Goal: Task Accomplishment & Management: Complete application form

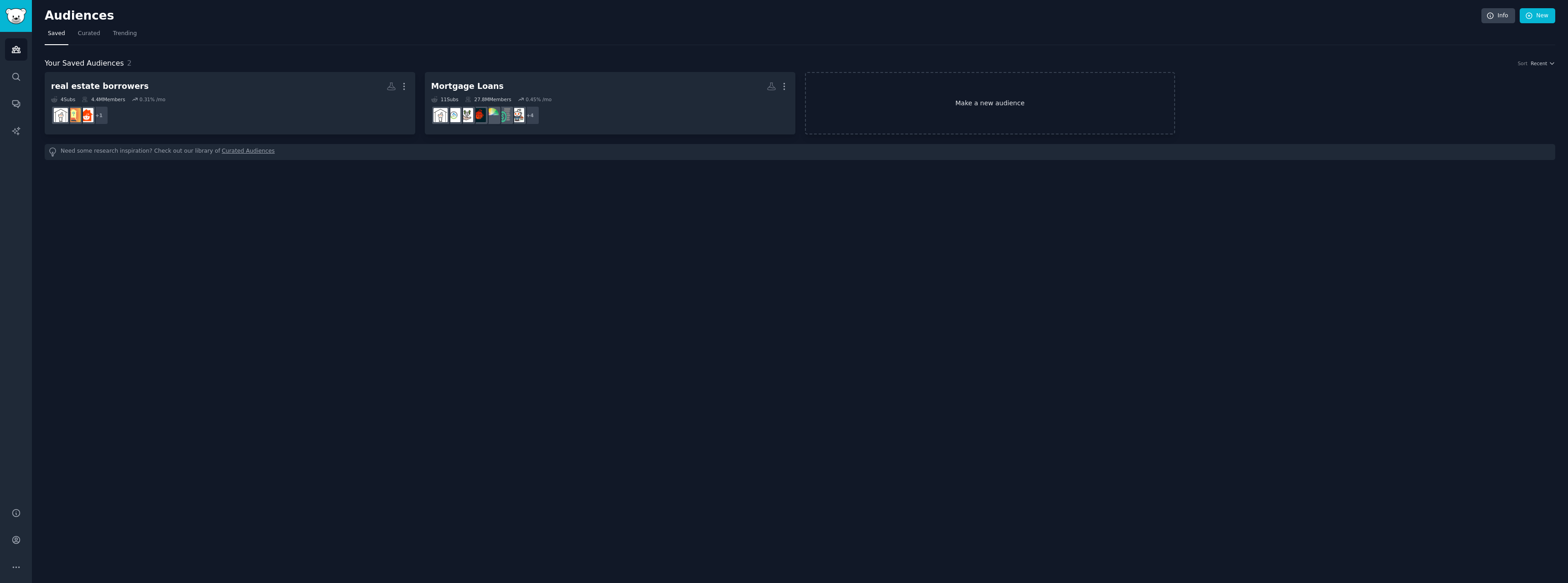
click at [1117, 109] on link "Make a new audience" at bounding box center [990, 103] width 371 height 63
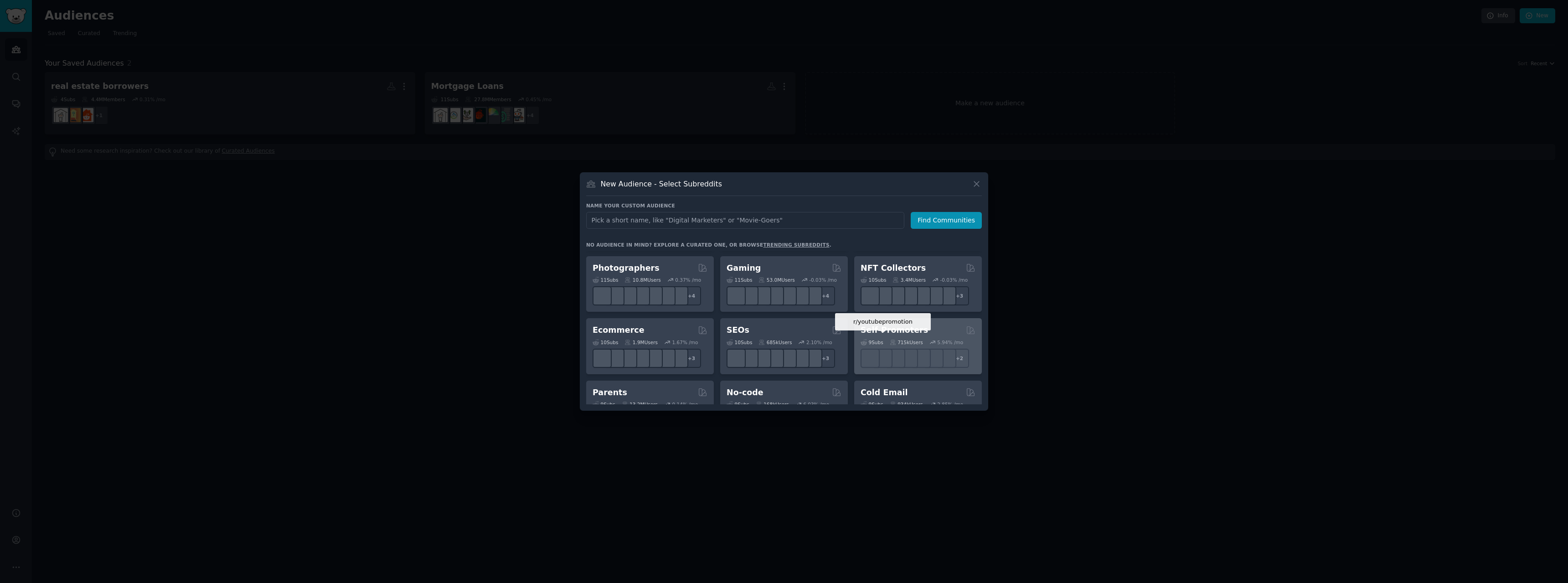
scroll to position [319, 0]
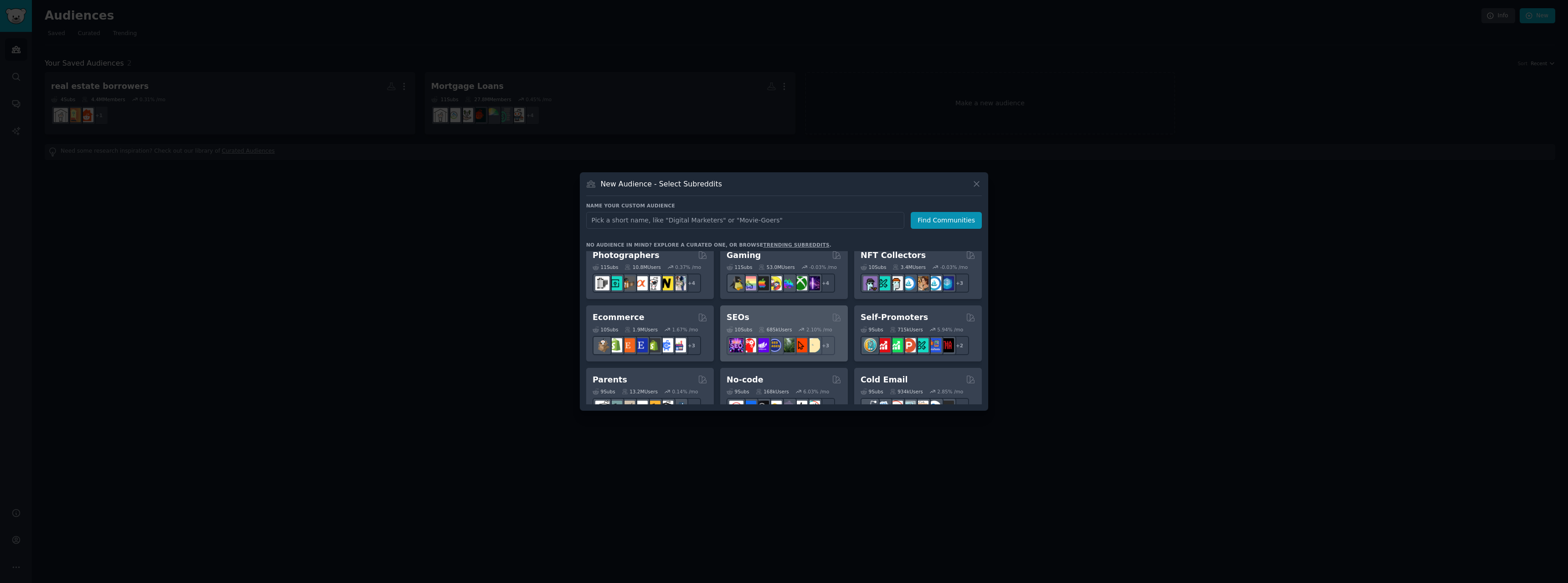
click at [751, 326] on div "10 Sub s 685k Users 2.10 % /mo r/SEO_Digital_Marketing + 3" at bounding box center [784, 339] width 115 height 32
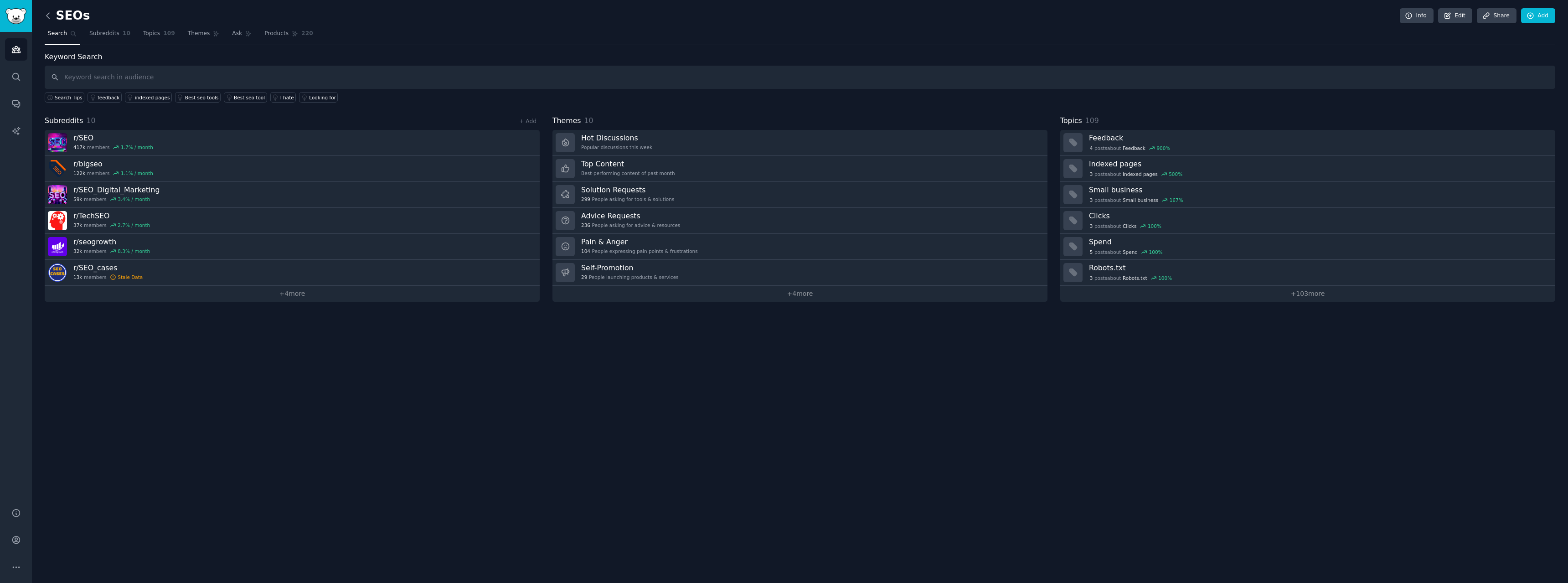
click at [48, 12] on icon at bounding box center [48, 16] width 10 height 10
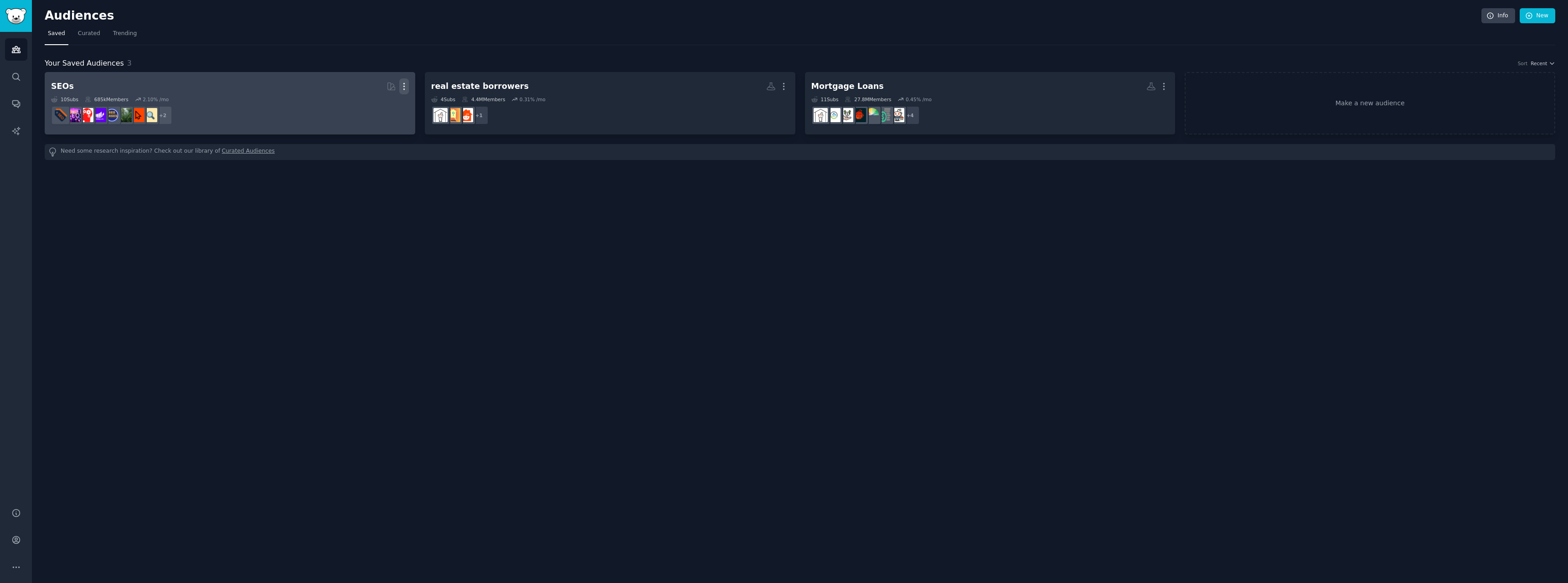
click at [402, 83] on icon "button" at bounding box center [404, 86] width 10 height 10
click at [384, 103] on p "Delete" at bounding box center [379, 105] width 21 height 10
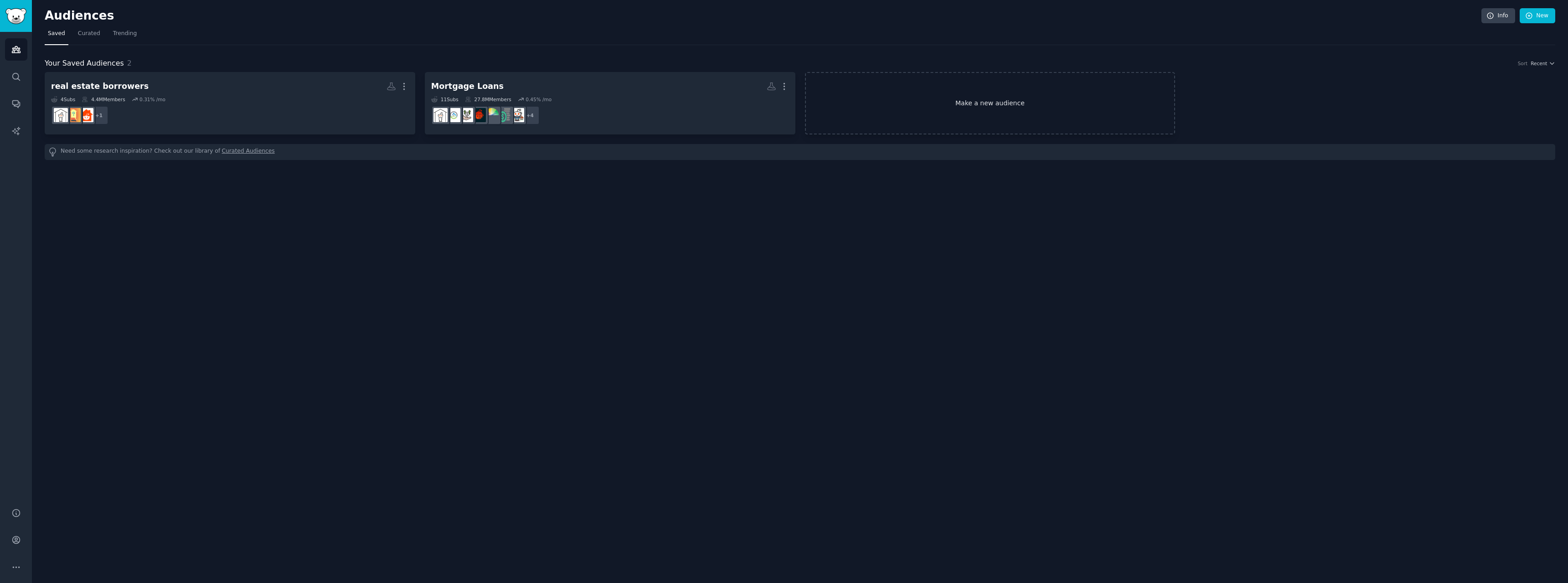
click at [1046, 104] on link "Make a new audience" at bounding box center [990, 103] width 371 height 63
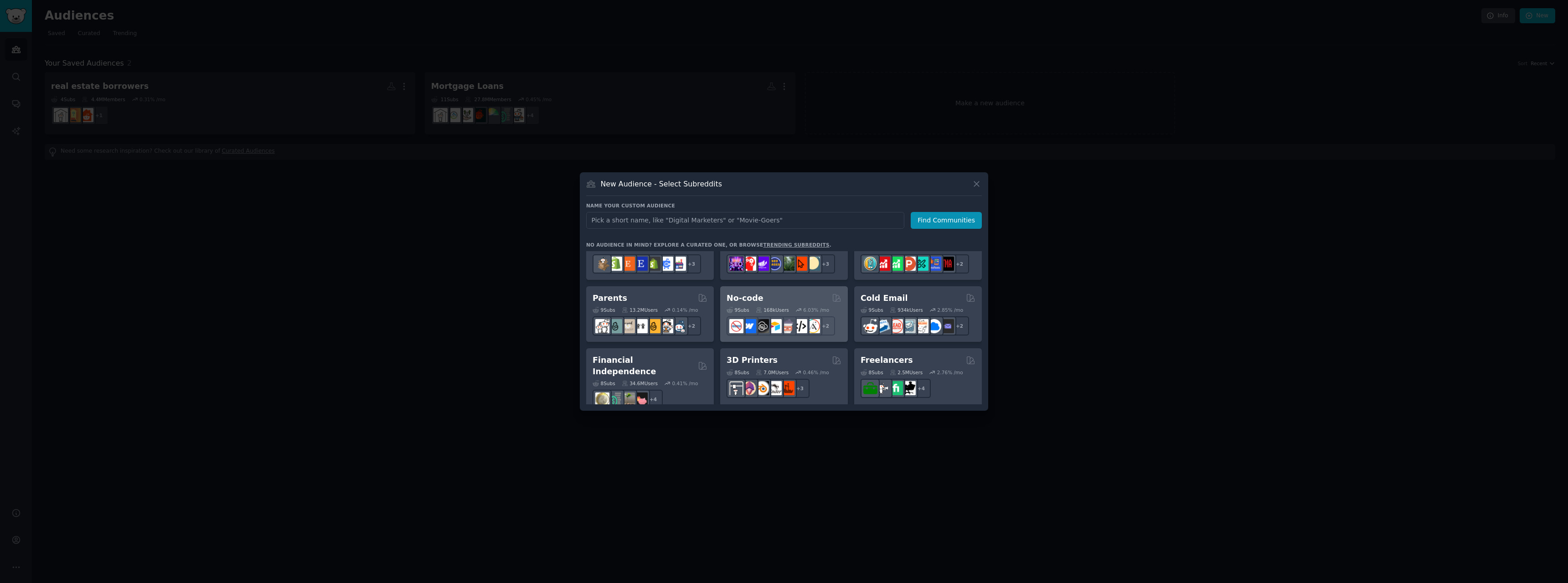
scroll to position [393, 0]
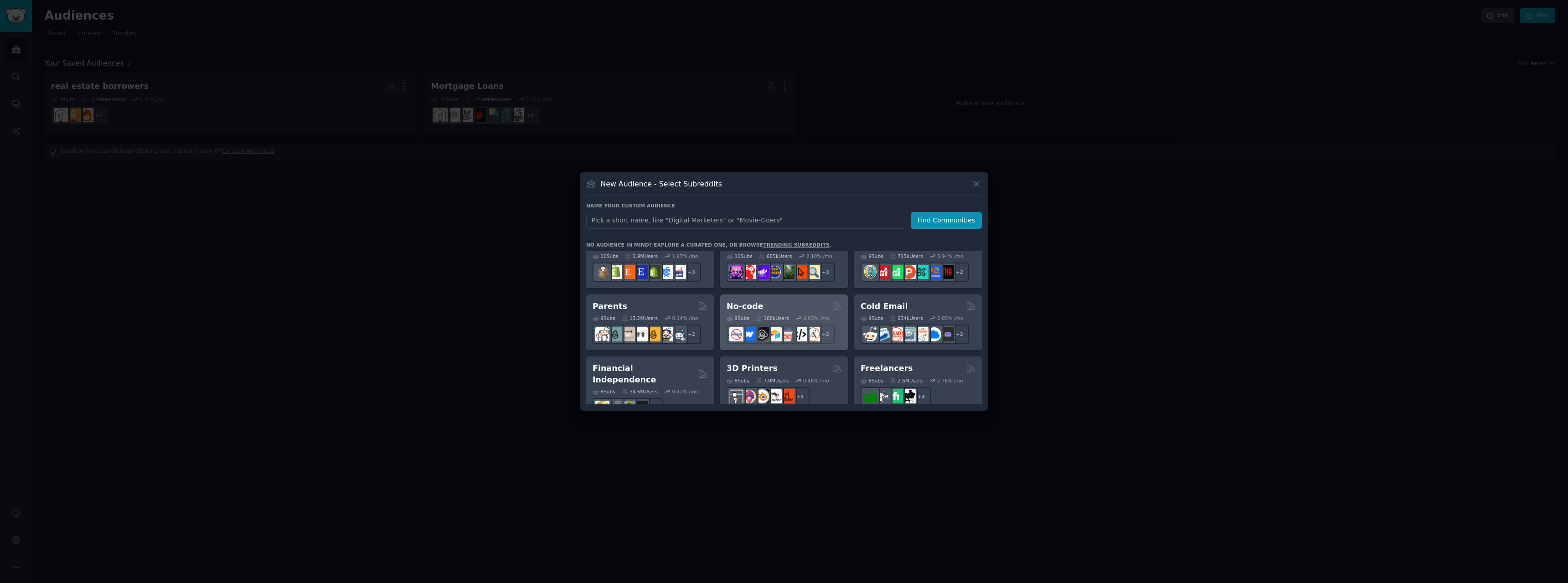
click at [801, 309] on div "No-code" at bounding box center [784, 306] width 115 height 12
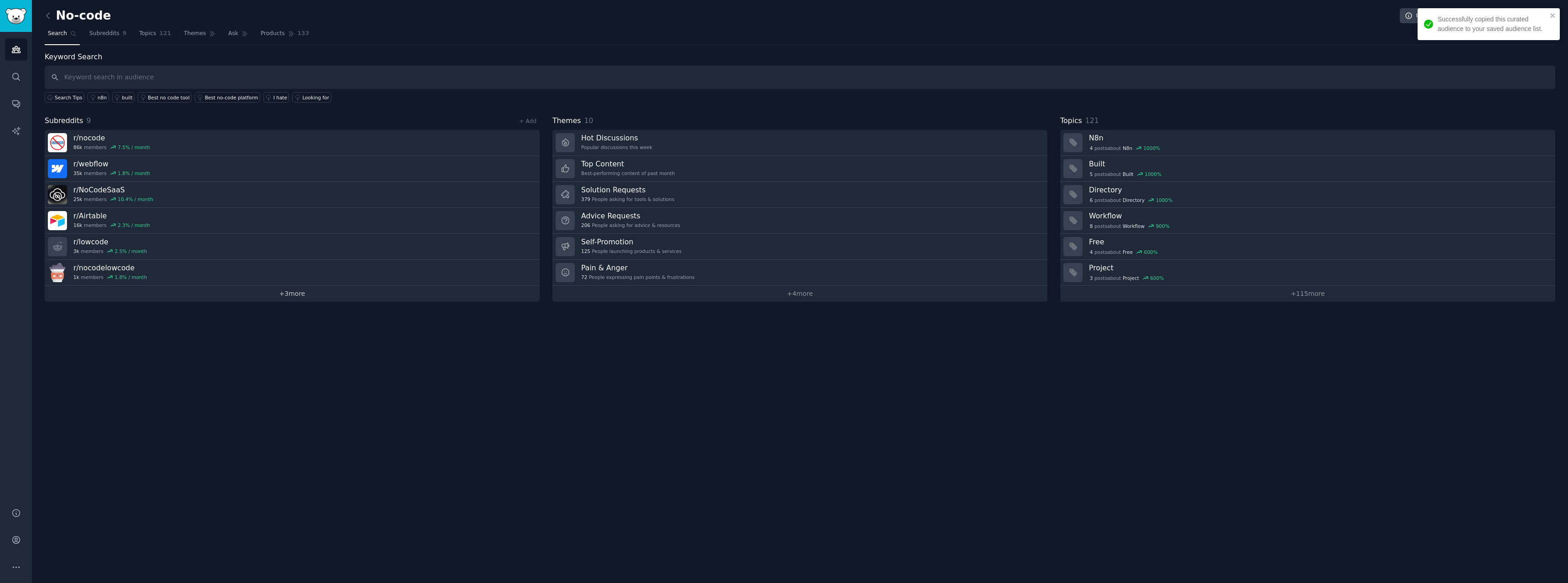
click at [282, 295] on link "+ 3 more" at bounding box center [292, 294] width 495 height 16
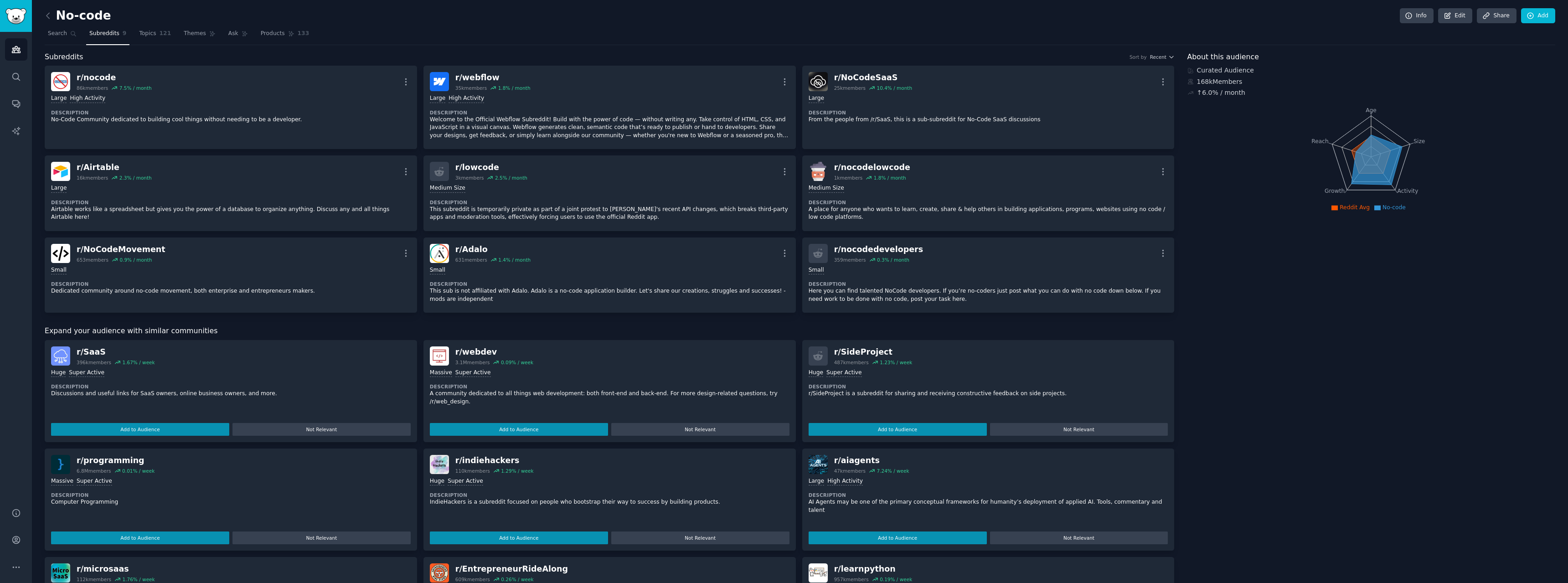
click at [54, 17] on link at bounding box center [50, 16] width 12 height 15
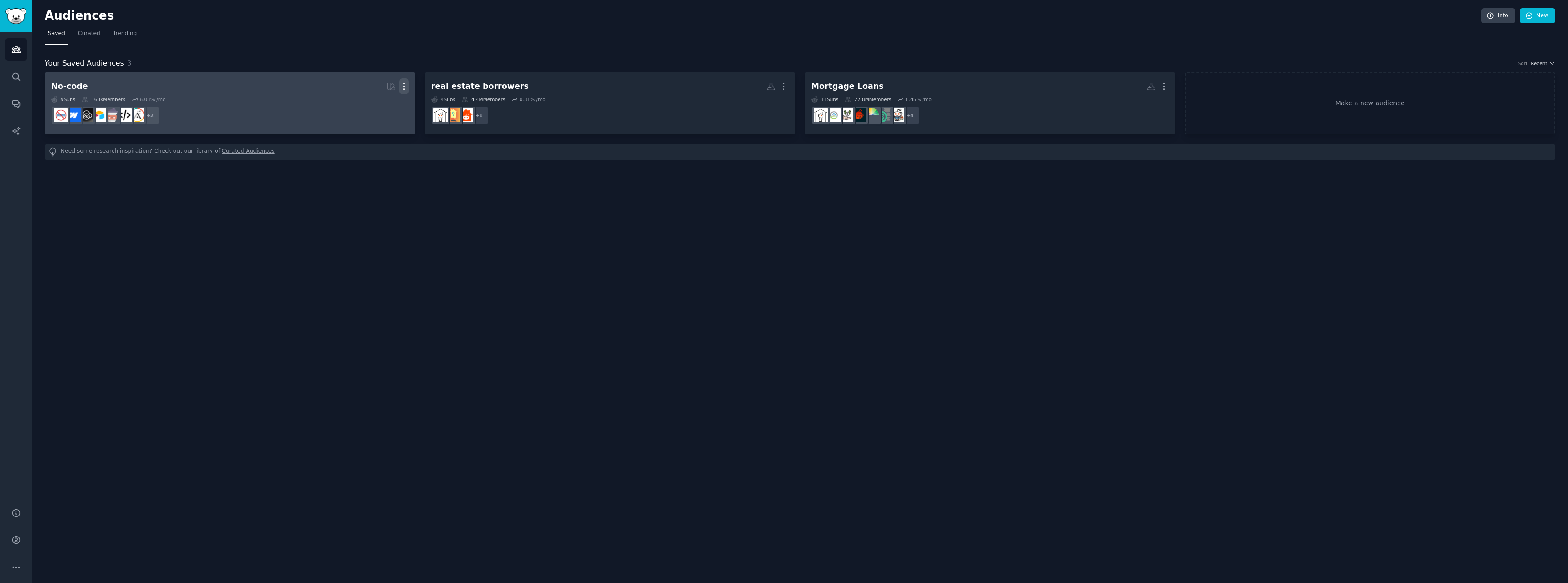
click at [402, 86] on icon "button" at bounding box center [404, 86] width 10 height 10
click at [386, 102] on p "Delete" at bounding box center [379, 105] width 21 height 10
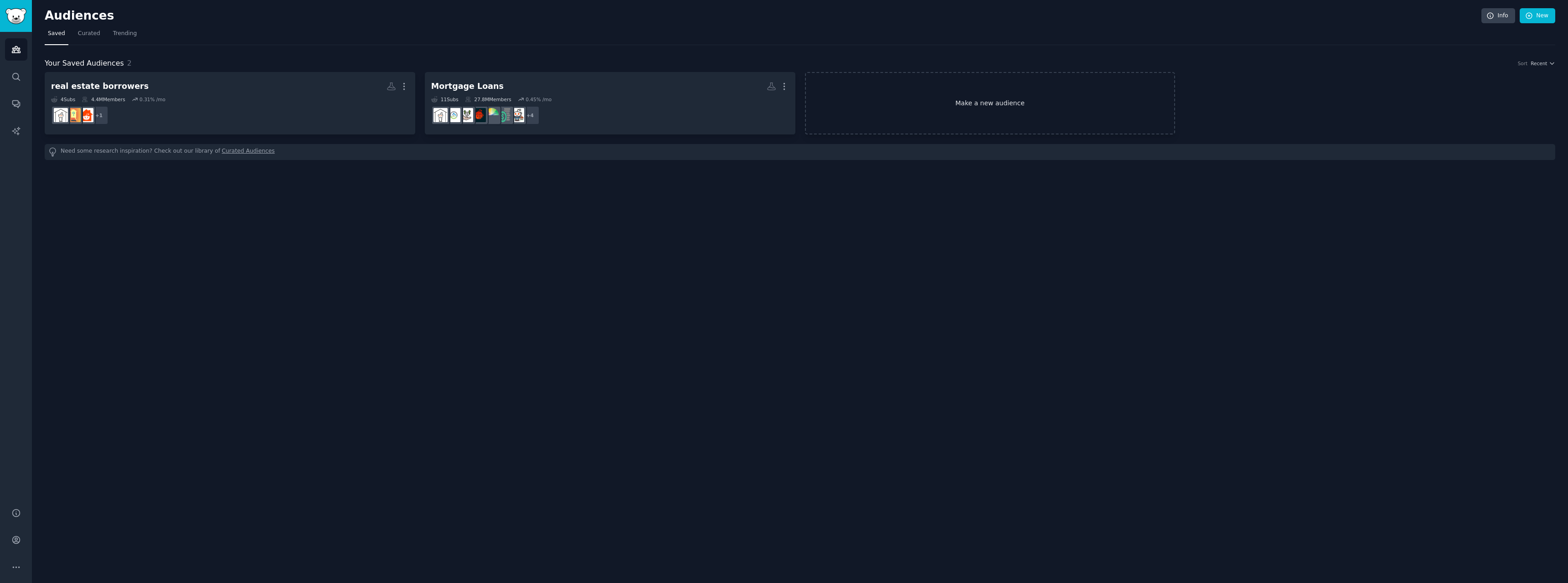
click at [908, 91] on link "Make a new audience" at bounding box center [990, 103] width 371 height 63
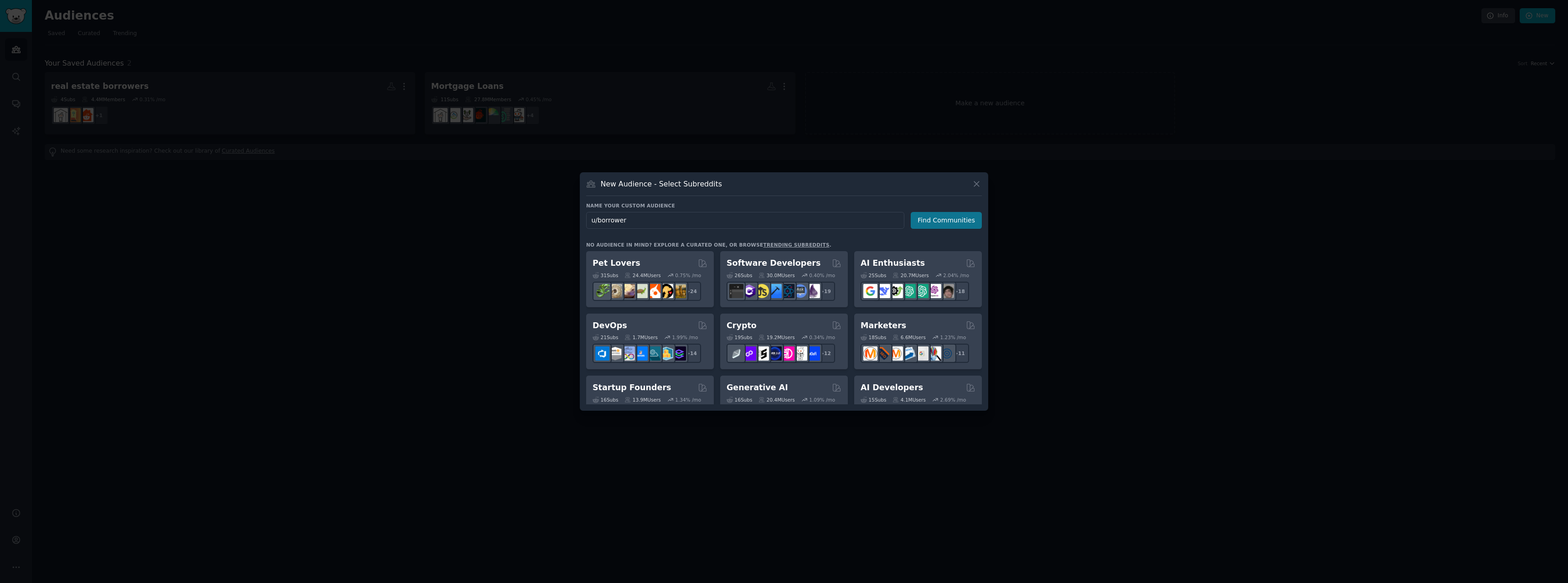
type input "u/borrower"
click at [936, 223] on button "Find Communities" at bounding box center [946, 220] width 71 height 17
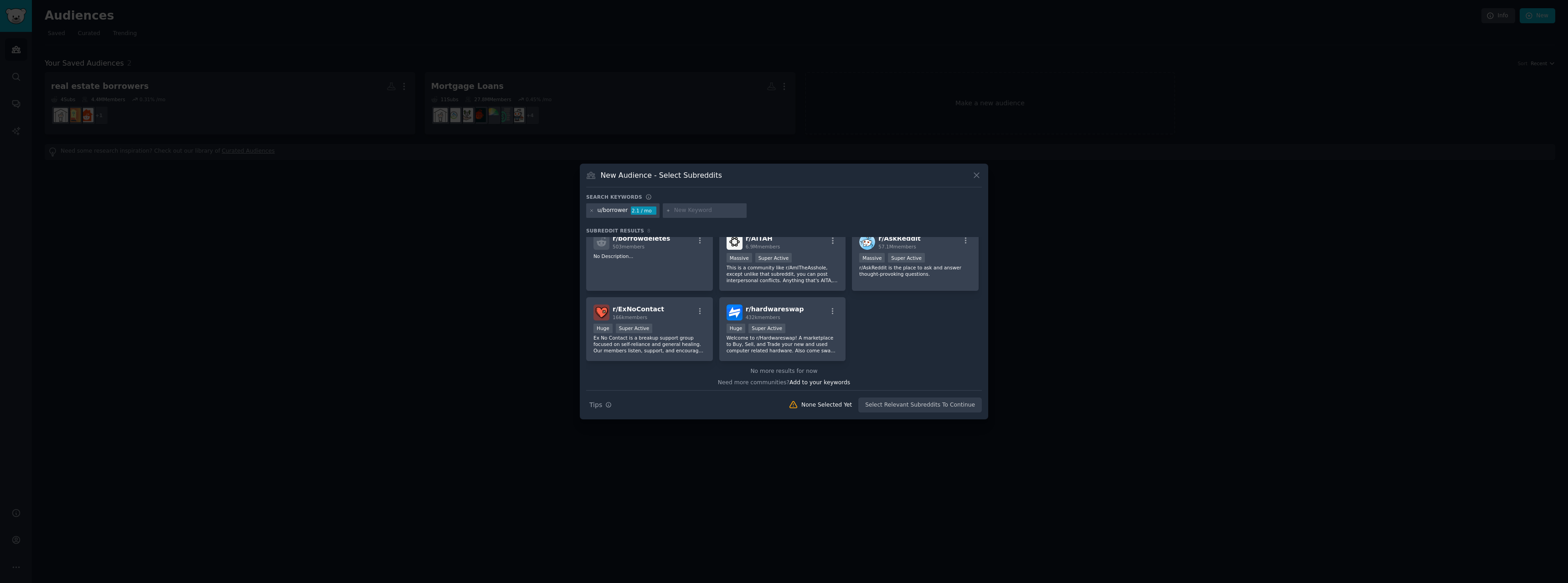
scroll to position [83, 0]
click at [822, 382] on span "Add to your keywords" at bounding box center [820, 380] width 61 height 6
click at [603, 211] on div "u/borrower" at bounding box center [613, 210] width 30 height 8
click at [702, 212] on input "text" at bounding box center [709, 210] width 69 height 8
type input "borrow"
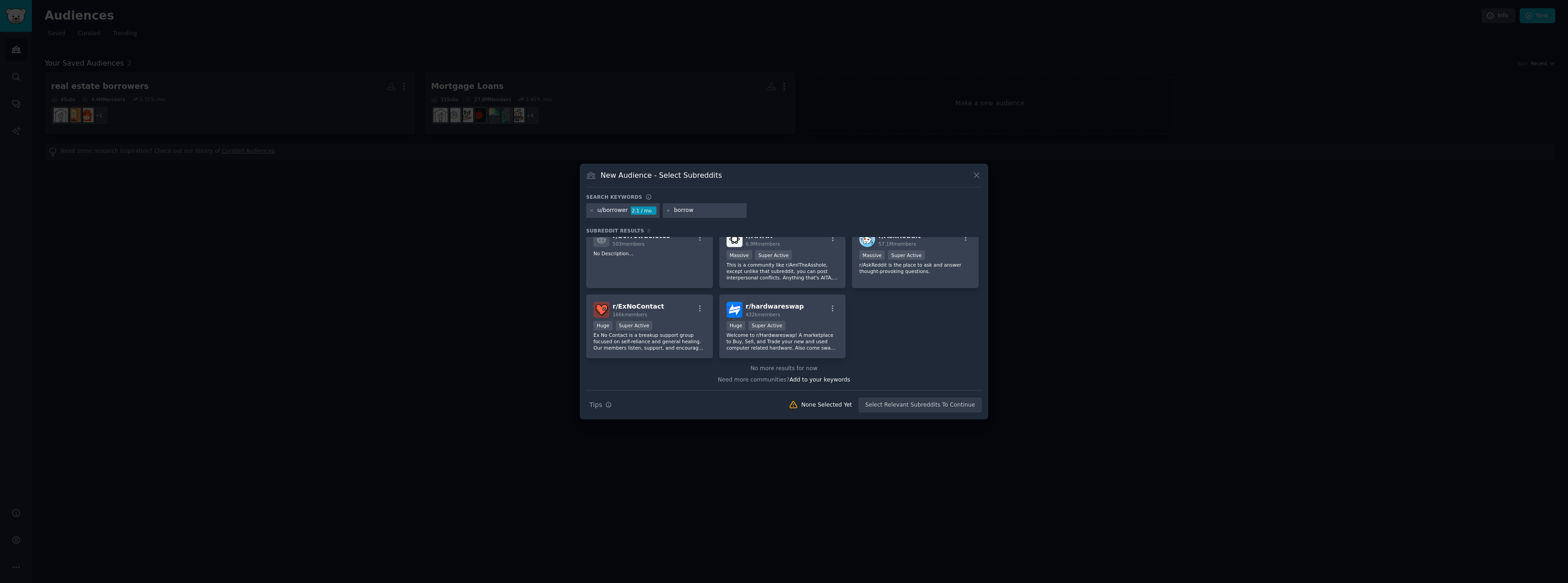
click at [666, 208] on icon at bounding box center [668, 211] width 5 height 5
click at [667, 209] on icon at bounding box center [668, 211] width 2 height 2
click at [766, 211] on div "u/borrower 2.1 / mo borrow" at bounding box center [784, 212] width 396 height 18
click at [822, 380] on span "Add to your keywords" at bounding box center [820, 380] width 61 height 6
click at [808, 382] on span "Add to your keywords" at bounding box center [820, 380] width 61 height 6
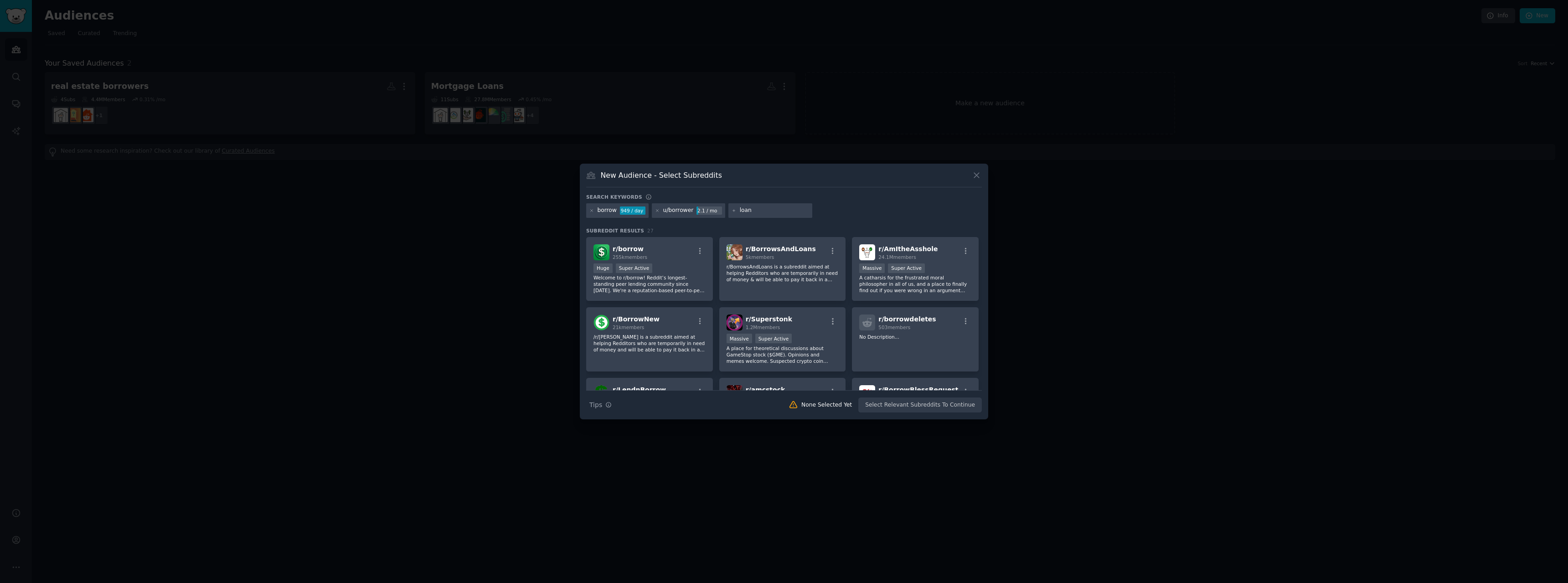
click at [844, 214] on div "borrow 949 / day u/borrower 2.1 / mo loan" at bounding box center [784, 212] width 396 height 18
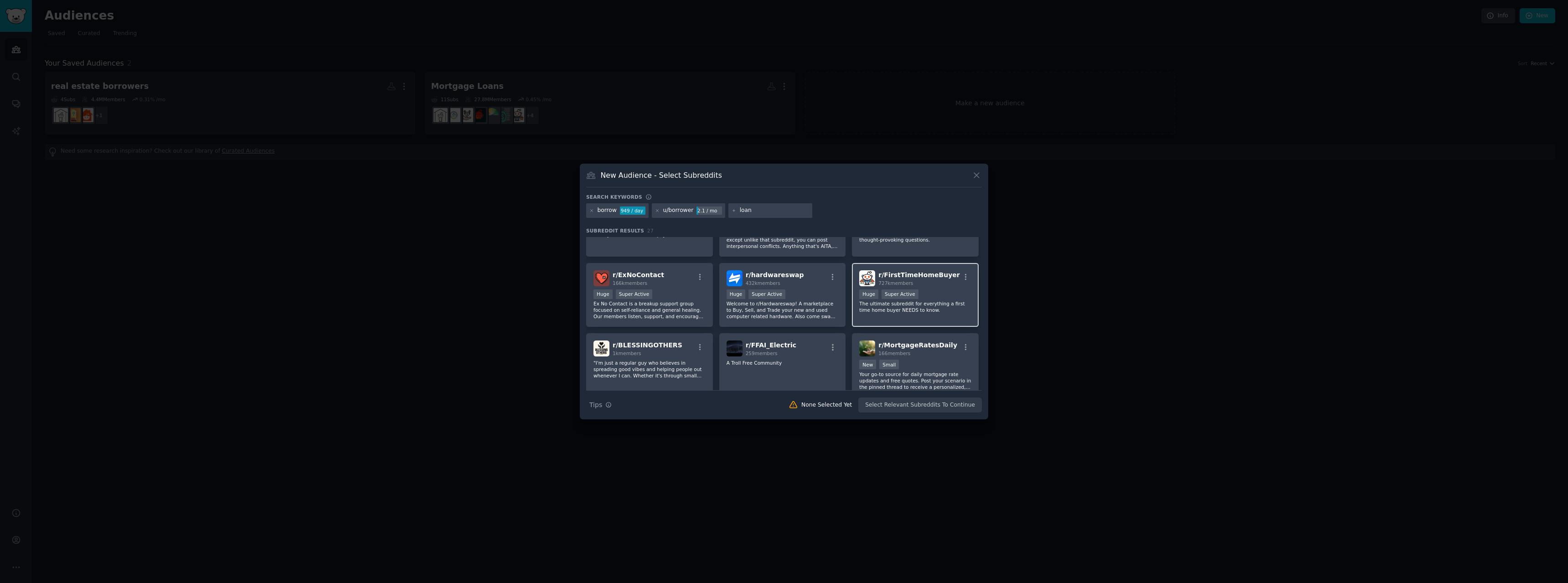
scroll to position [403, 0]
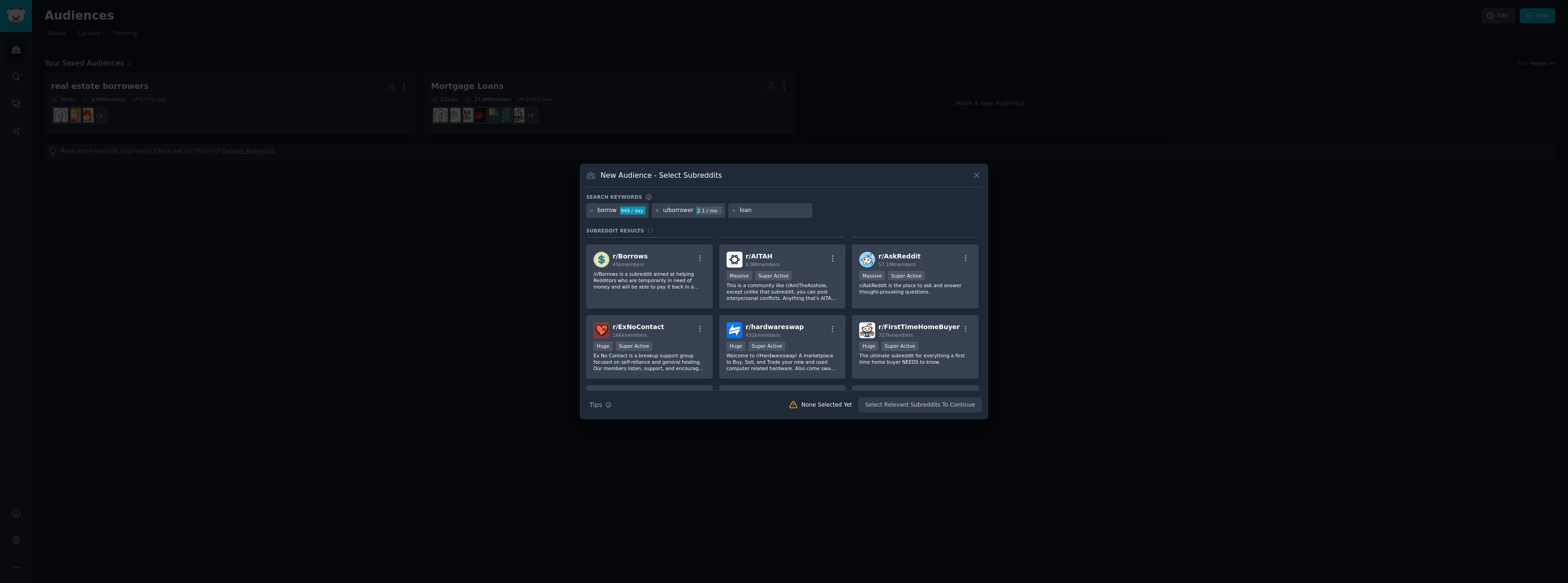
click at [658, 212] on icon at bounding box center [657, 211] width 5 height 5
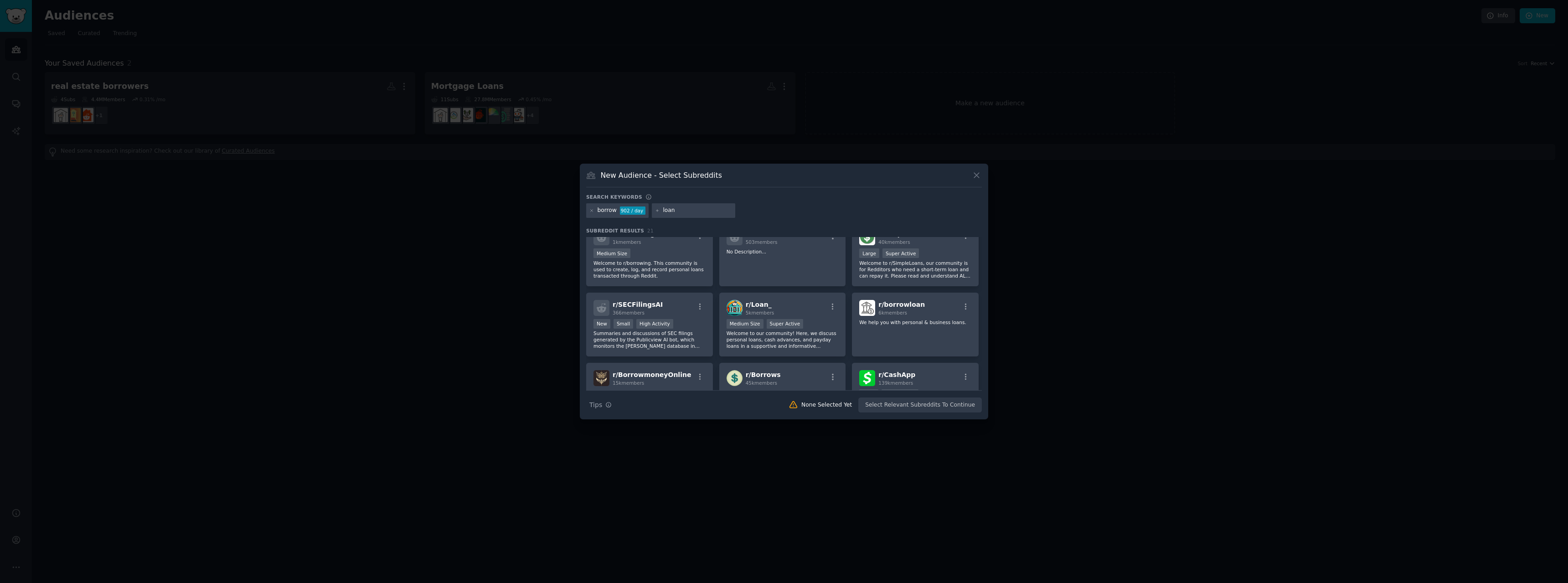
scroll to position [228, 0]
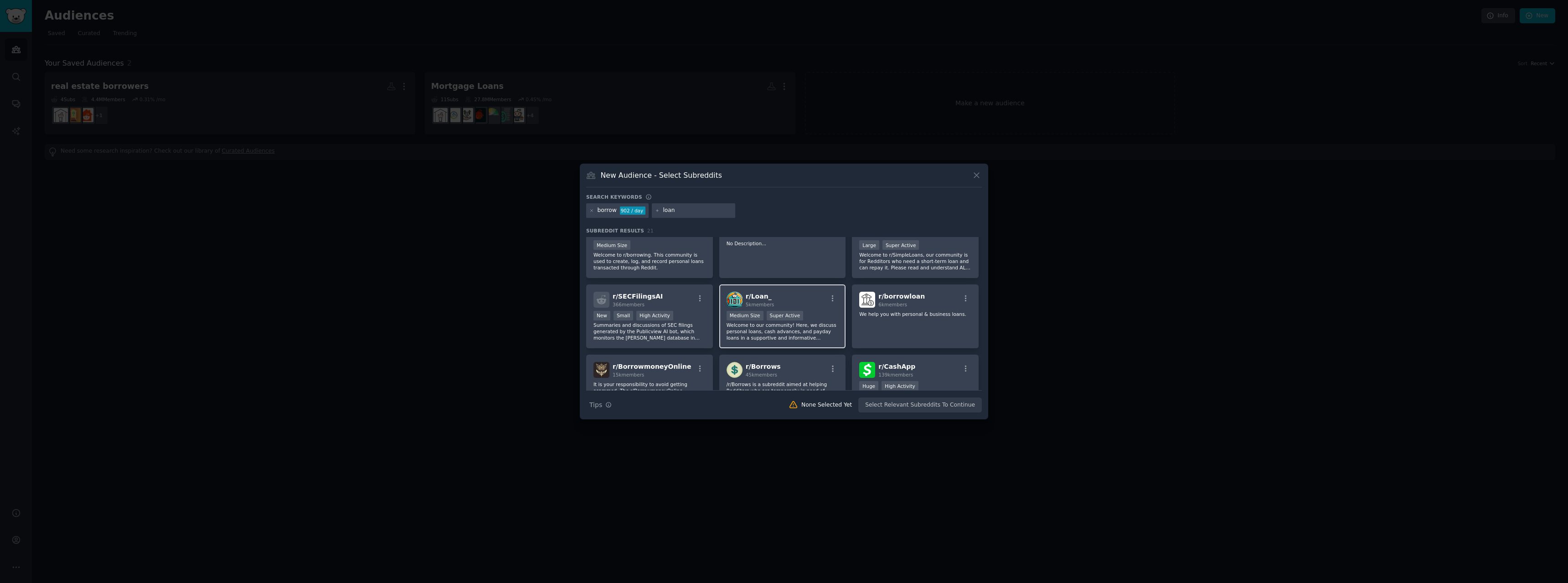
click at [816, 333] on p "Welcome to our community! Here, we discuss personal loans, cash advances, and p…" at bounding box center [783, 331] width 112 height 19
click at [828, 298] on icon "button" at bounding box center [832, 298] width 8 height 8
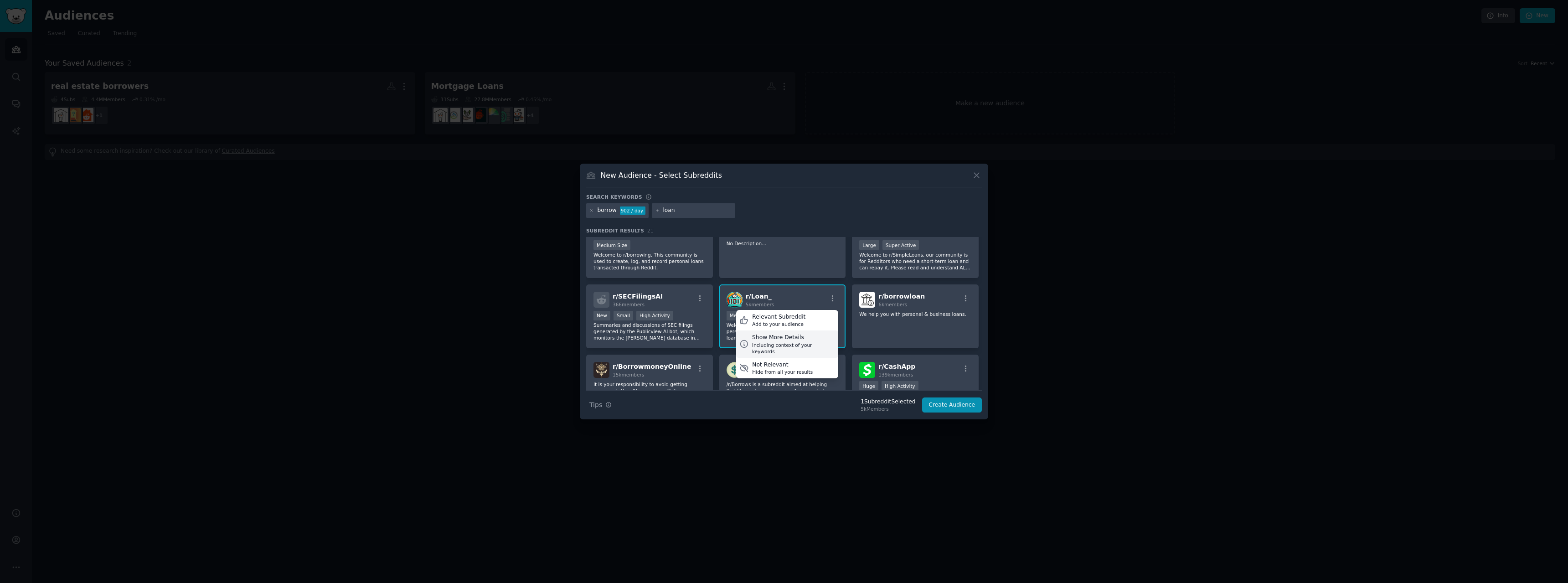
click at [822, 340] on div "Show More Details" at bounding box center [794, 337] width 83 height 8
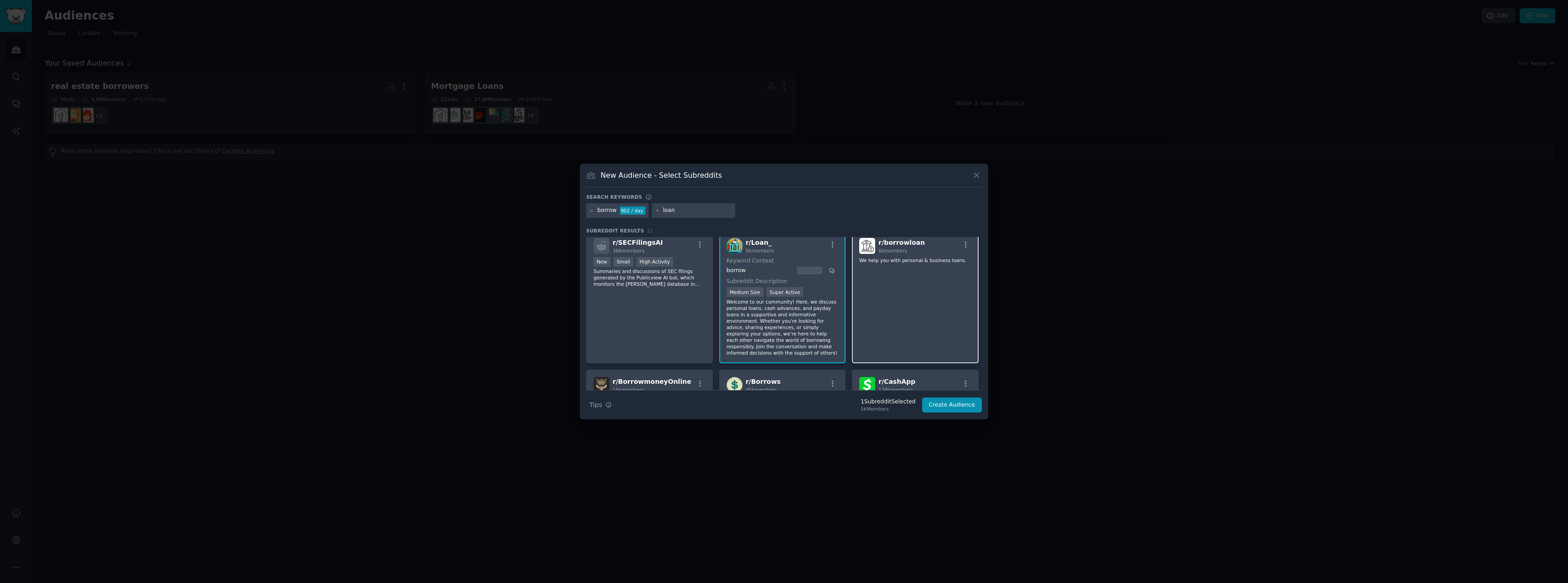
scroll to position [273, 0]
click at [962, 254] on icon "button" at bounding box center [965, 253] width 8 height 8
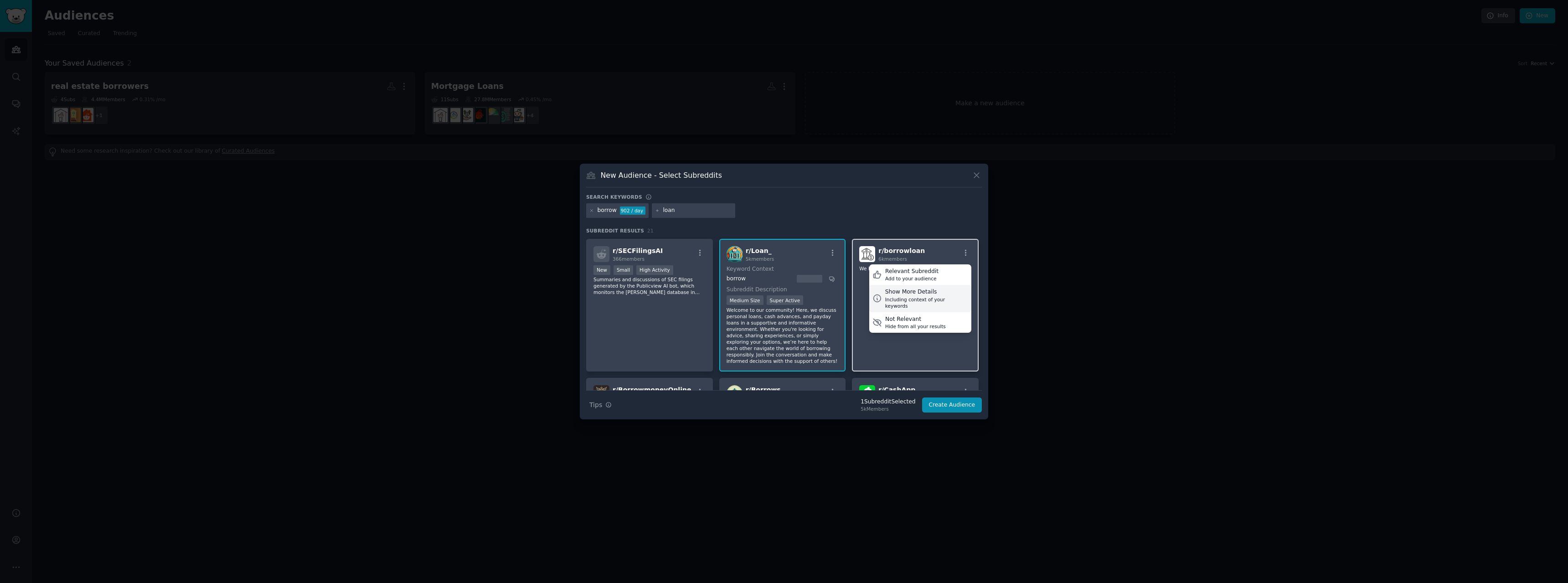
click at [937, 293] on div "Show More Details" at bounding box center [926, 292] width 83 height 8
click at [962, 251] on icon "button" at bounding box center [965, 253] width 8 height 8
click at [939, 253] on div "r/ borrowloan 6k members Relevant Subreddit Add to your audience Hide Details I…" at bounding box center [915, 254] width 112 height 16
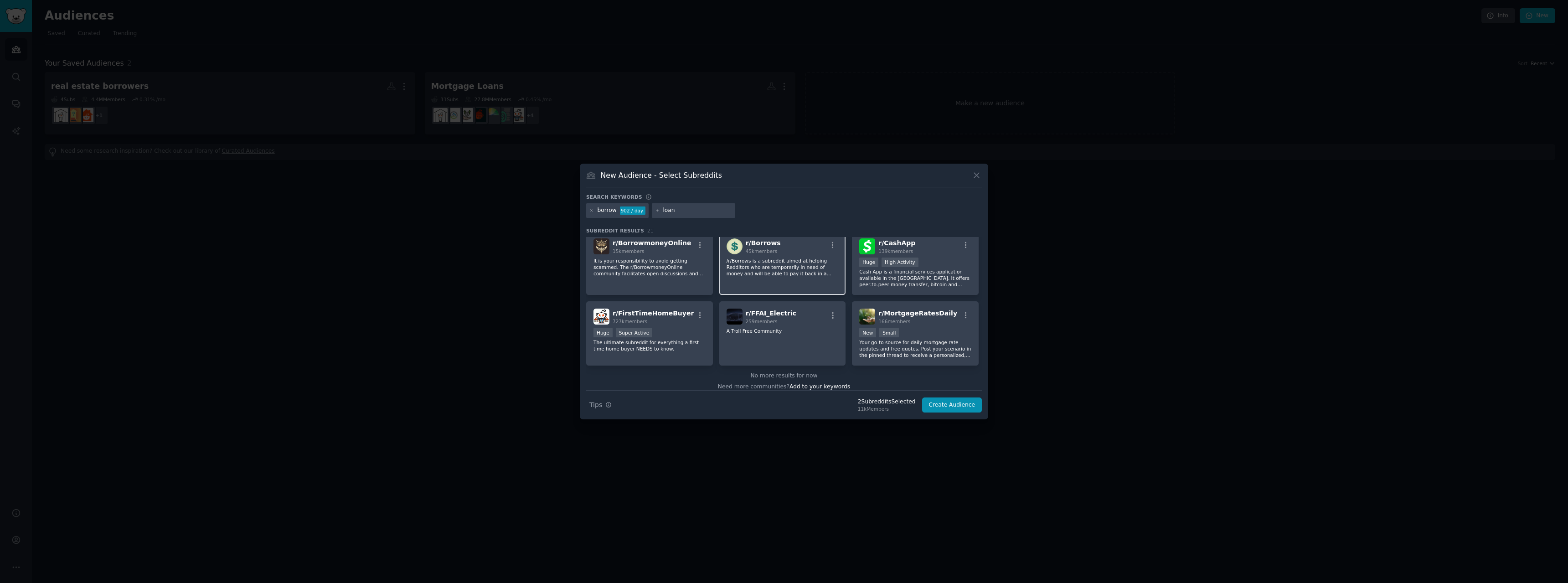
scroll to position [421, 0]
click at [700, 344] on div "r/ FirstTimeHomeBuyer 727k members Huge Super Active The ultimate subreddit for…" at bounding box center [649, 332] width 127 height 65
drag, startPoint x: 676, startPoint y: 211, endPoint x: 655, endPoint y: 213, distance: 21.1
click at [655, 213] on div "loan" at bounding box center [694, 211] width 84 height 15
type input "mortgage"
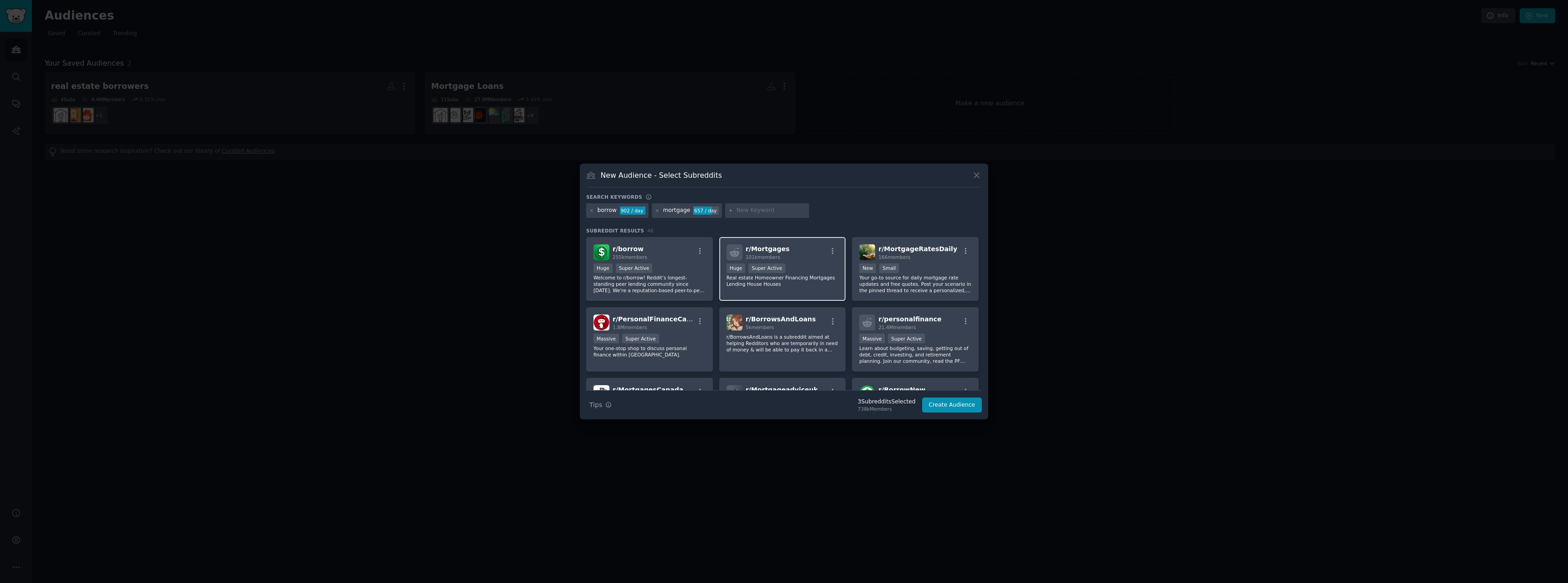
click at [823, 248] on div "r/ Mortgages 101k members" at bounding box center [783, 252] width 112 height 16
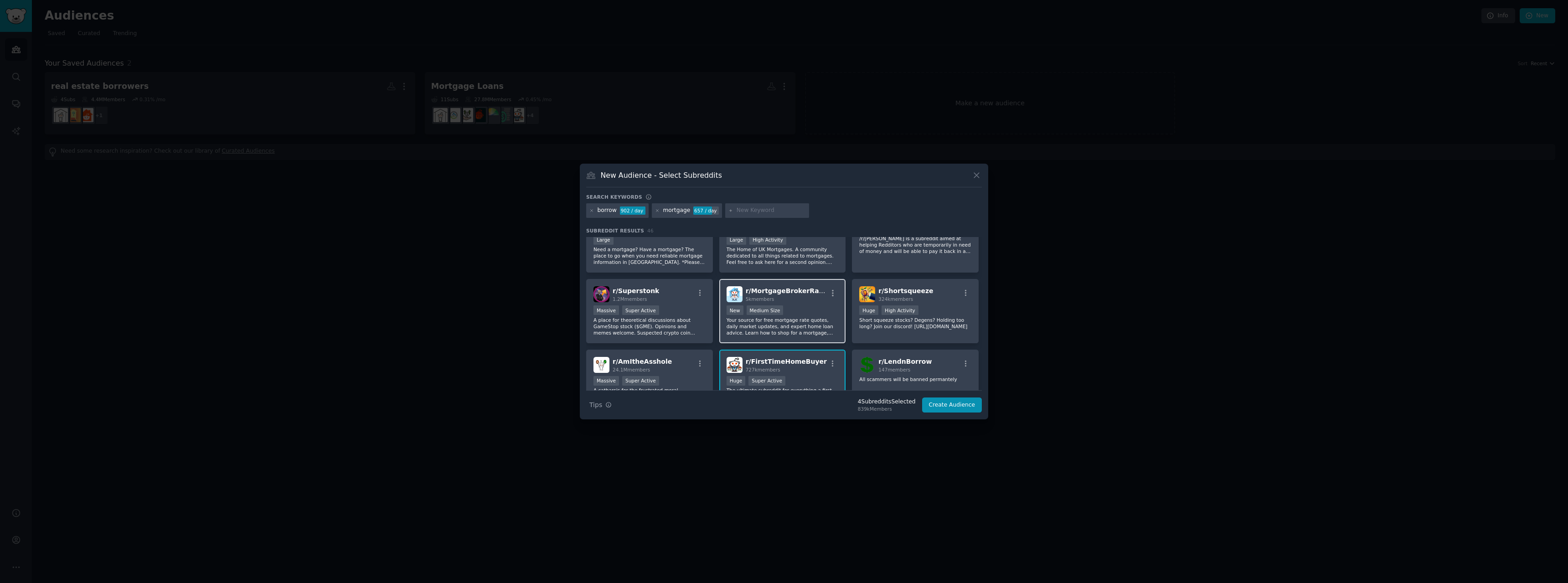
scroll to position [183, 0]
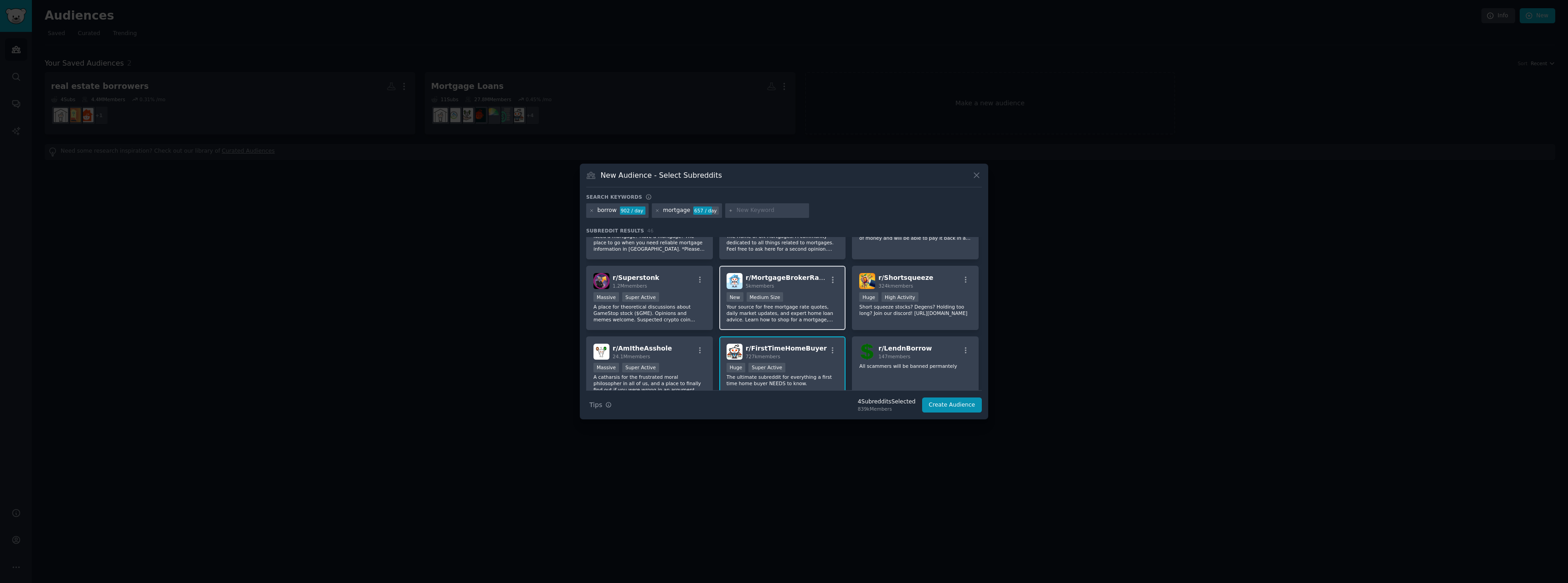
click at [804, 311] on p "Your source for free mortgage rate quotes, daily market updates, and expert hom…" at bounding box center [783, 313] width 112 height 19
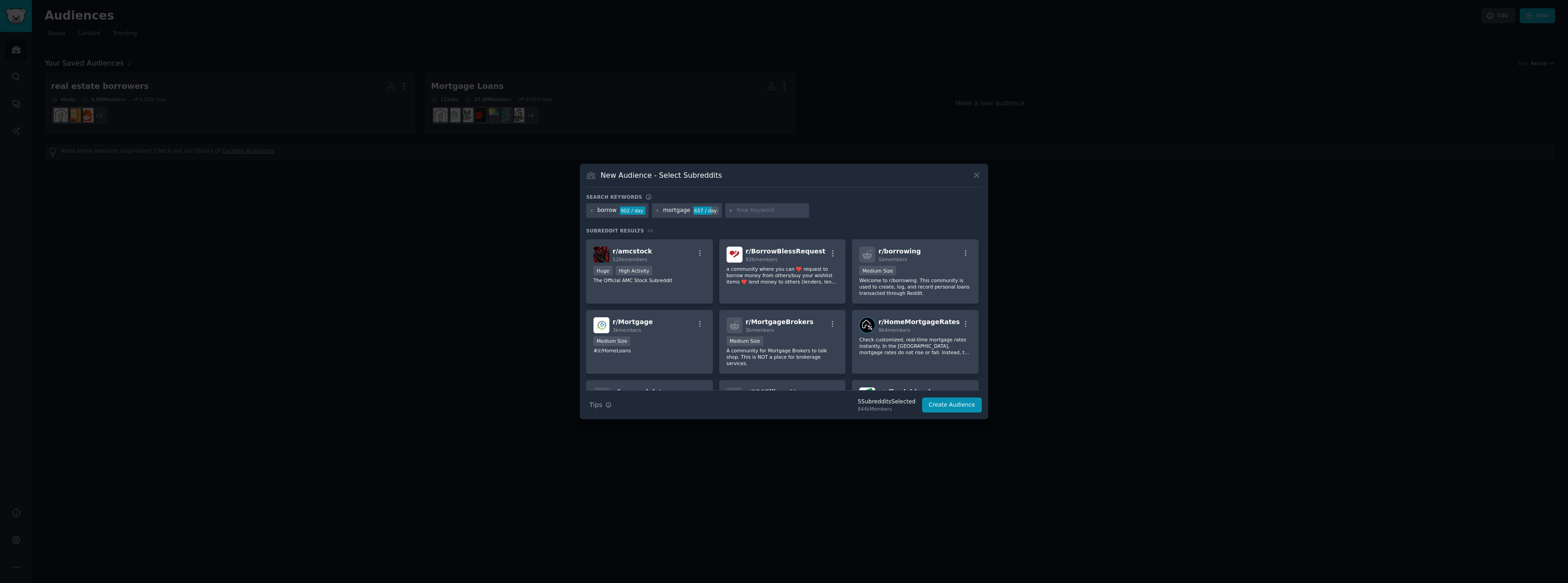
scroll to position [365, 0]
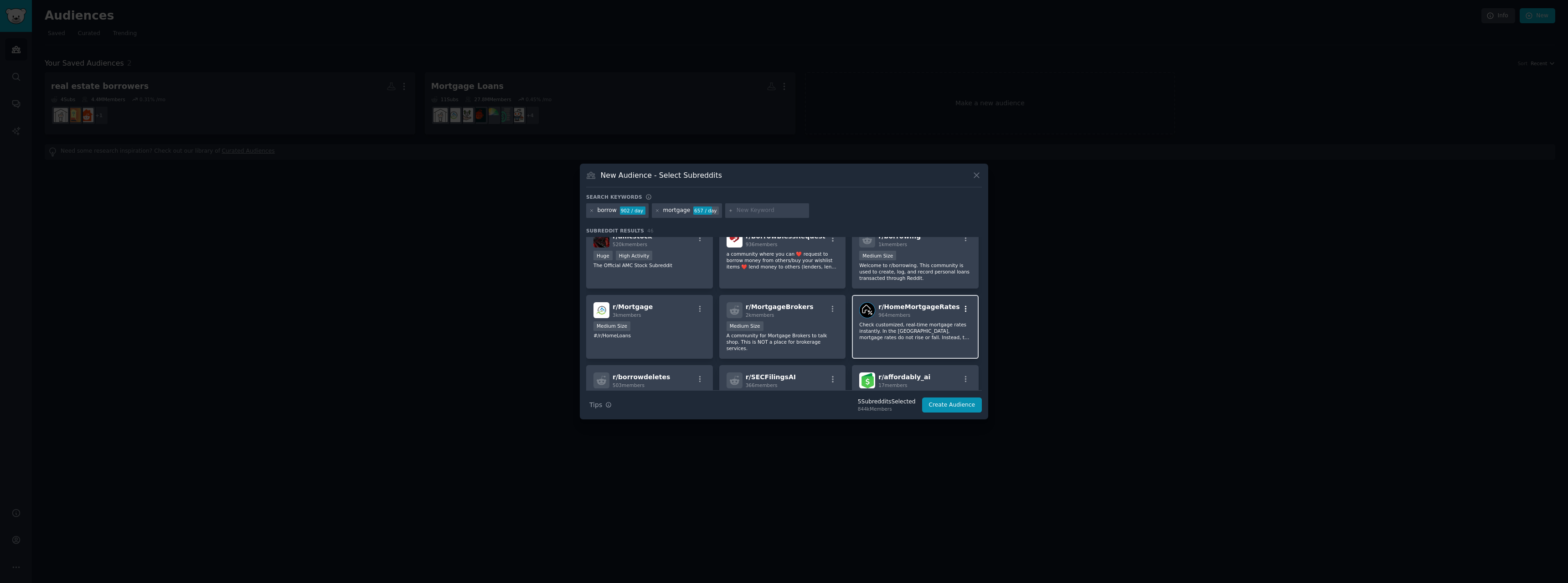
click at [964, 310] on icon "button" at bounding box center [965, 309] width 8 height 8
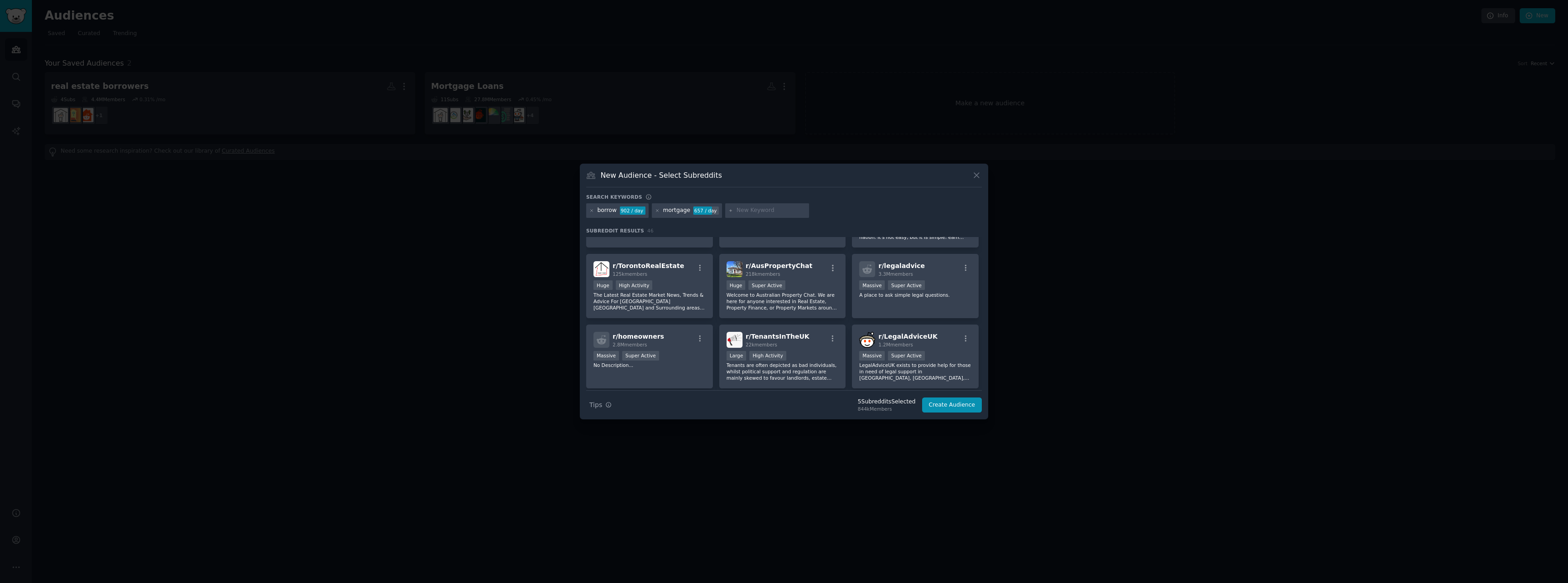
scroll to position [912, 0]
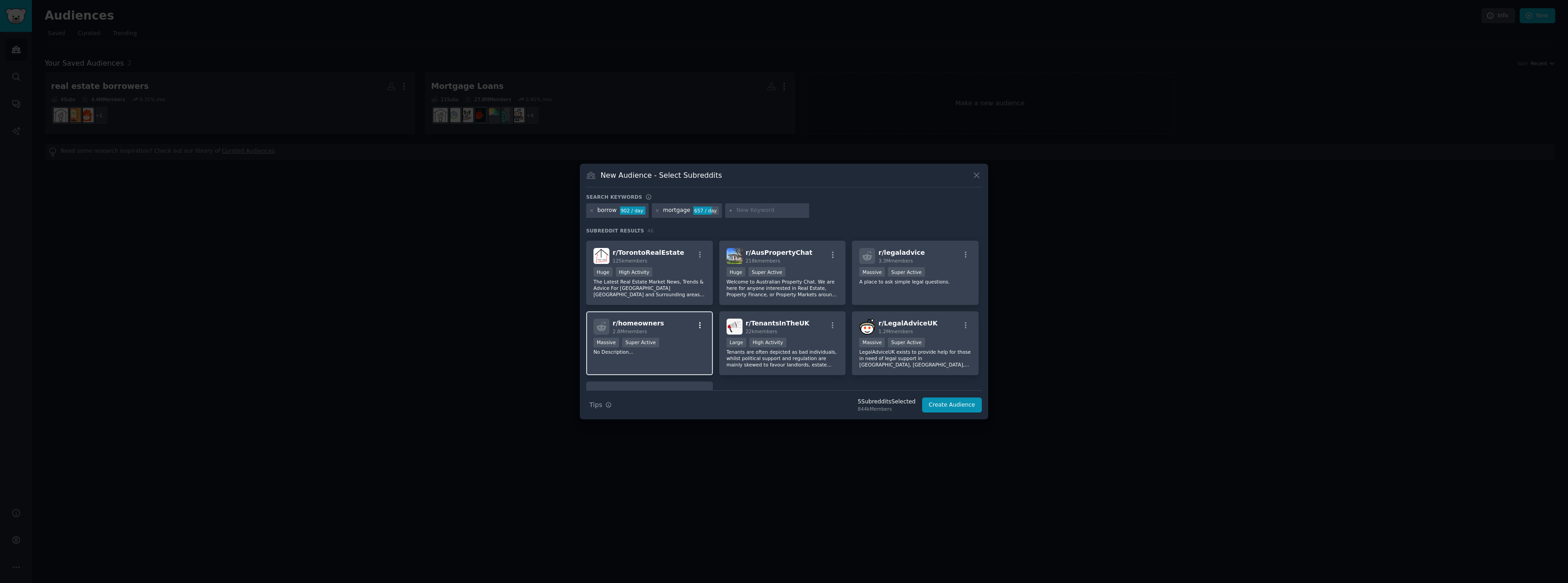
click at [699, 322] on icon "button" at bounding box center [700, 325] width 2 height 6
click at [679, 319] on div "r/ homeowners 2.8M members Relevant Subreddit Add to your audience Show More De…" at bounding box center [649, 326] width 112 height 16
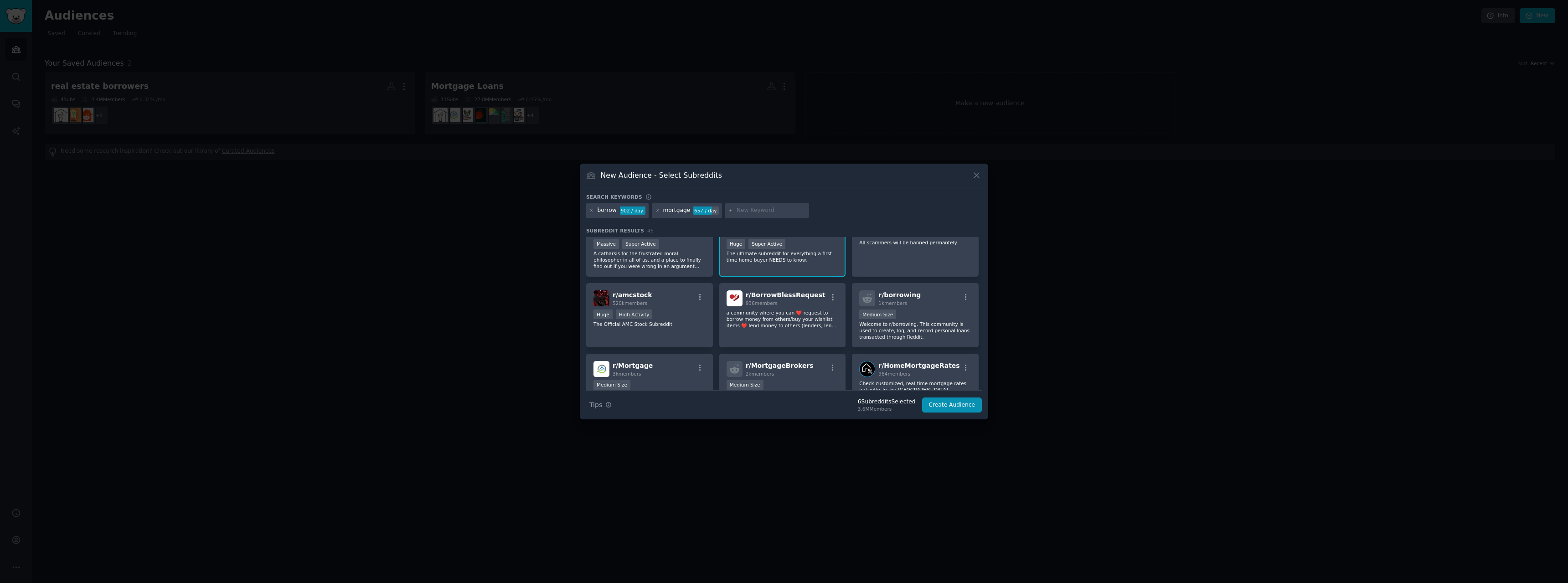
scroll to position [319, 0]
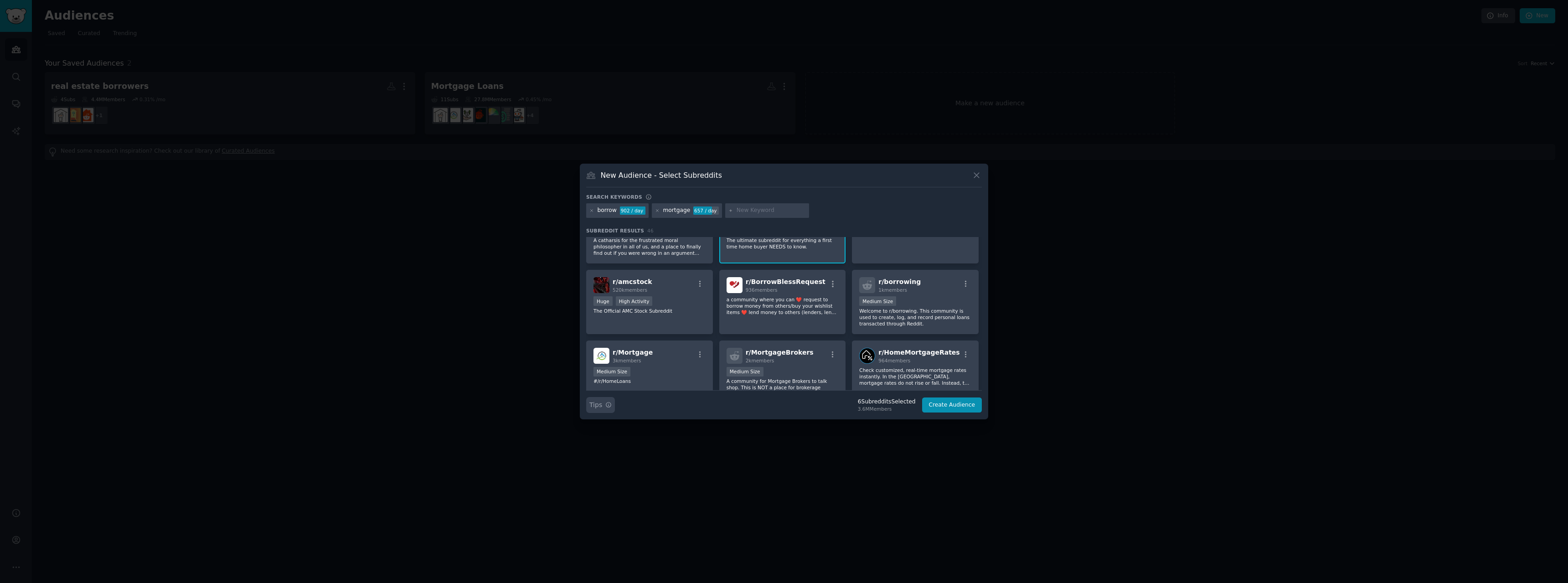
click at [609, 402] on icon "button" at bounding box center [608, 405] width 6 height 6
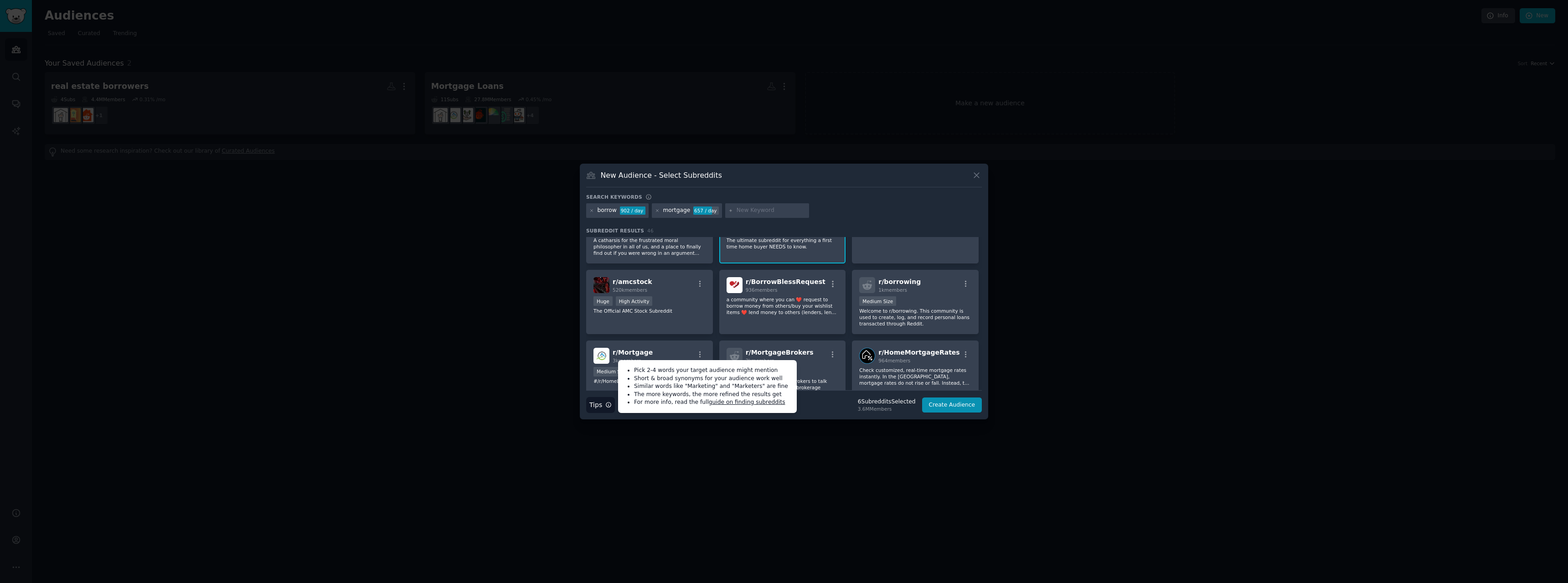
click at [674, 206] on div "mortgage" at bounding box center [676, 210] width 27 height 8
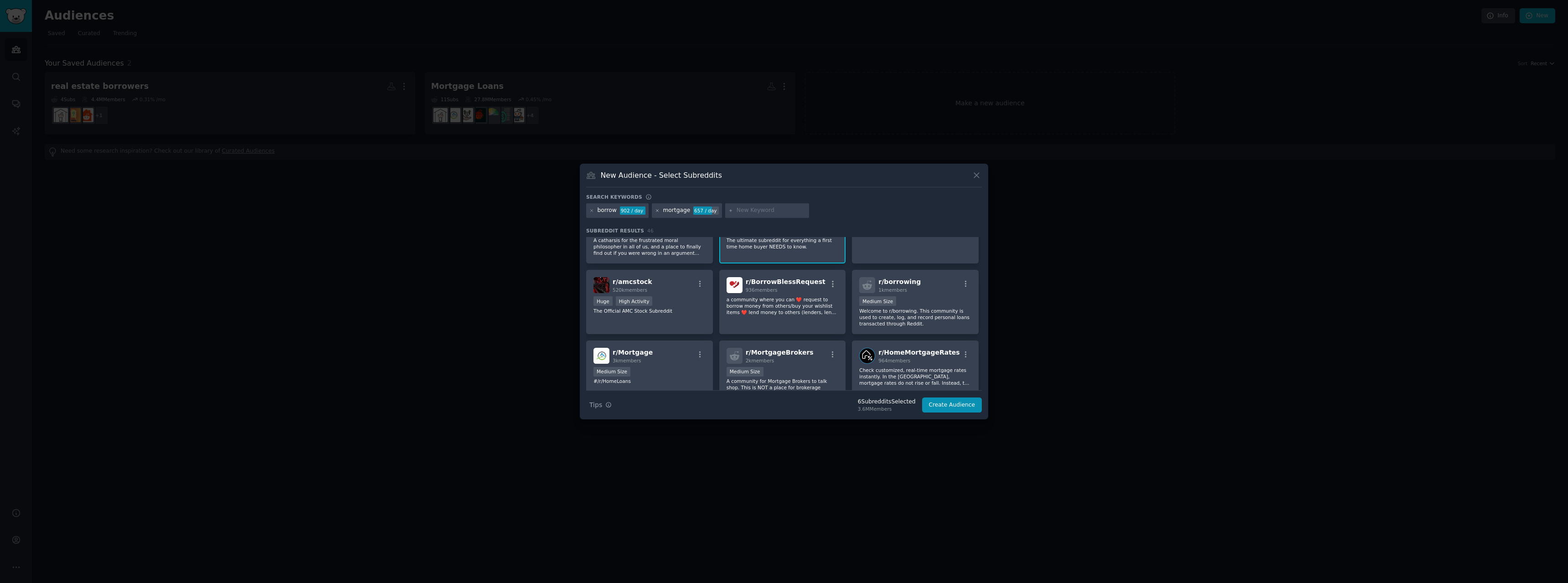
click at [656, 209] on icon at bounding box center [657, 211] width 5 height 5
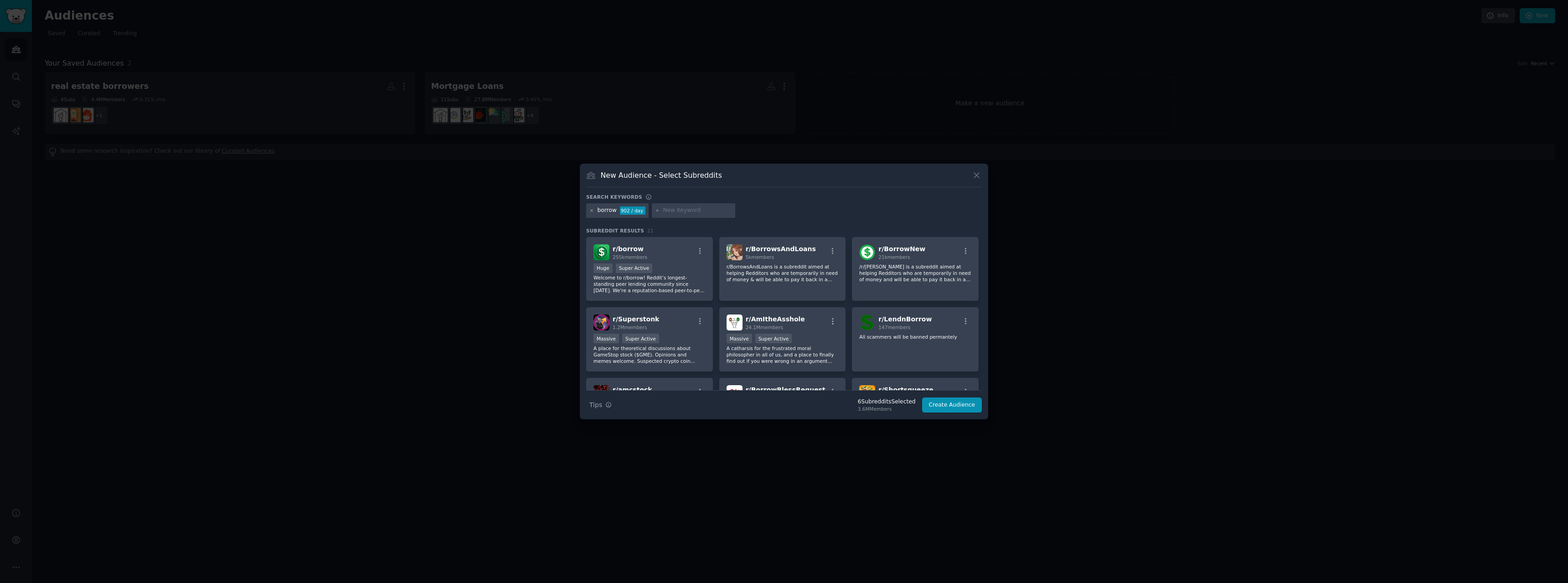
click at [593, 211] on icon at bounding box center [592, 211] width 5 height 5
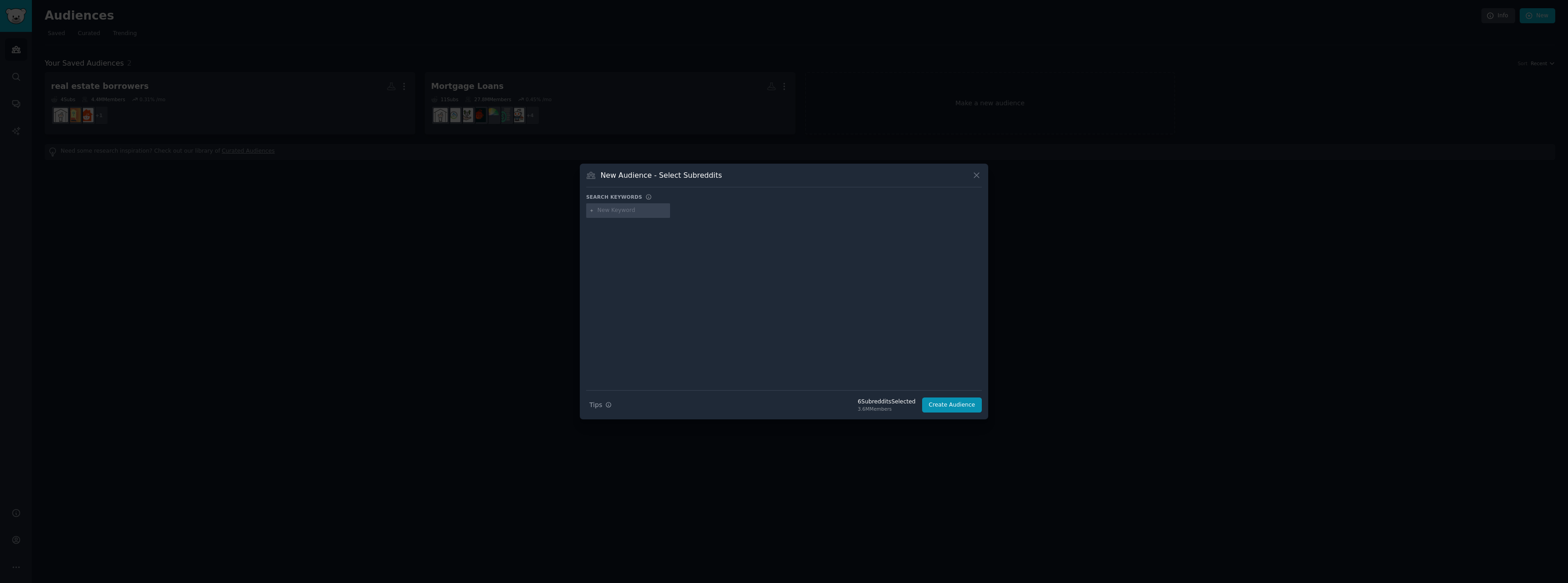
click at [604, 209] on input "text" at bounding box center [632, 210] width 69 height 8
type input "home"
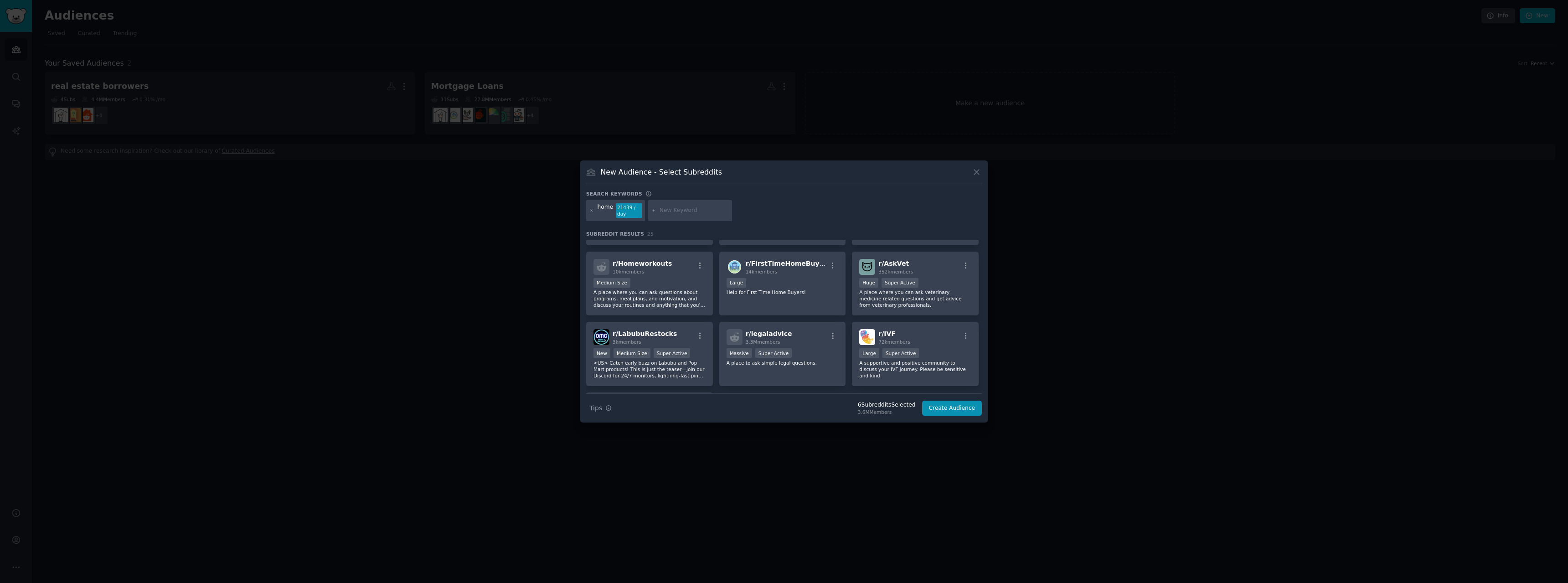
scroll to position [410, 0]
click at [594, 211] on div "home 21439 / day" at bounding box center [615, 211] width 59 height 21
click at [593, 211] on icon at bounding box center [592, 211] width 5 height 5
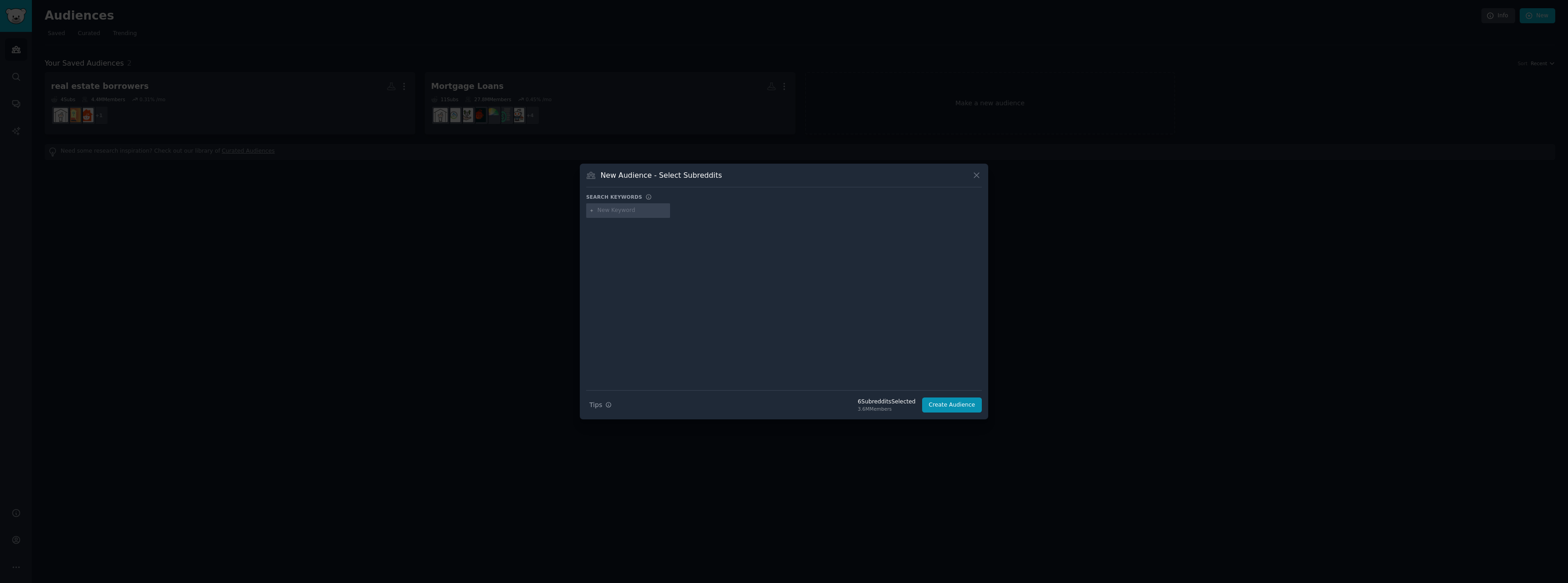
click at [616, 214] on input "text" at bounding box center [632, 210] width 69 height 8
type input "finance"
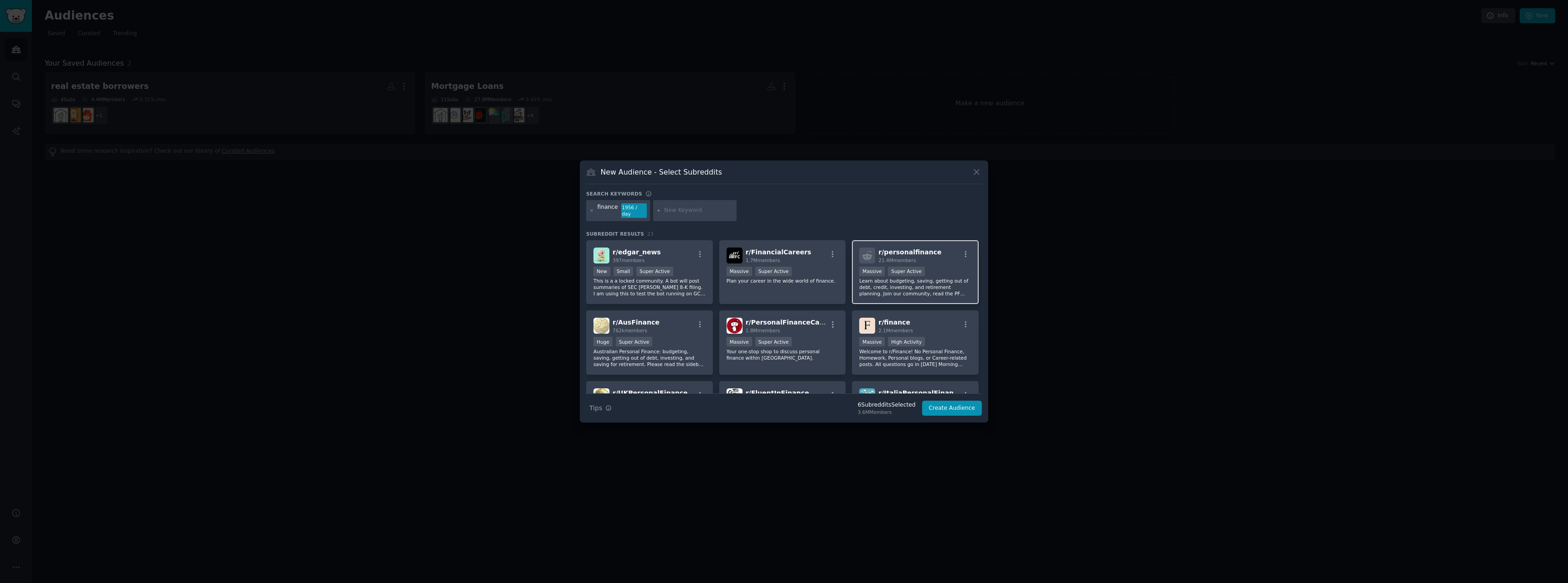
click at [917, 257] on div "21.4M members" at bounding box center [909, 260] width 63 height 6
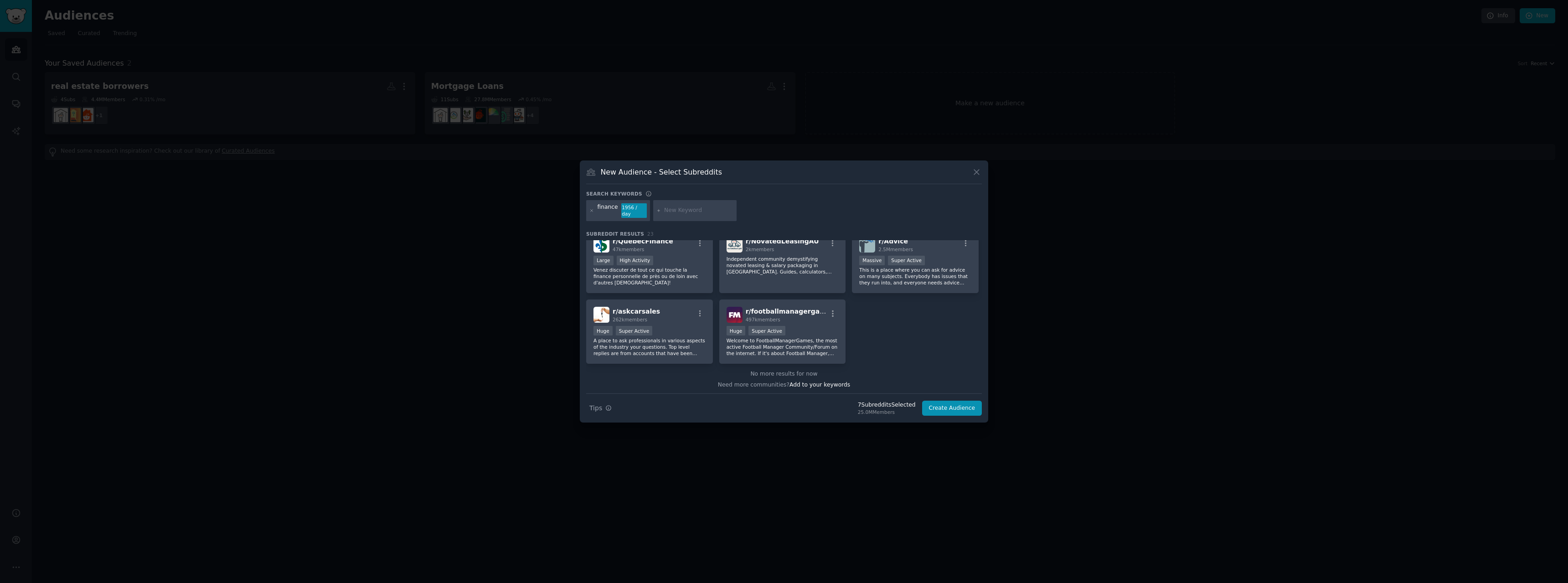
scroll to position [436, 0]
click at [676, 209] on input "text" at bounding box center [699, 210] width 69 height 8
type input "real estate"
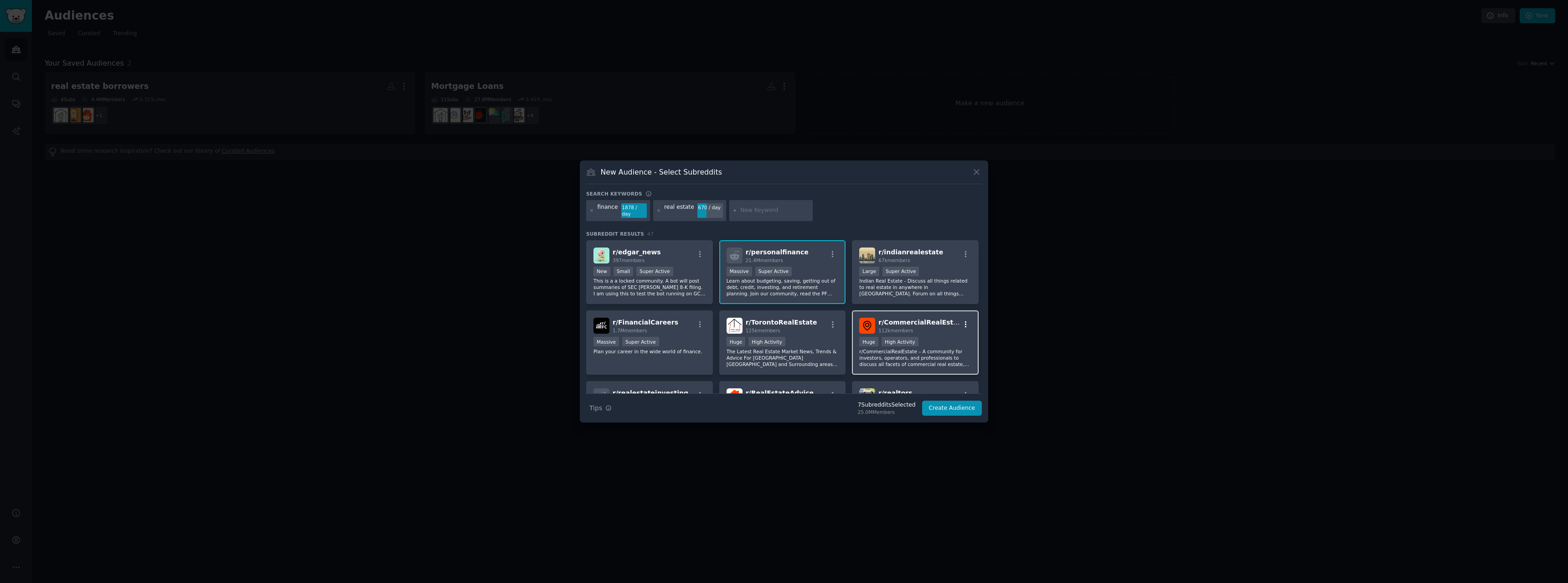
click at [962, 320] on icon "button" at bounding box center [965, 324] width 8 height 8
click at [938, 368] on div "Including context of your keywords" at bounding box center [926, 374] width 83 height 13
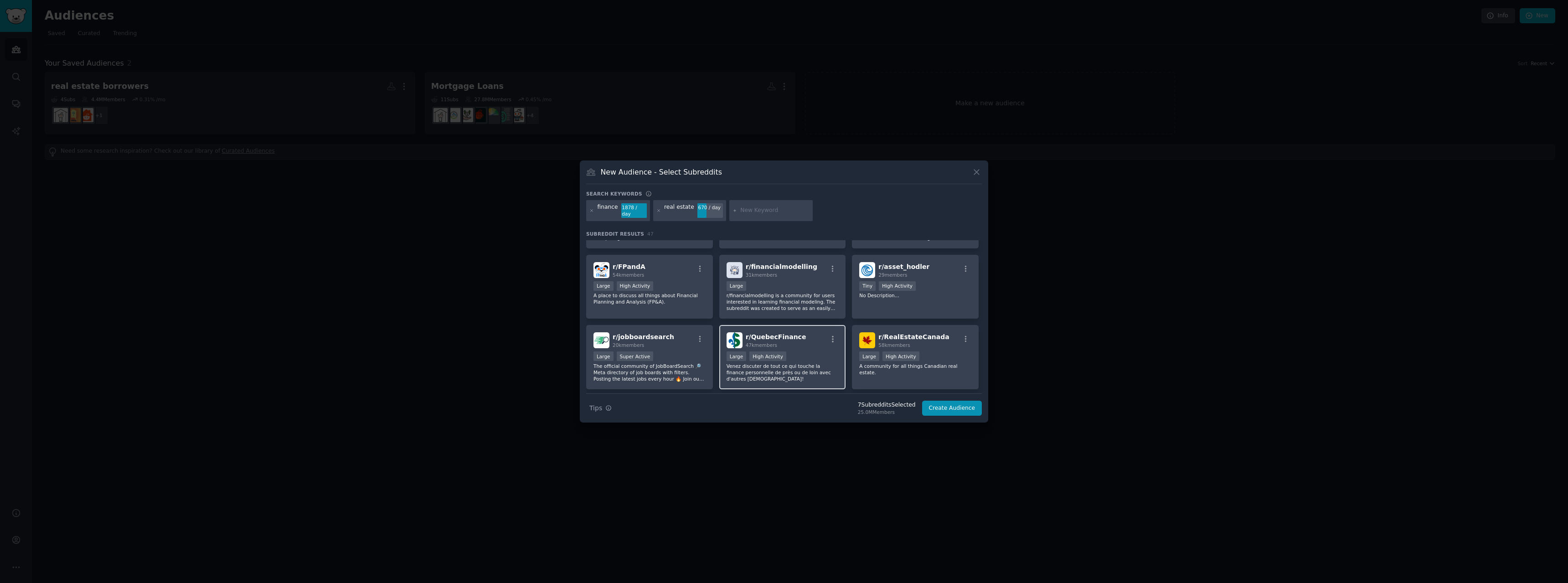
scroll to position [775, 0]
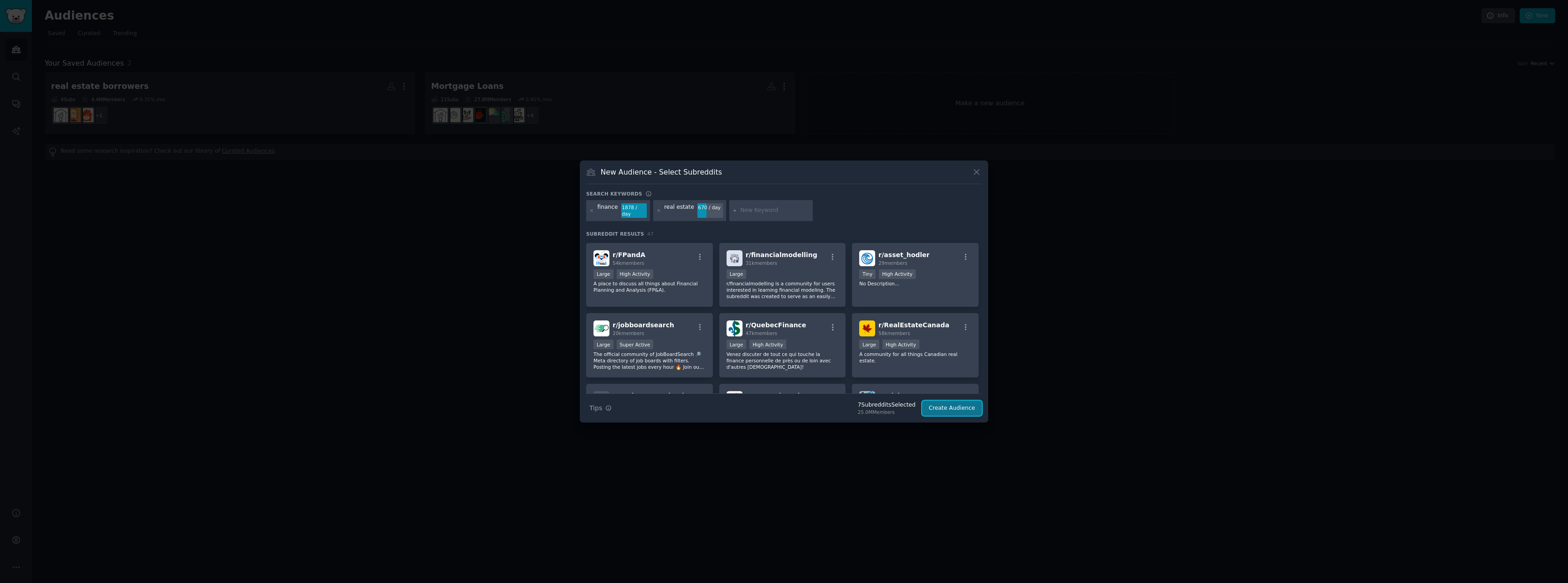
click at [948, 404] on button "Create Audience" at bounding box center [952, 408] width 60 height 15
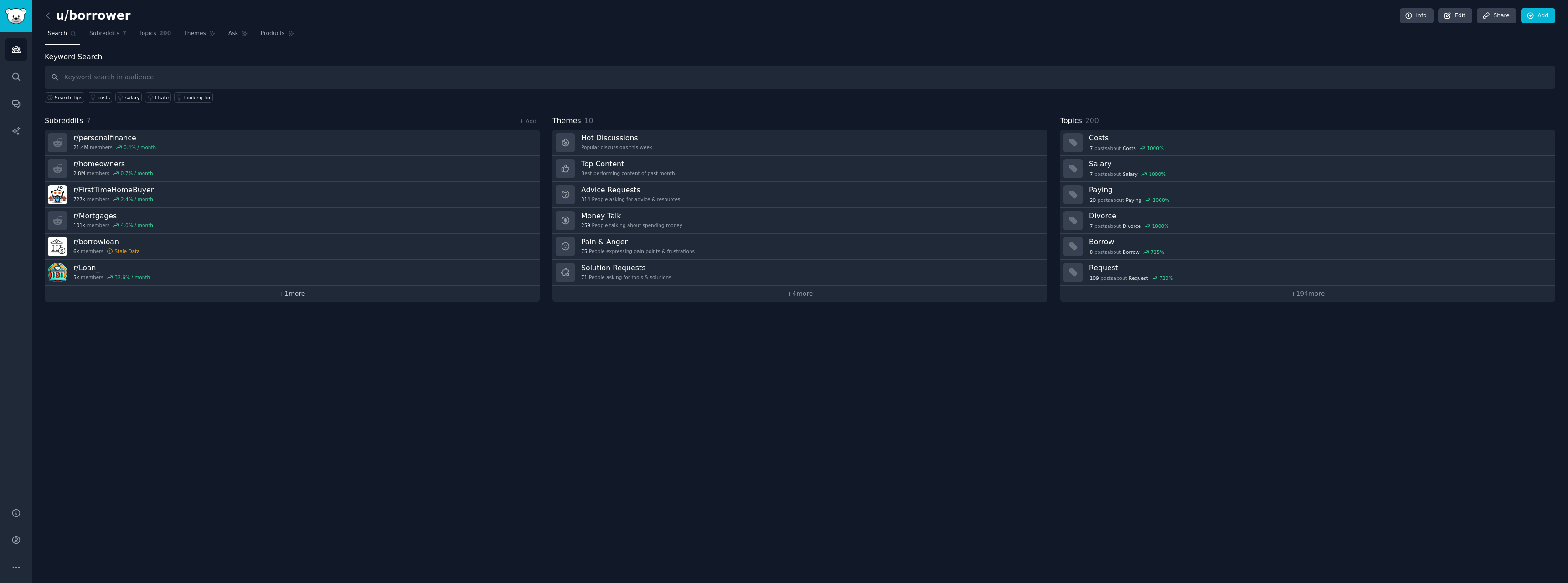
click at [326, 296] on link "+ 1 more" at bounding box center [292, 294] width 495 height 16
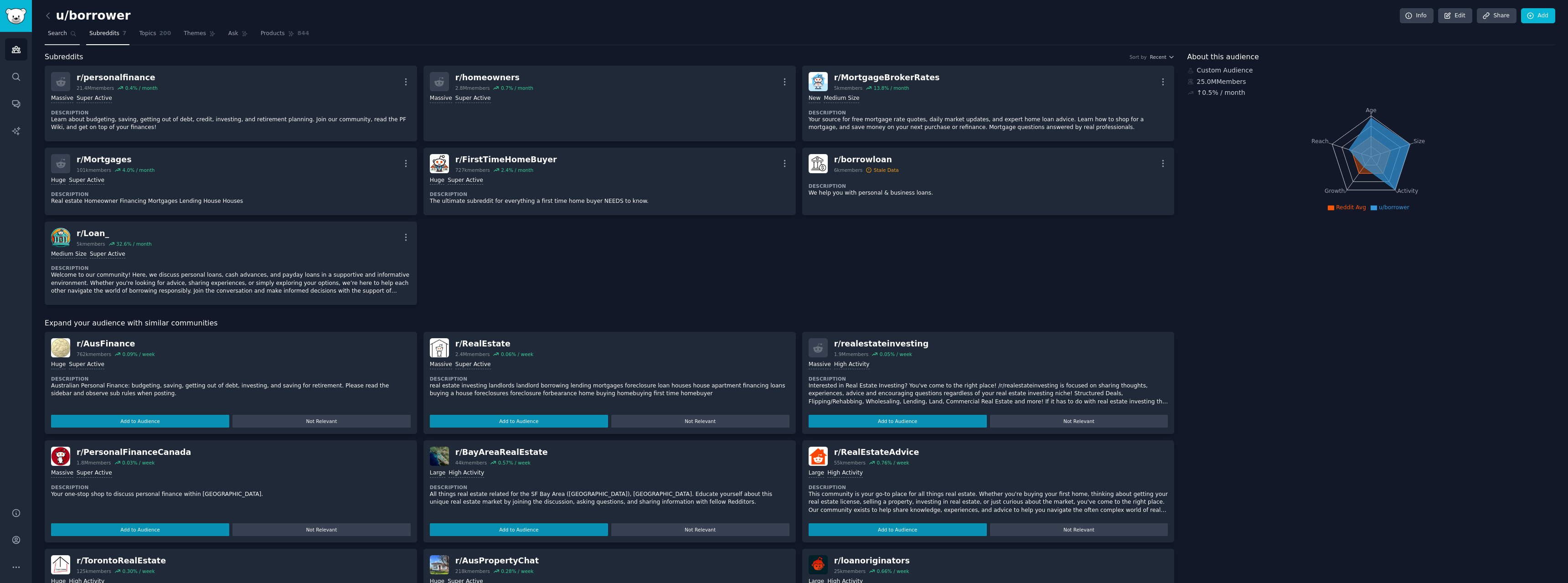
click at [57, 30] on span "Search" at bounding box center [57, 33] width 19 height 8
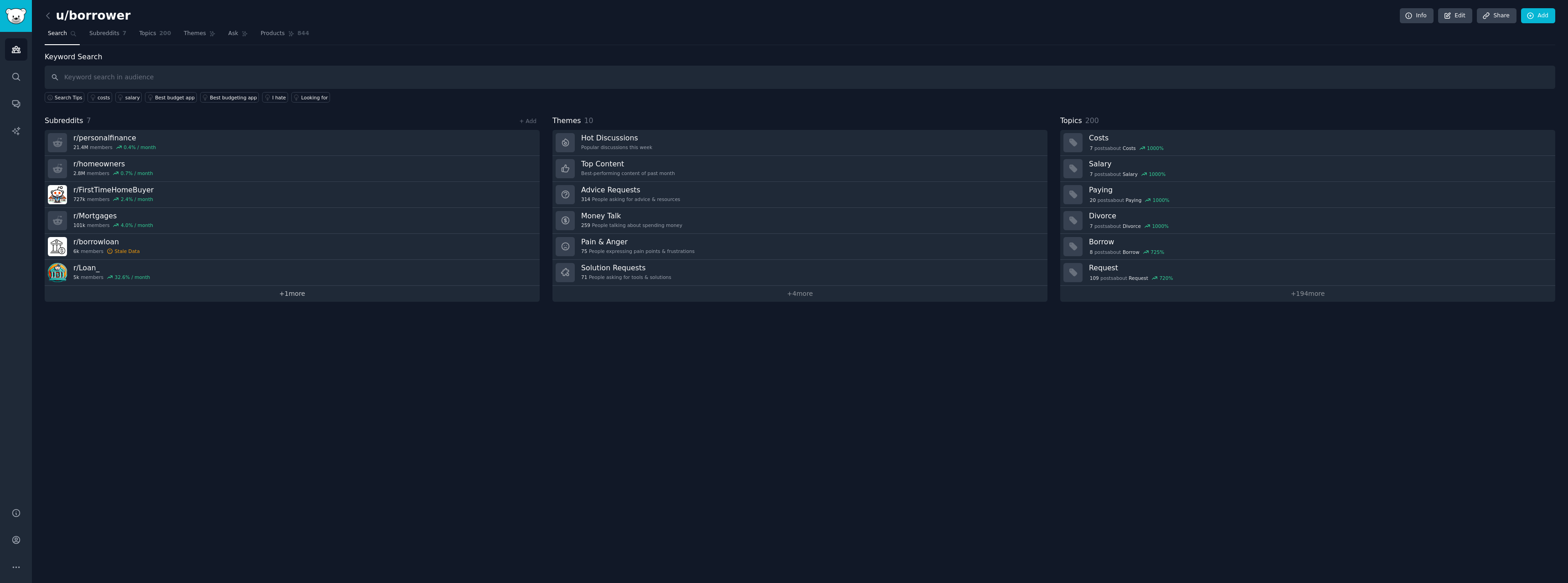
click at [306, 288] on link "+ 1 more" at bounding box center [292, 294] width 495 height 16
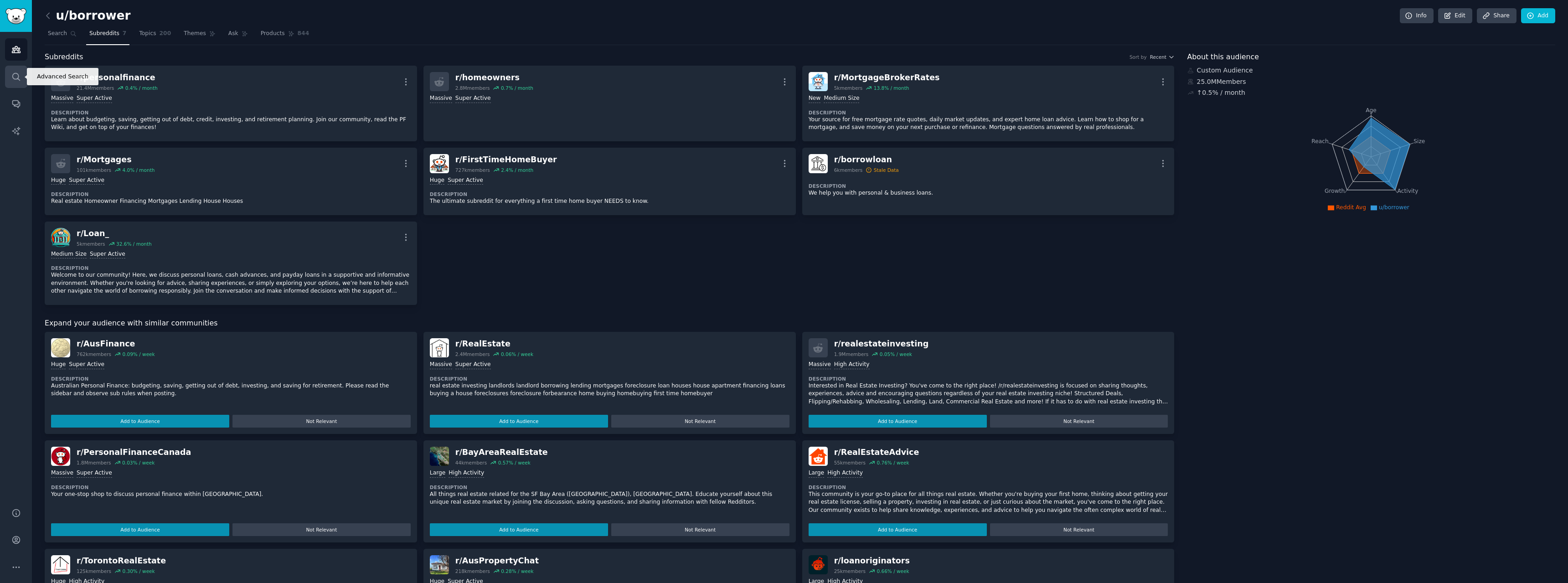
click at [24, 86] on link "Search" at bounding box center [16, 77] width 23 height 23
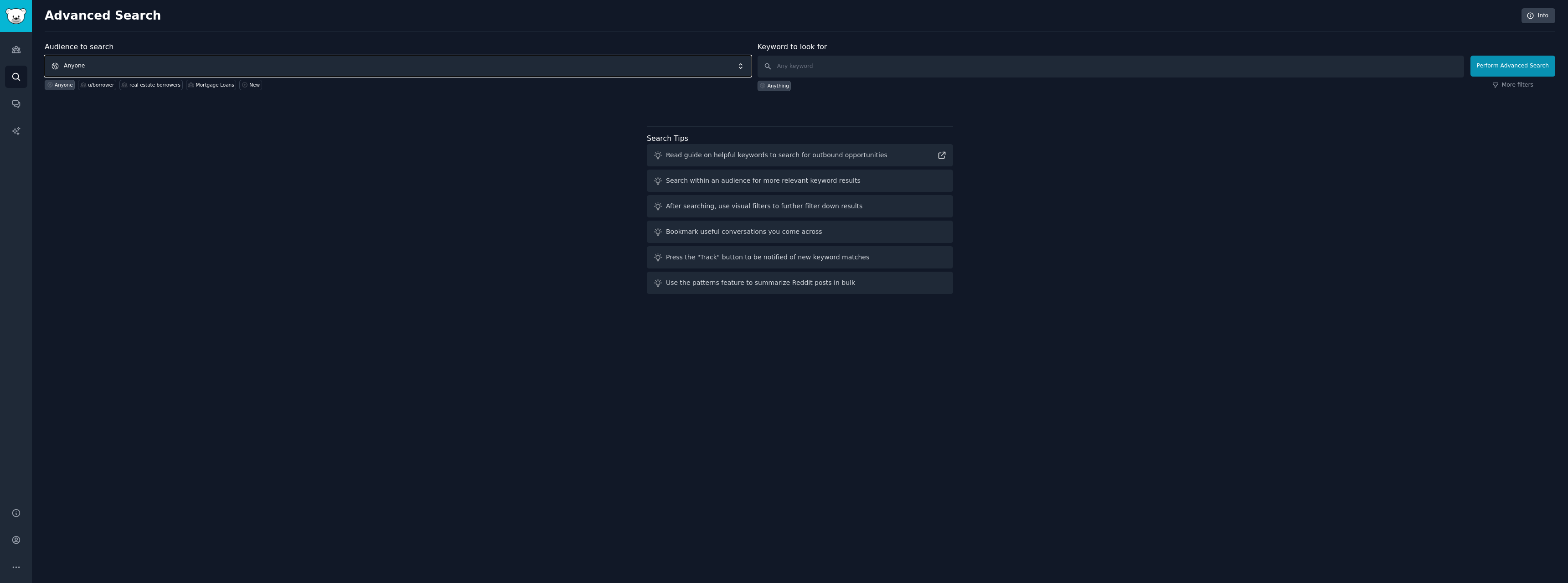
click at [165, 63] on span "Anyone" at bounding box center [397, 66] width 707 height 21
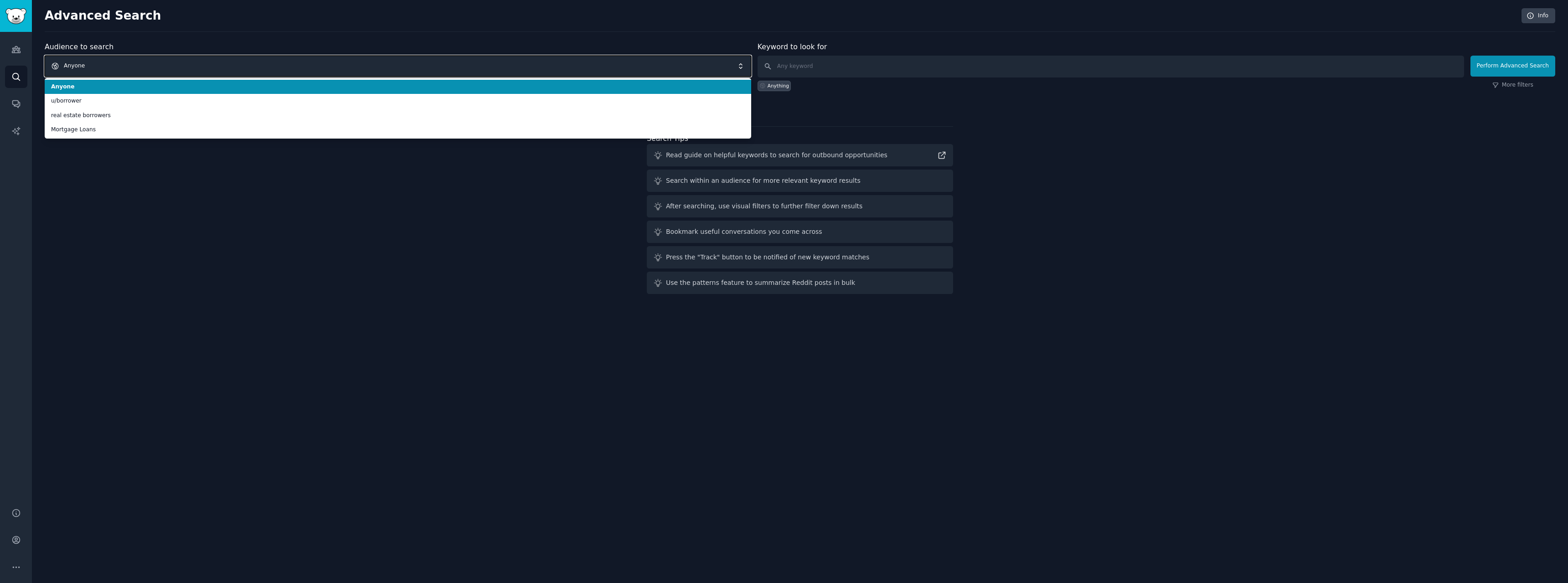
click at [161, 63] on span "Anyone" at bounding box center [397, 66] width 707 height 21
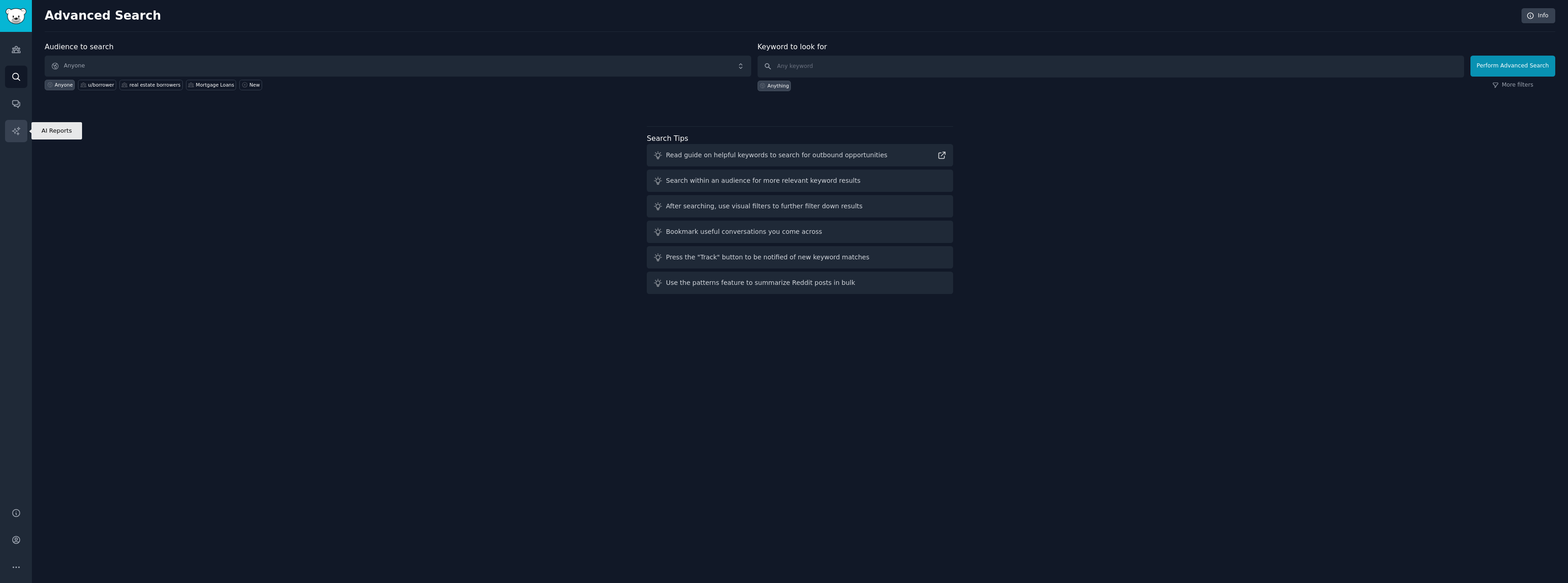
click at [13, 128] on icon "Sidebar" at bounding box center [16, 131] width 10 height 10
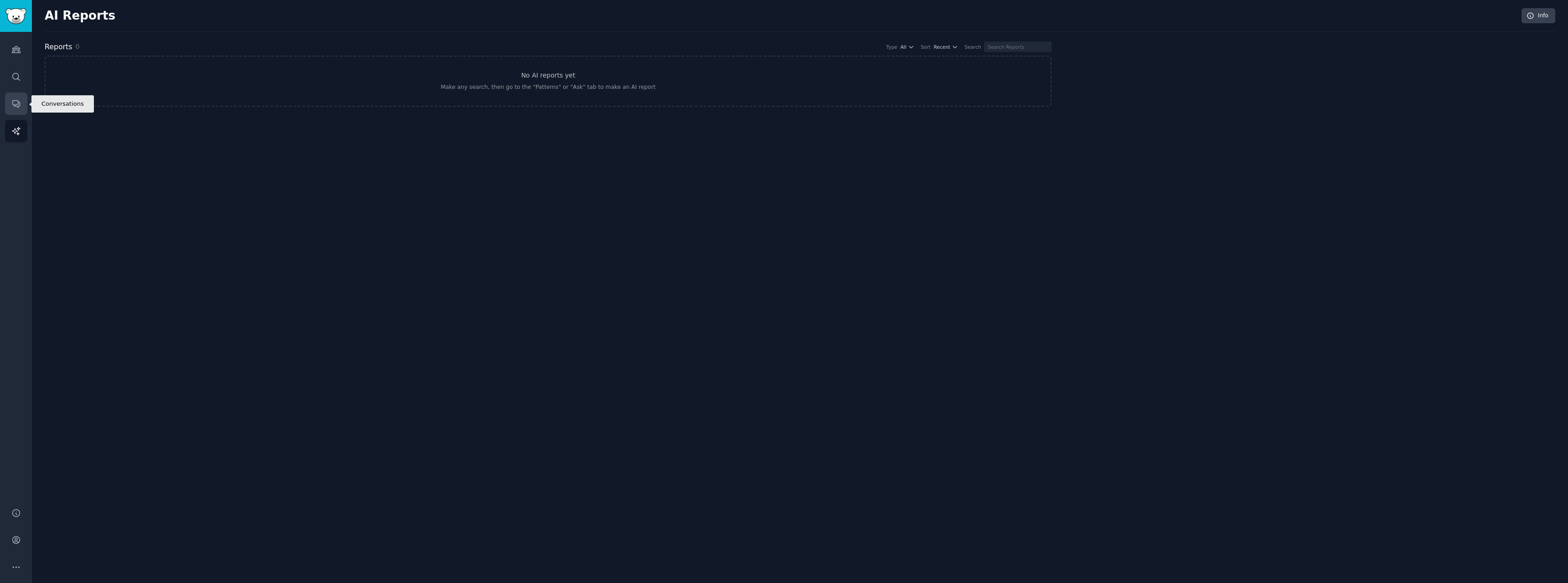
click at [12, 108] on icon "Sidebar" at bounding box center [16, 103] width 10 height 10
click at [21, 51] on link "Audiences" at bounding box center [16, 49] width 23 height 23
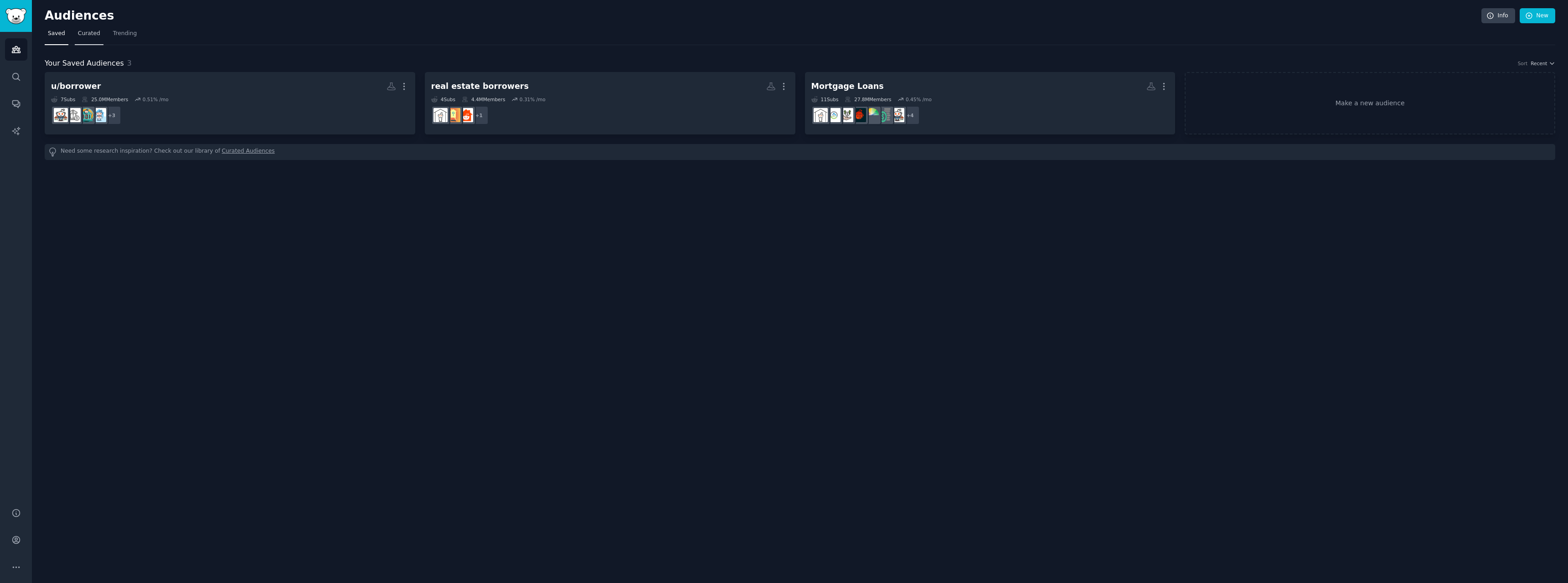
click at [91, 34] on span "Curated" at bounding box center [89, 33] width 23 height 8
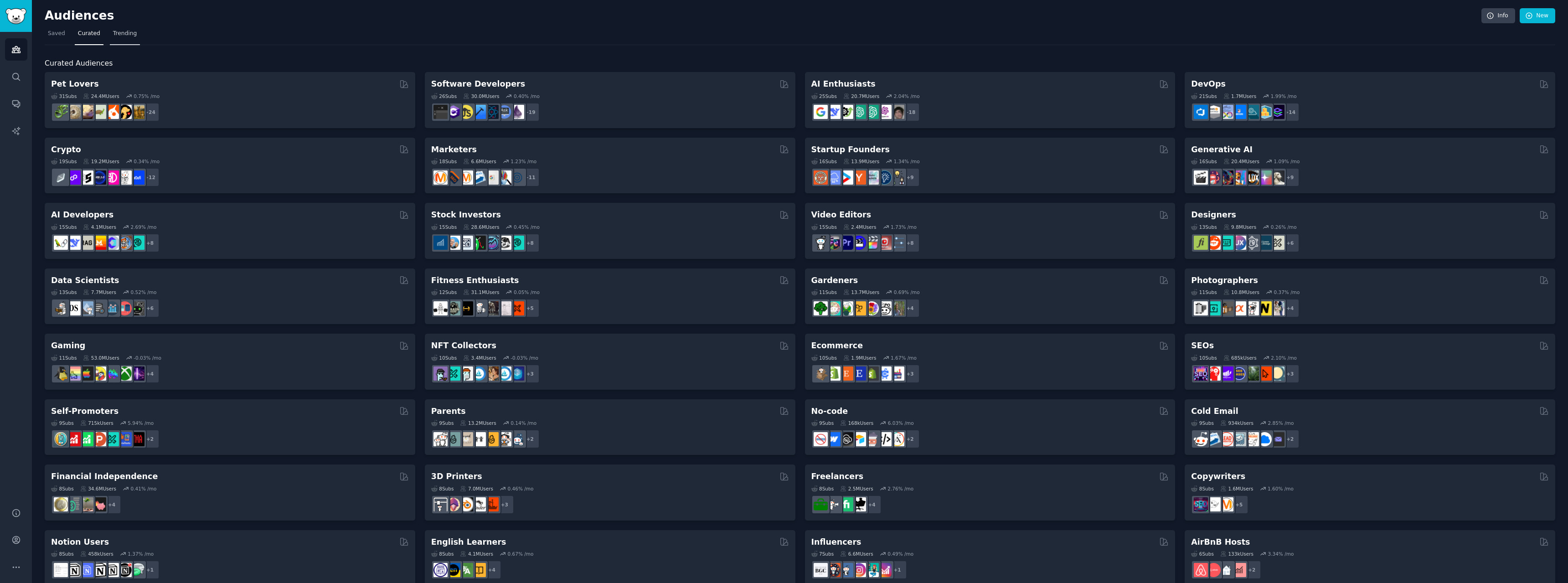
click at [117, 33] on span "Trending" at bounding box center [125, 33] width 24 height 8
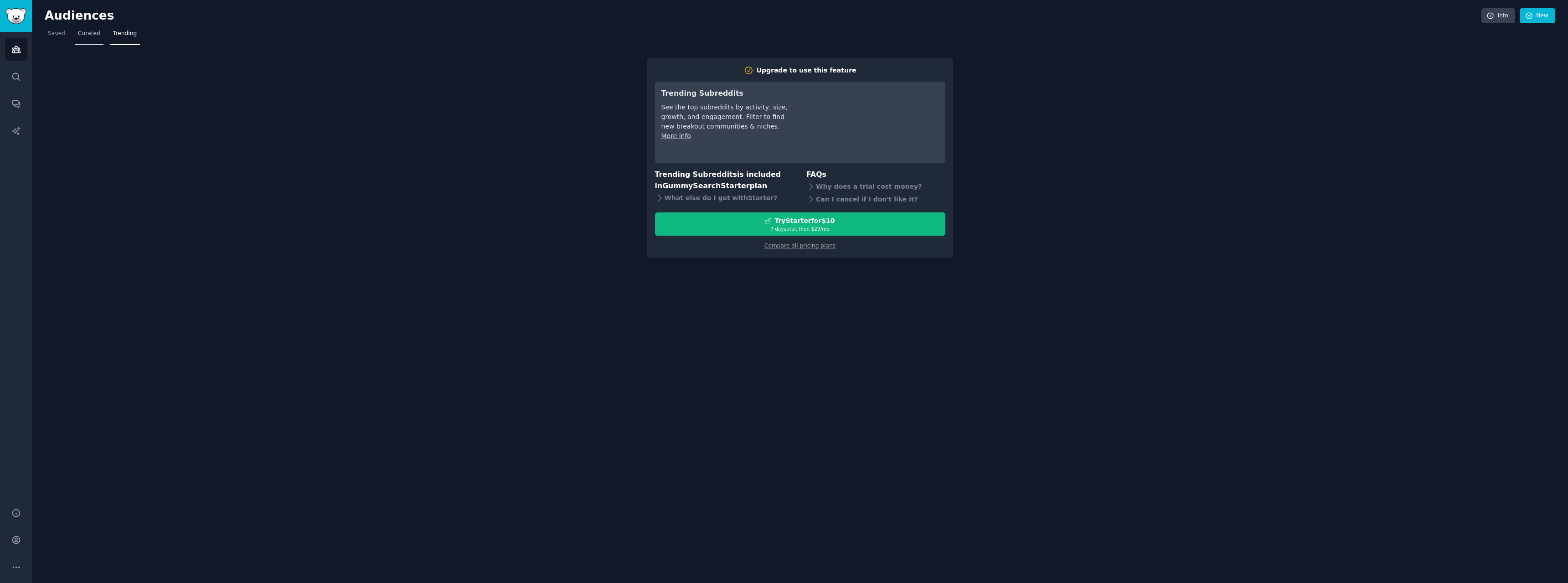
click at [99, 38] on link "Curated" at bounding box center [89, 35] width 29 height 19
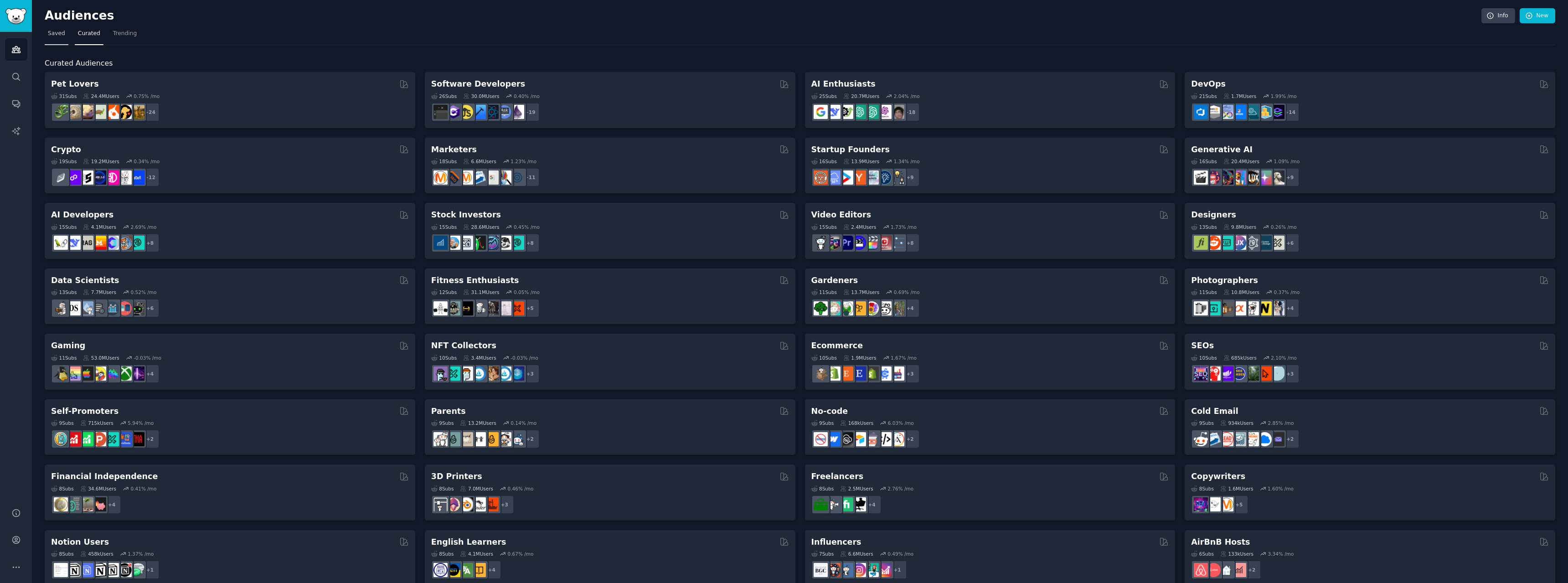
click at [63, 39] on link "Saved" at bounding box center [56, 35] width 24 height 19
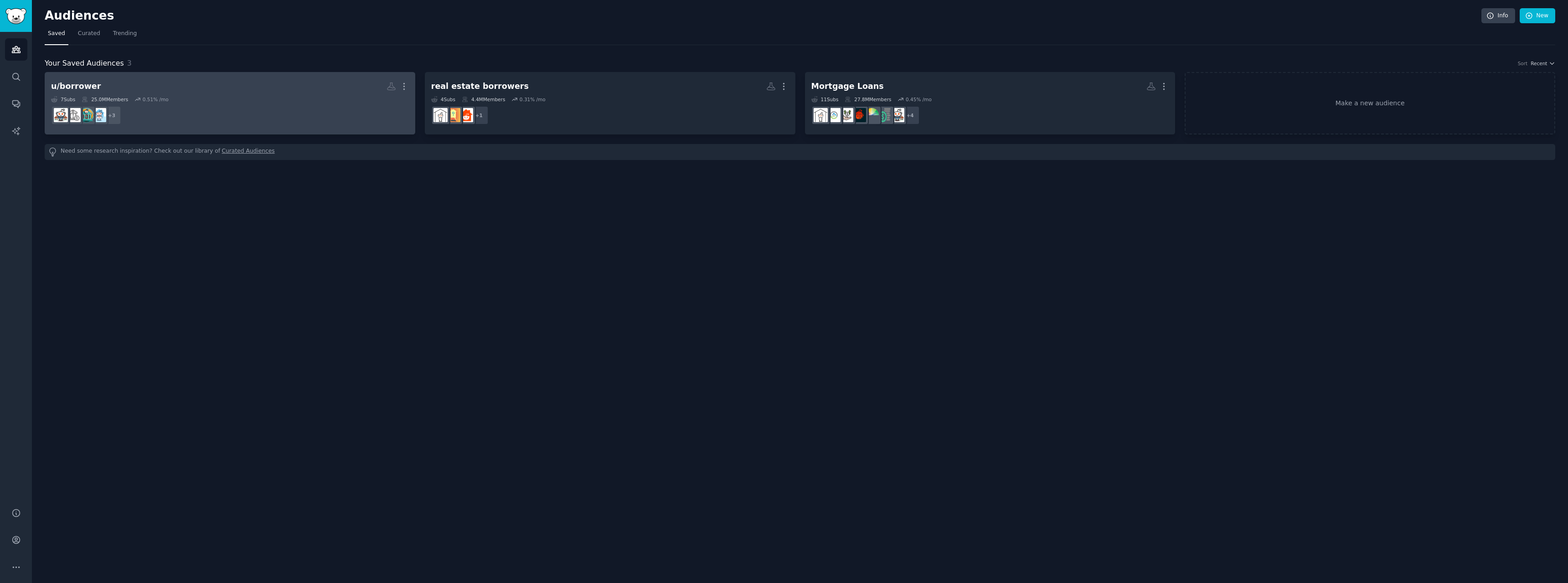
click at [170, 88] on h2 "u/borrower More" at bounding box center [230, 86] width 358 height 16
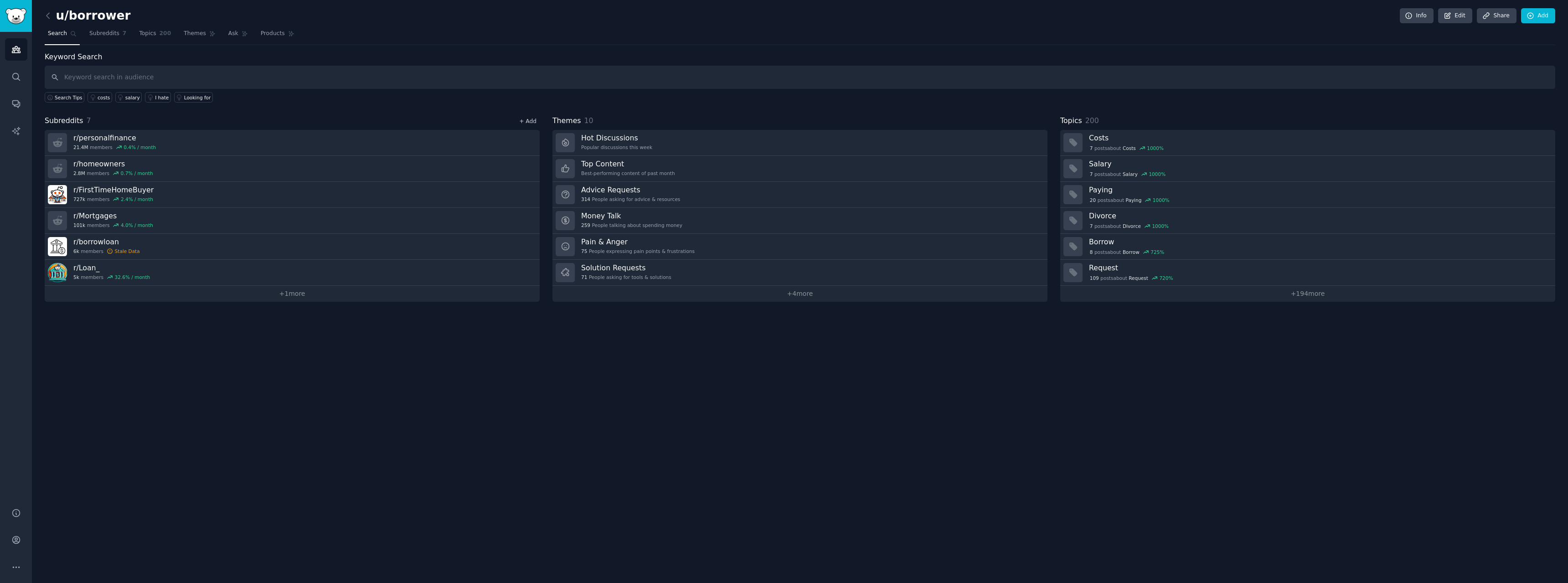
click at [525, 122] on link "+ Add" at bounding box center [528, 121] width 17 height 6
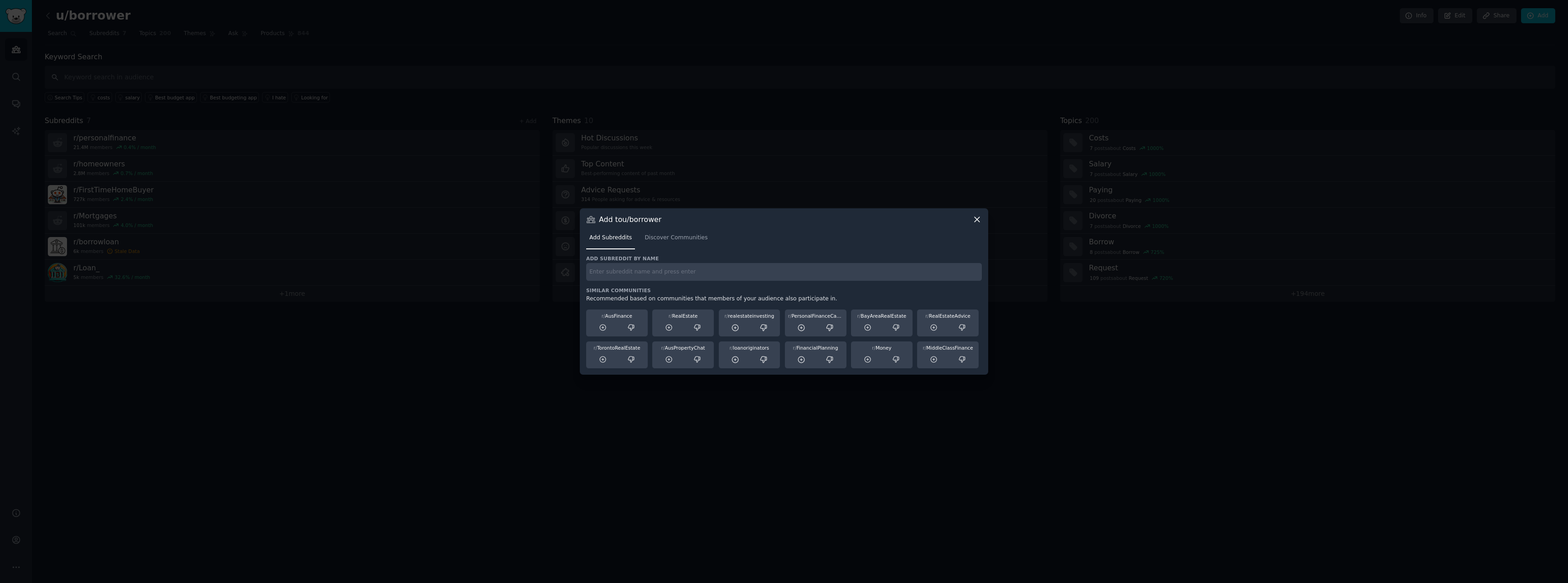
click at [632, 267] on input "text" at bounding box center [784, 271] width 396 height 18
type input "r"
type input "flipping"
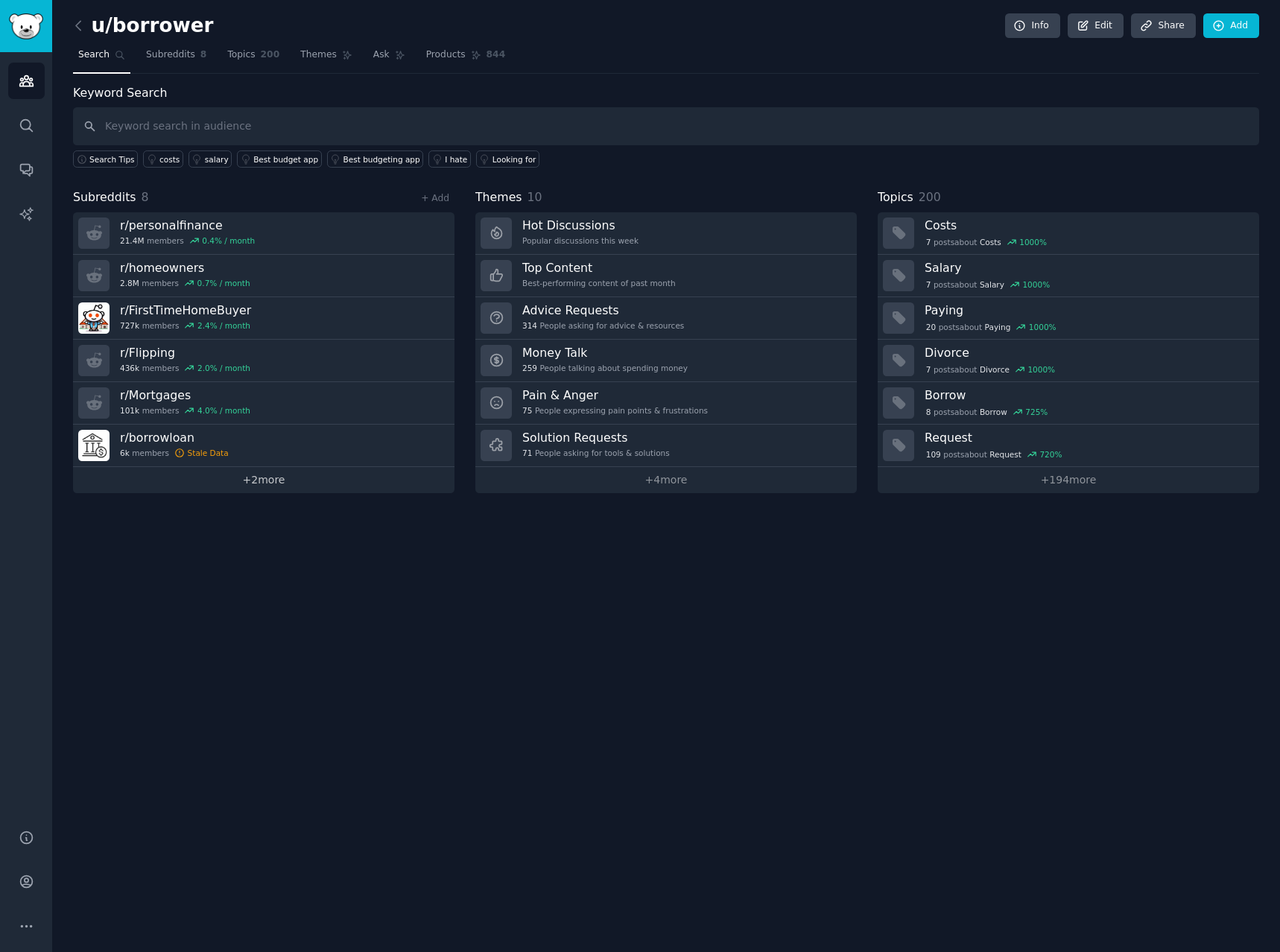
click at [265, 479] on link "+ 2 more" at bounding box center [263, 480] width 381 height 26
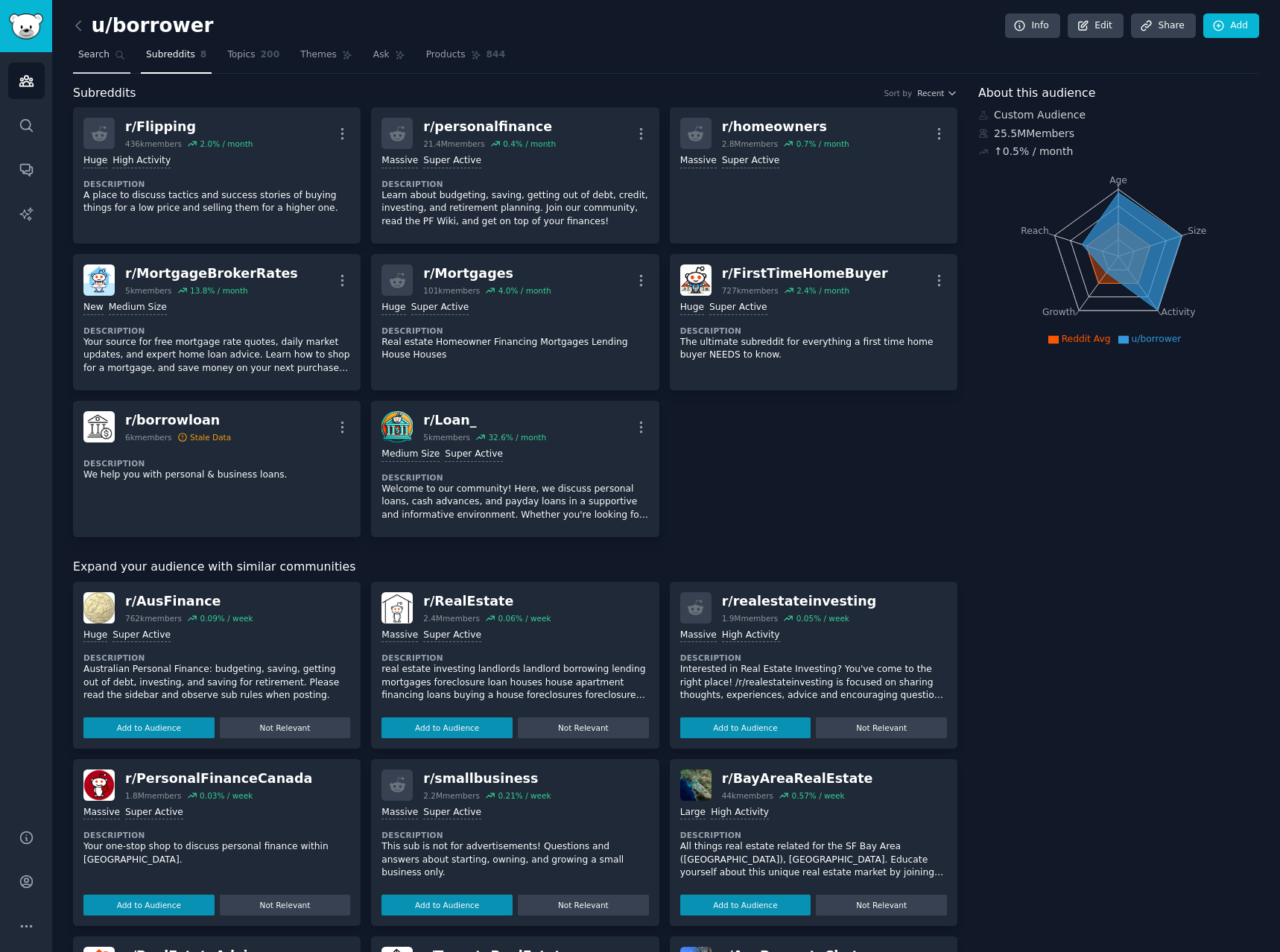
click at [102, 59] on span "Search" at bounding box center [93, 55] width 31 height 13
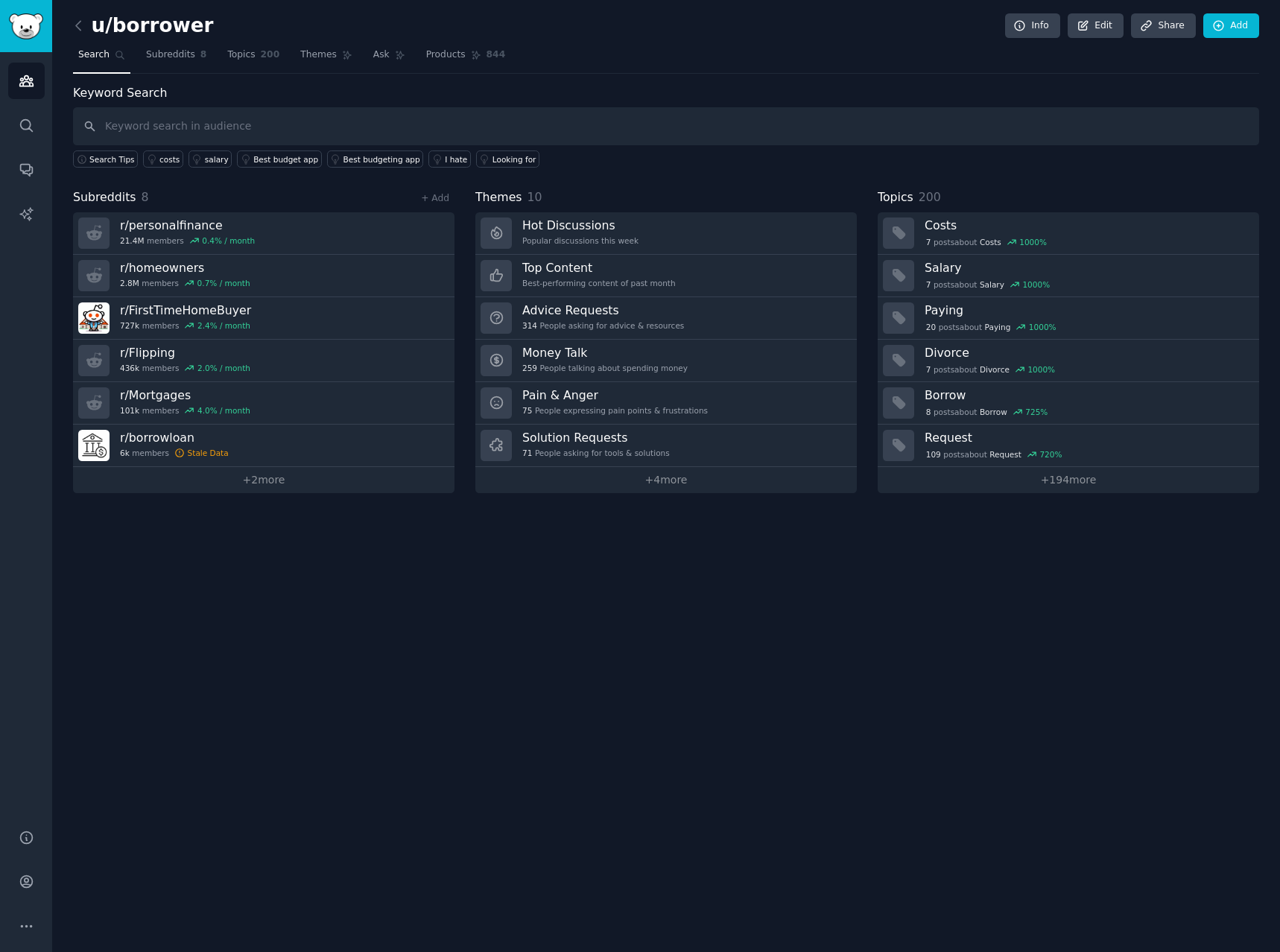
click at [86, 37] on div "u/borrower Info Edit Share Add" at bounding box center [665, 28] width 1186 height 31
click at [444, 197] on link "+ Add" at bounding box center [435, 198] width 28 height 10
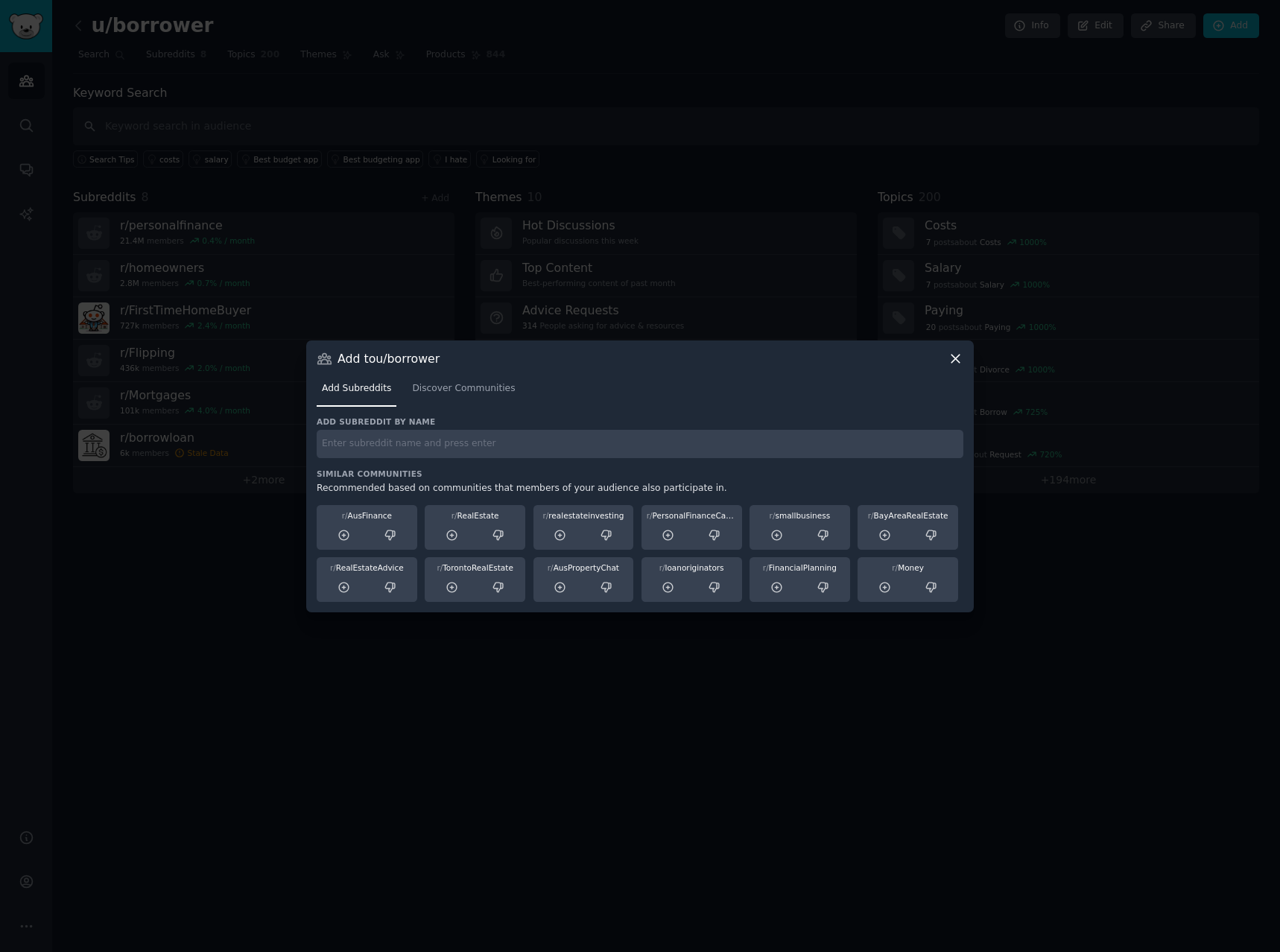
click at [471, 436] on input "text" at bounding box center [640, 444] width 646 height 29
type input "r/homeimprovement"
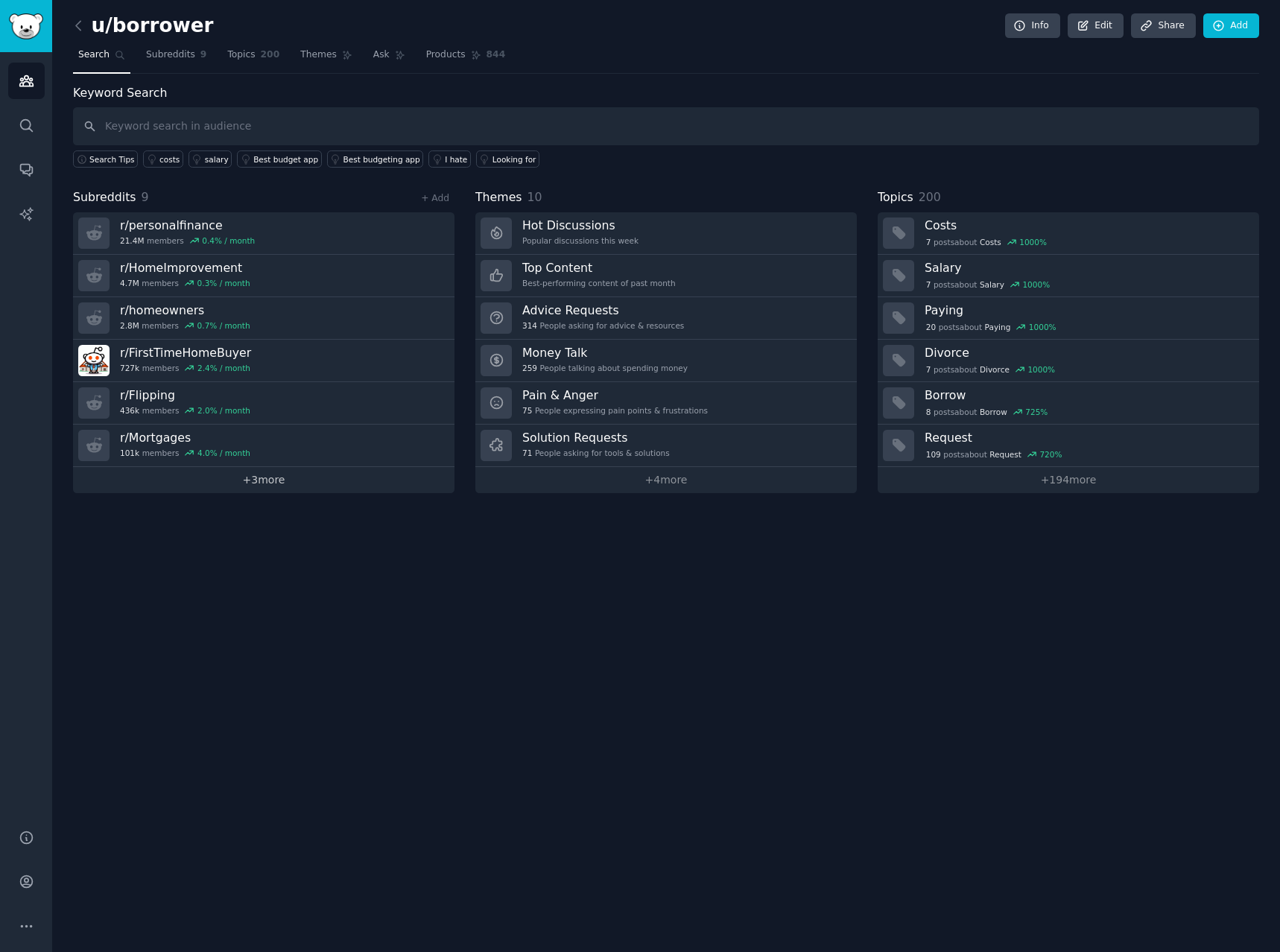
click at [298, 486] on link "+ 3 more" at bounding box center [263, 480] width 381 height 26
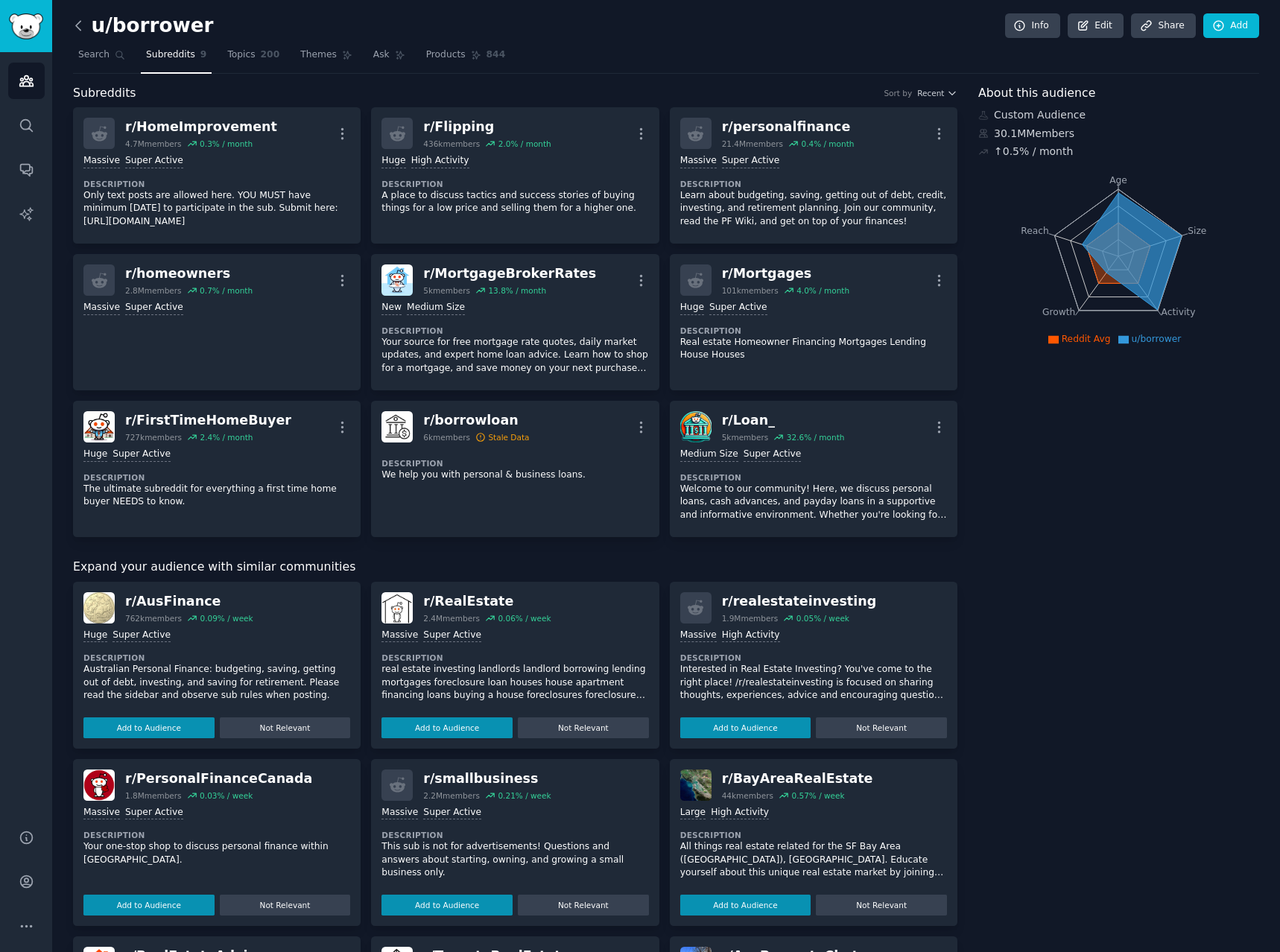
click at [80, 33] on icon at bounding box center [79, 26] width 16 height 16
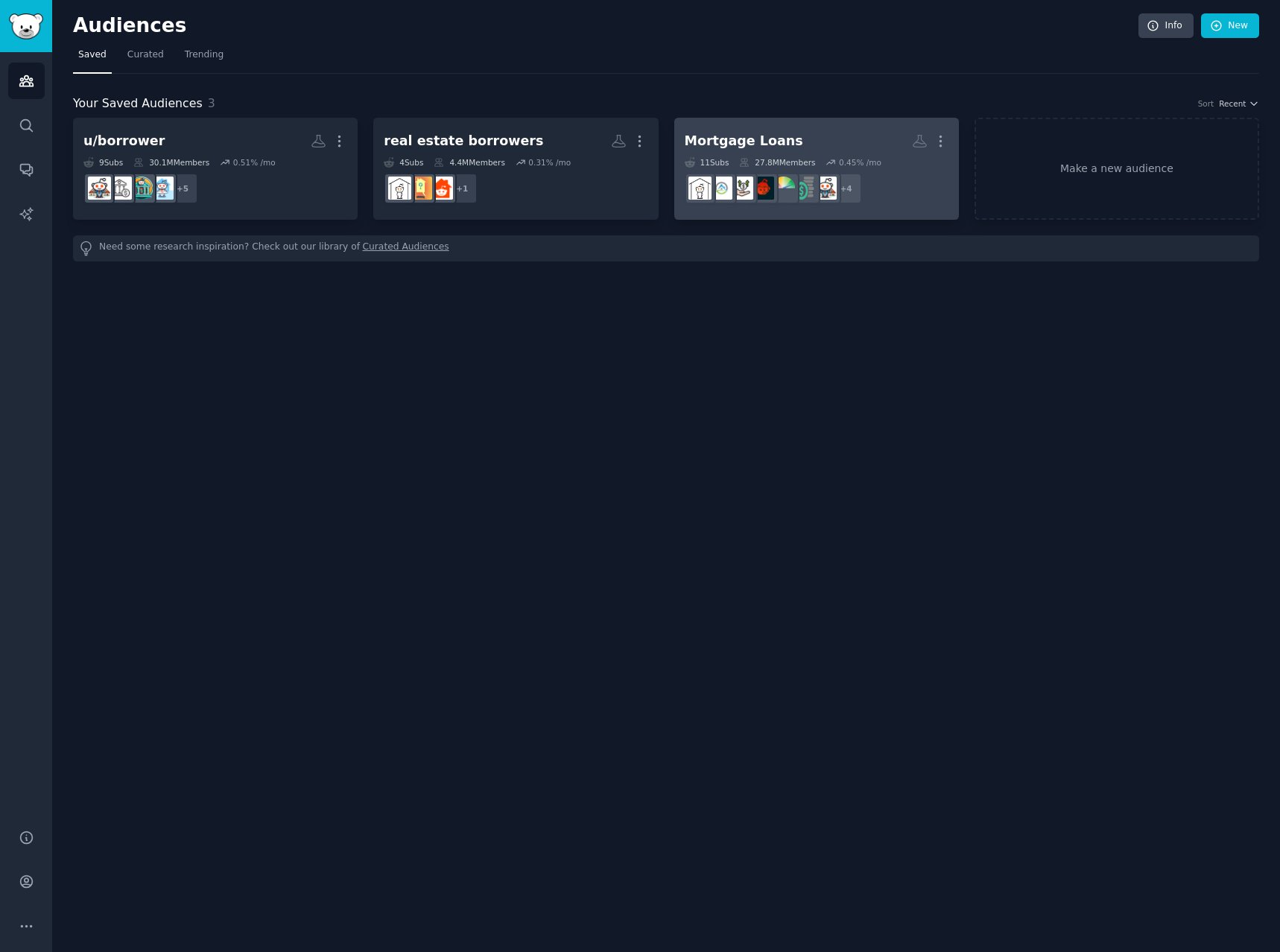
click at [829, 144] on h2 "Mortgage Loans More" at bounding box center [816, 141] width 264 height 26
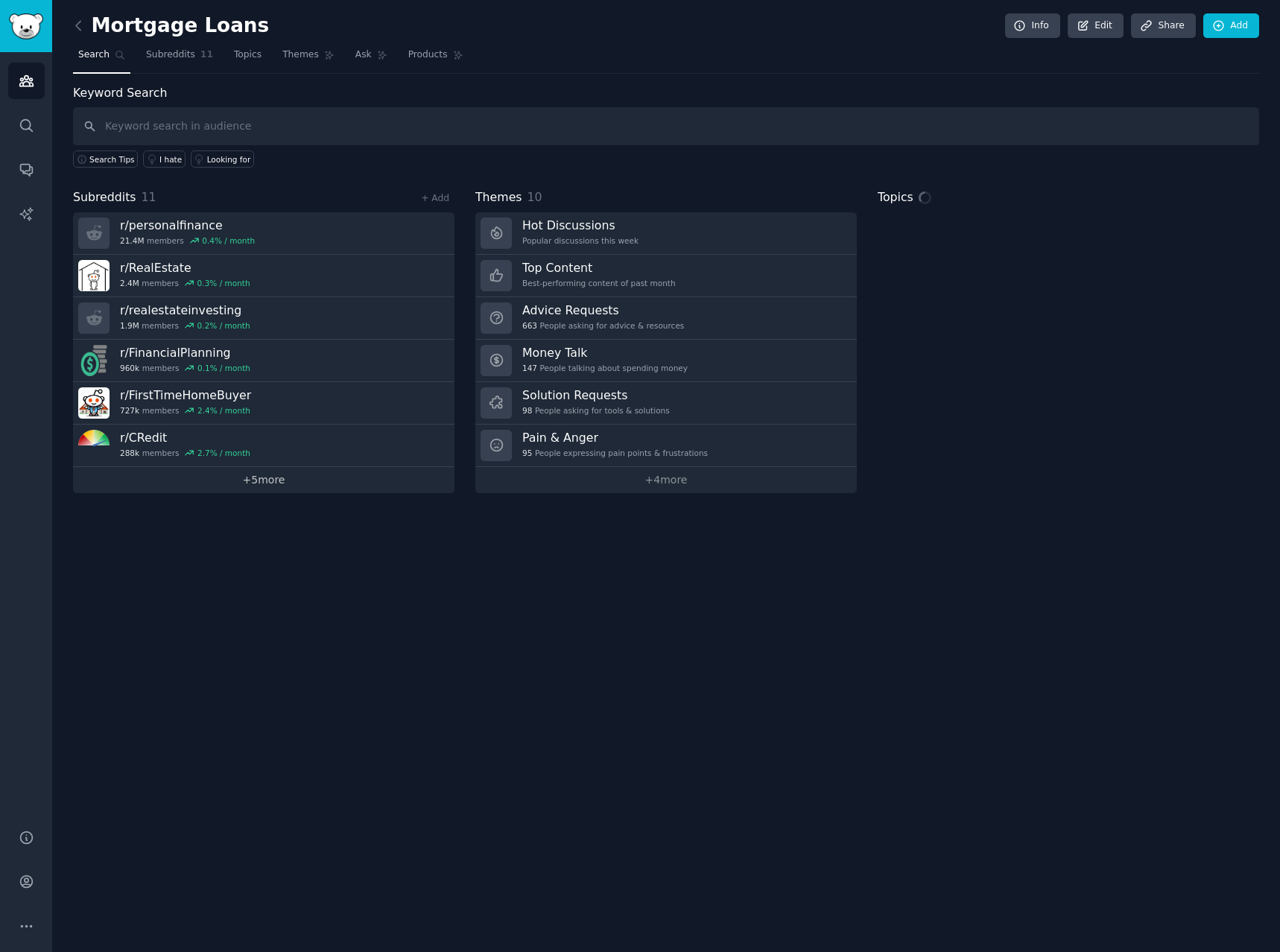
click at [300, 475] on link "+ 5 more" at bounding box center [263, 480] width 381 height 26
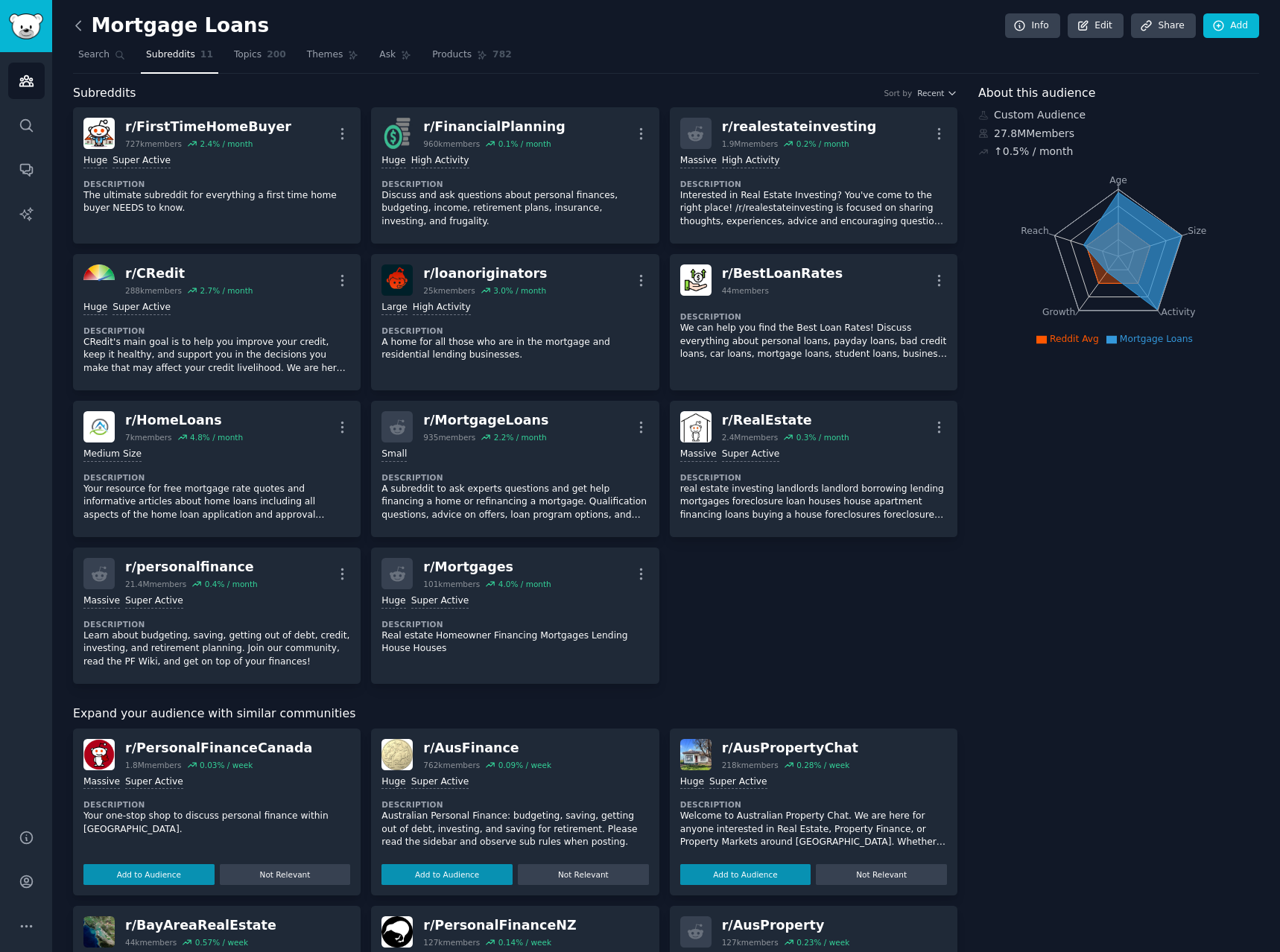
click at [80, 28] on icon at bounding box center [79, 26] width 16 height 16
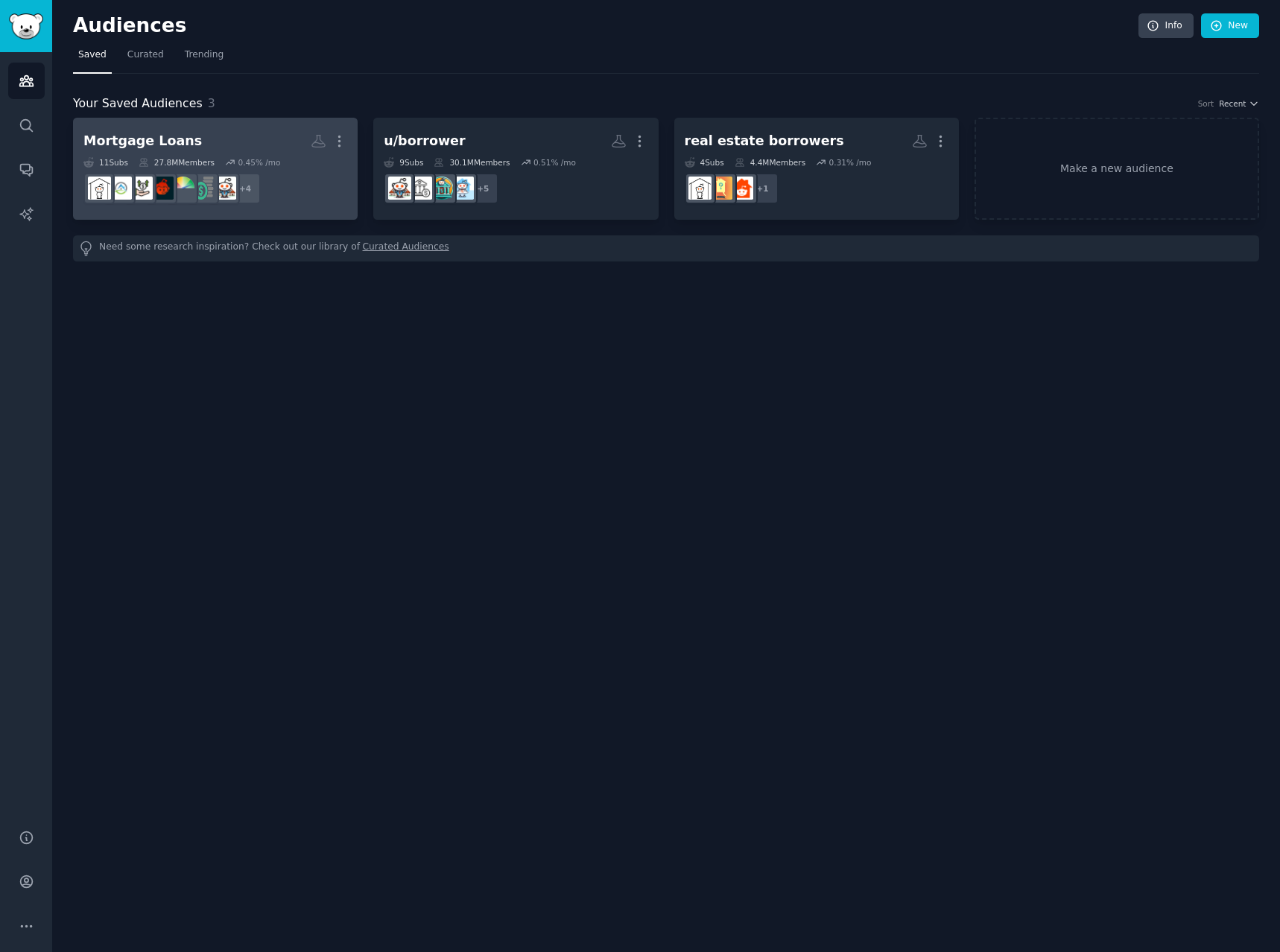
click at [275, 138] on h2 "Mortgage Loans More" at bounding box center [215, 141] width 264 height 26
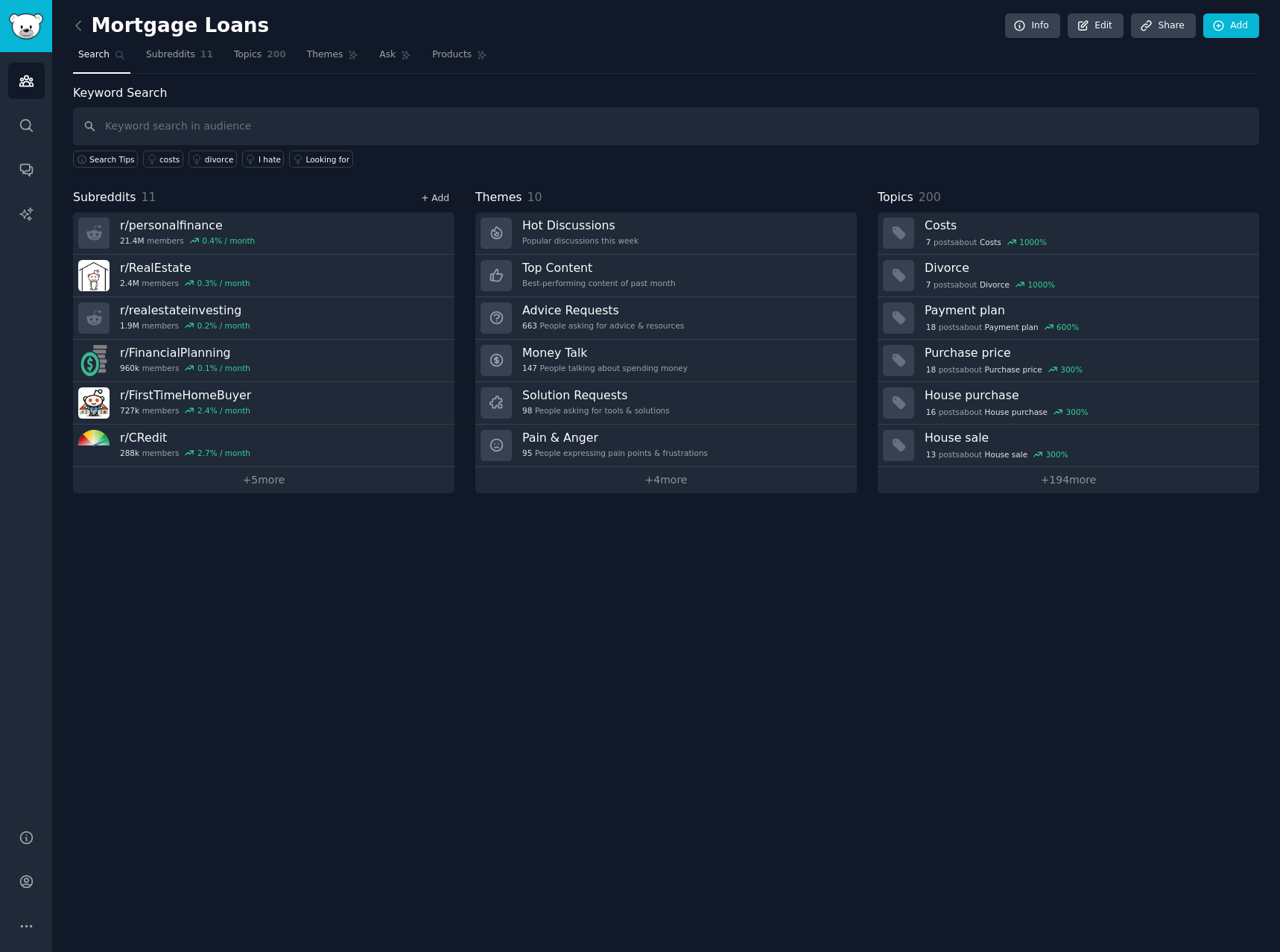
click at [430, 200] on link "+ Add" at bounding box center [435, 198] width 28 height 10
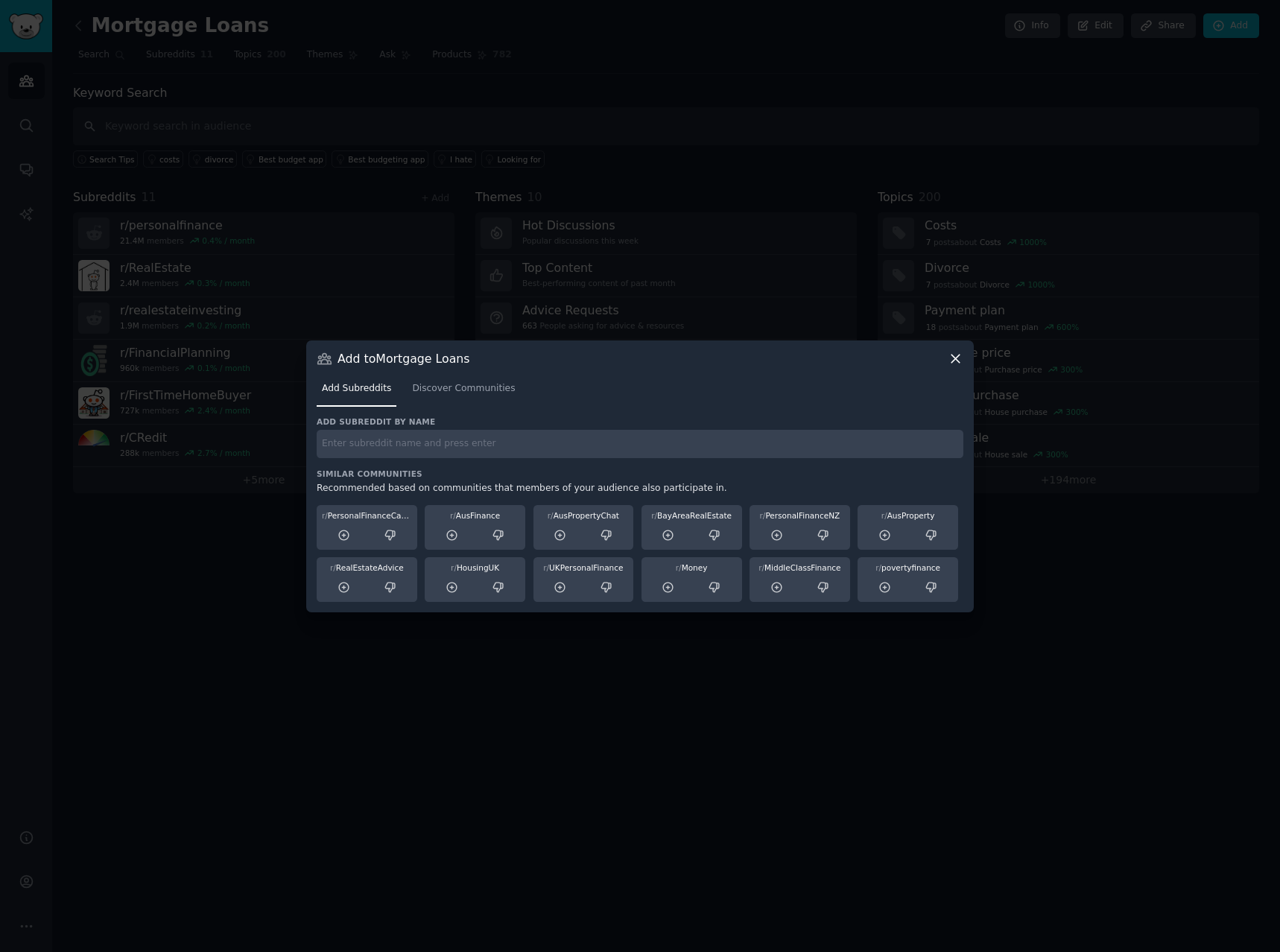
click at [339, 445] on input "text" at bounding box center [640, 444] width 646 height 29
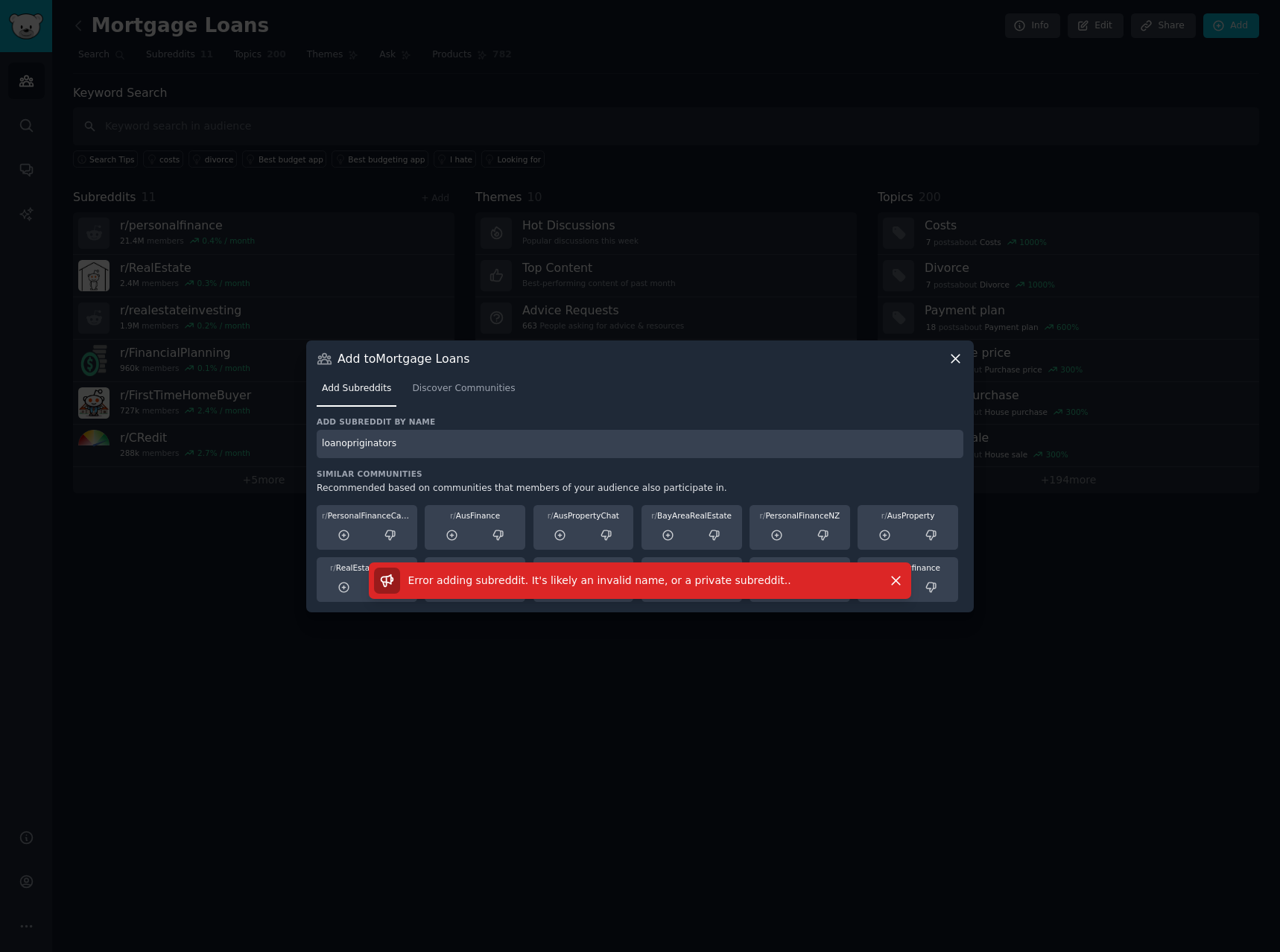
click at [323, 438] on input "loanopriginators" at bounding box center [640, 444] width 646 height 29
click at [321, 449] on input "loanopriginators" at bounding box center [640, 444] width 646 height 29
click at [356, 447] on input "r/loanopriginators" at bounding box center [640, 444] width 646 height 29
type input "r/loanoriginators"
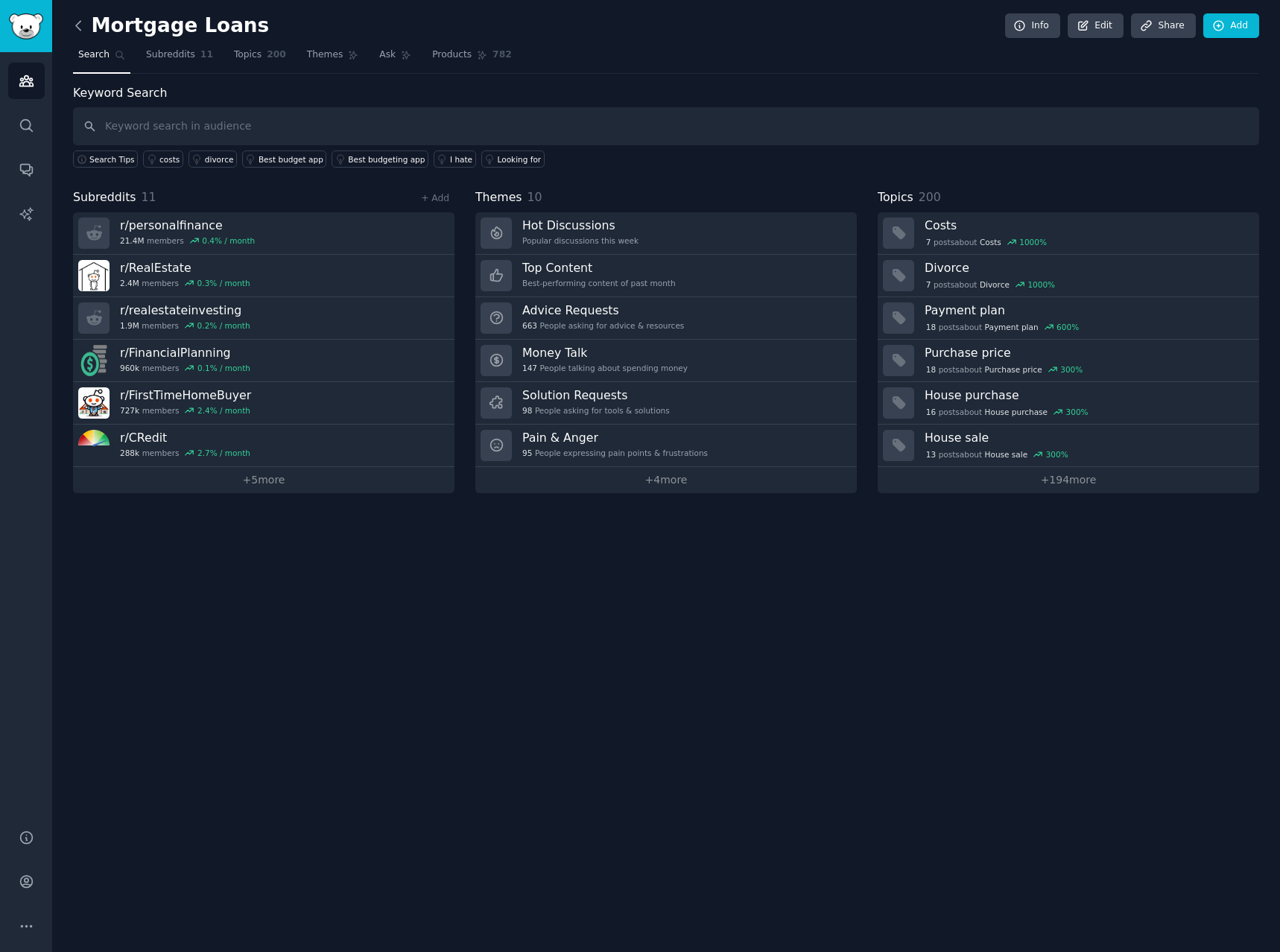
click at [82, 27] on icon at bounding box center [79, 26] width 16 height 16
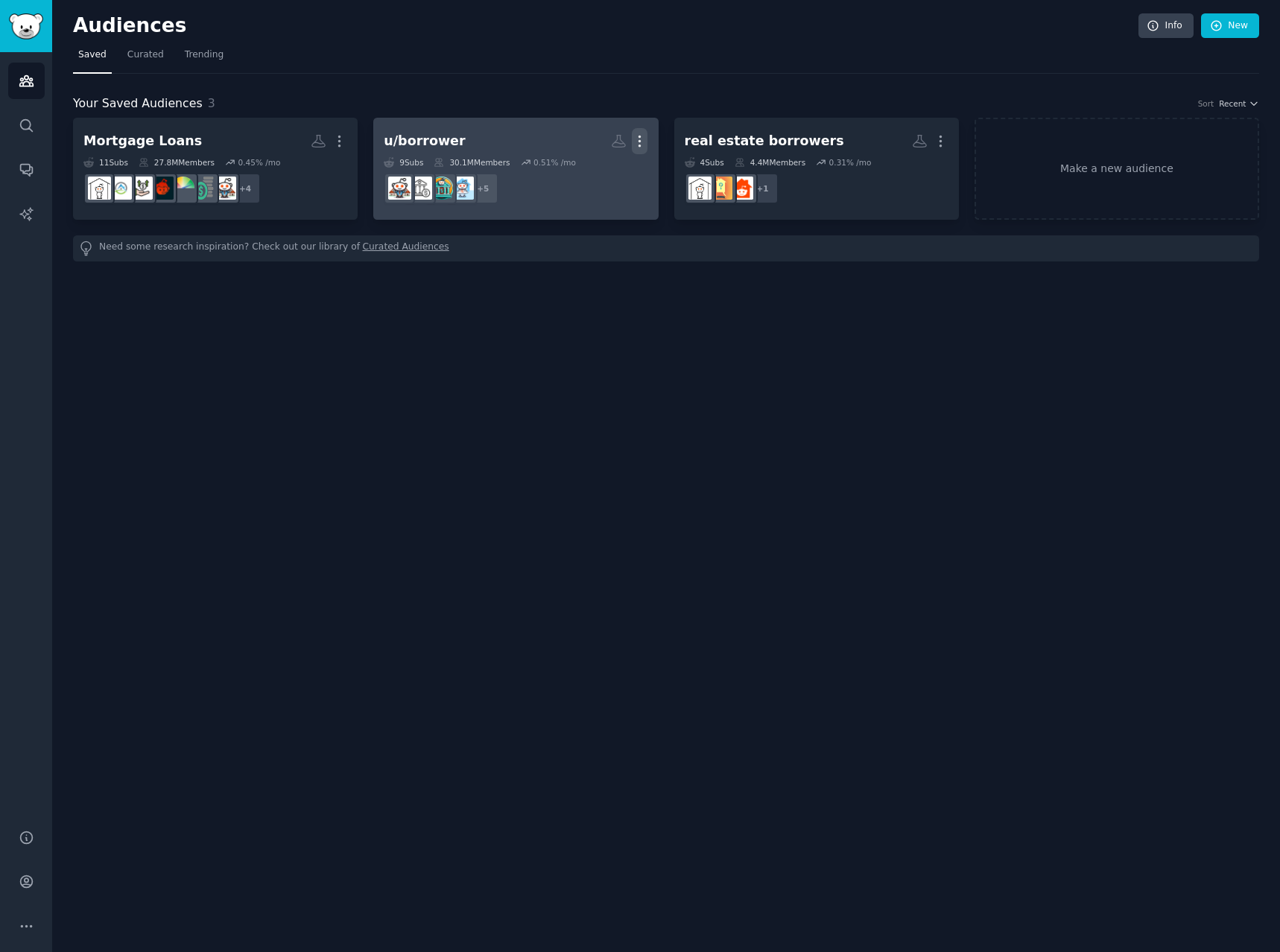
click at [634, 132] on button "More" at bounding box center [640, 141] width 16 height 26
click at [535, 138] on h2 "u/borrower More View Delete" at bounding box center [515, 141] width 264 height 26
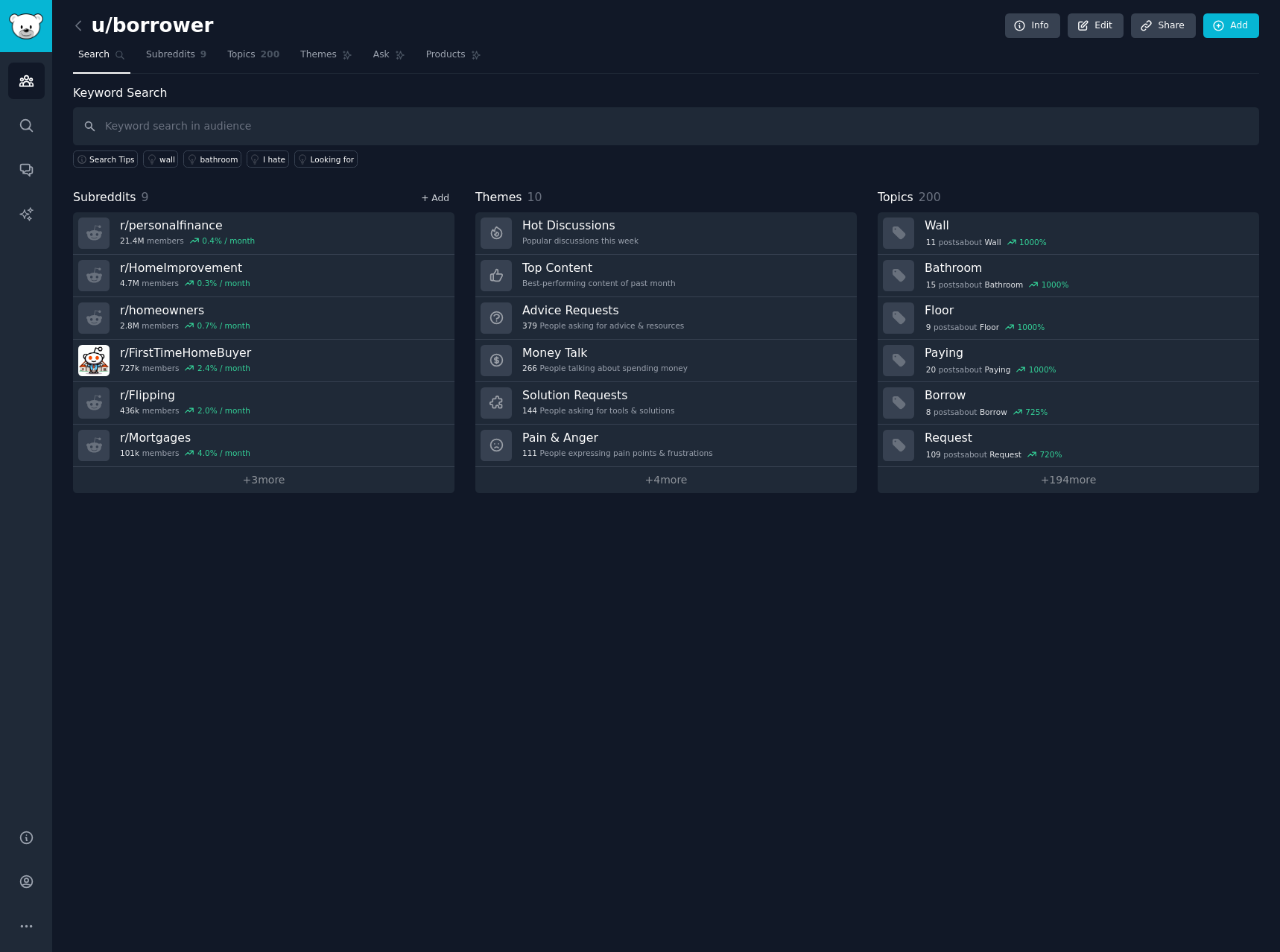
click at [435, 196] on link "+ Add" at bounding box center [435, 198] width 28 height 10
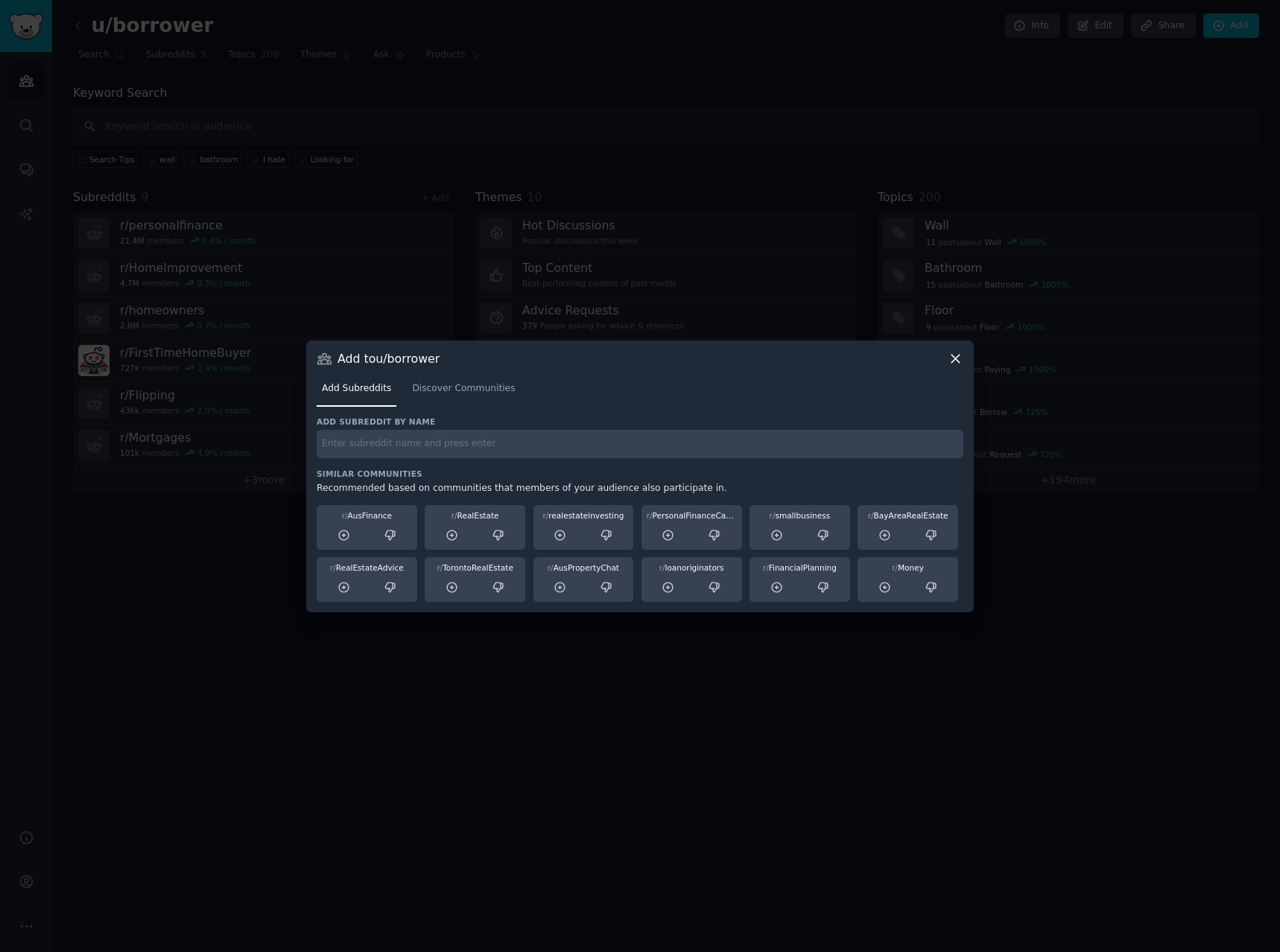
click at [393, 450] on input "text" at bounding box center [640, 444] width 646 height 29
type input "r/loanoriginators"
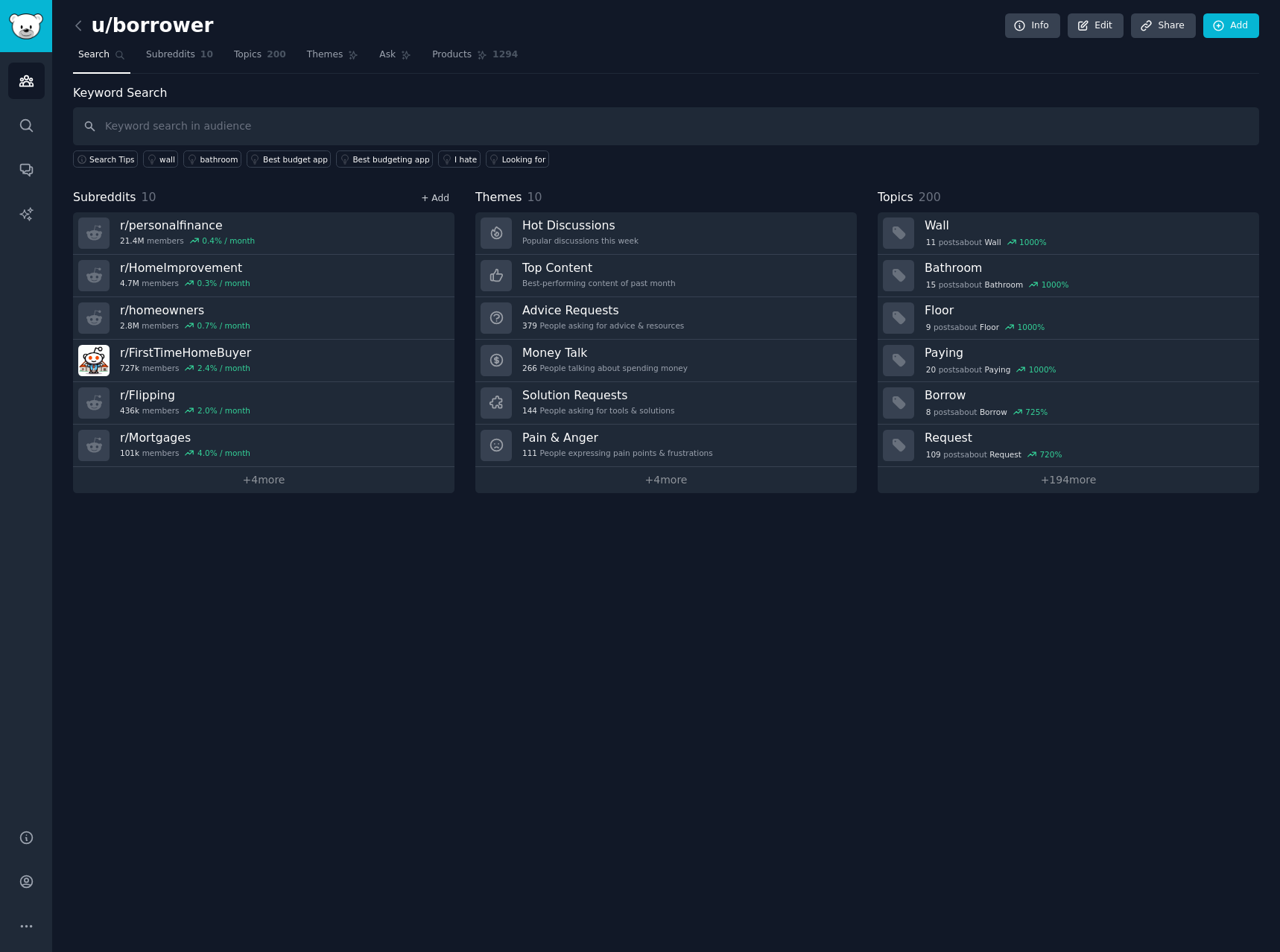
click at [438, 200] on link "+ Add" at bounding box center [435, 198] width 28 height 10
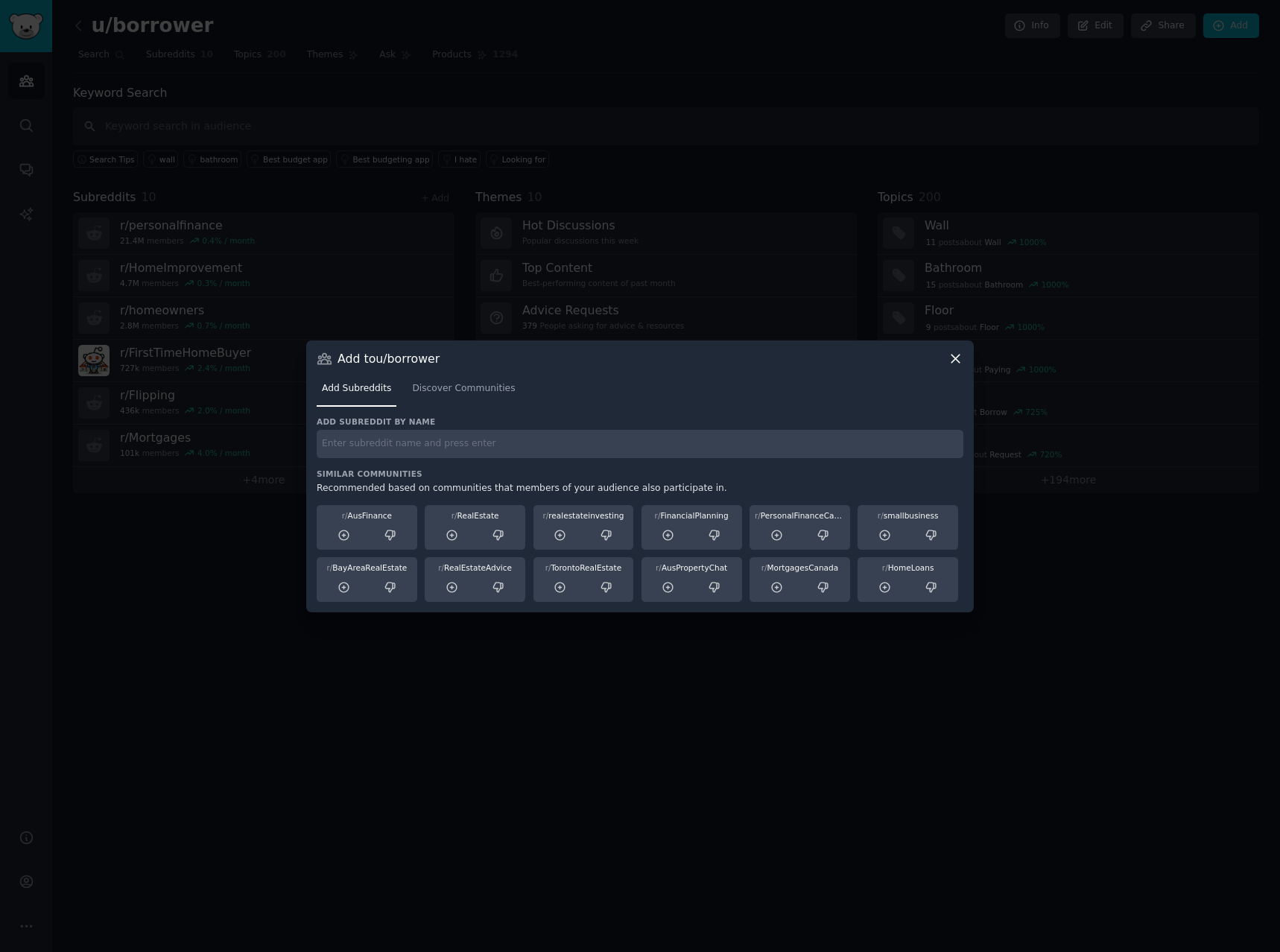
click at [429, 453] on input "text" at bounding box center [640, 444] width 646 height 29
click at [432, 444] on input "text" at bounding box center [640, 444] width 646 height 29
type input "r/credit"
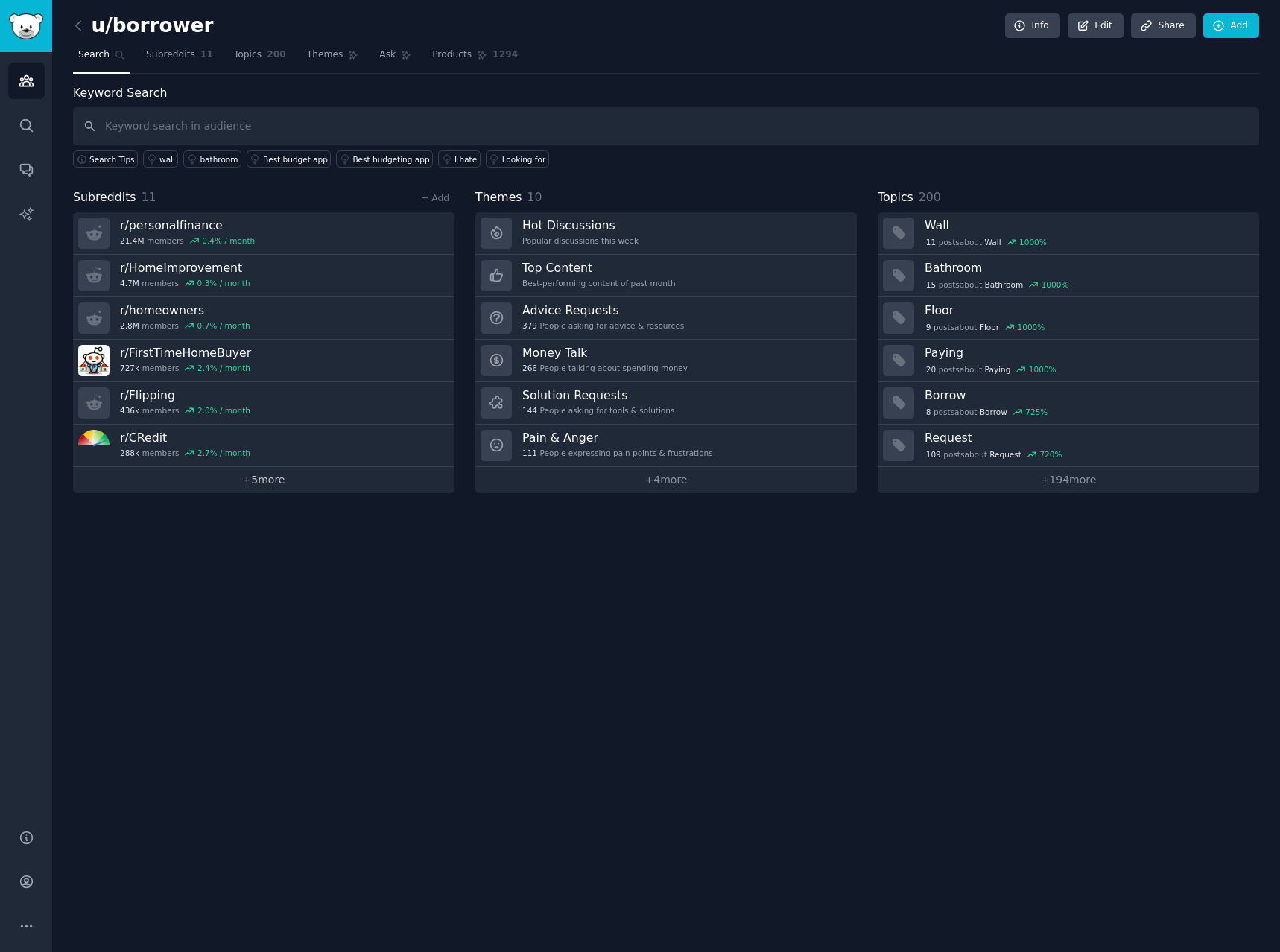
click at [351, 485] on link "+ 5 more" at bounding box center [263, 480] width 381 height 26
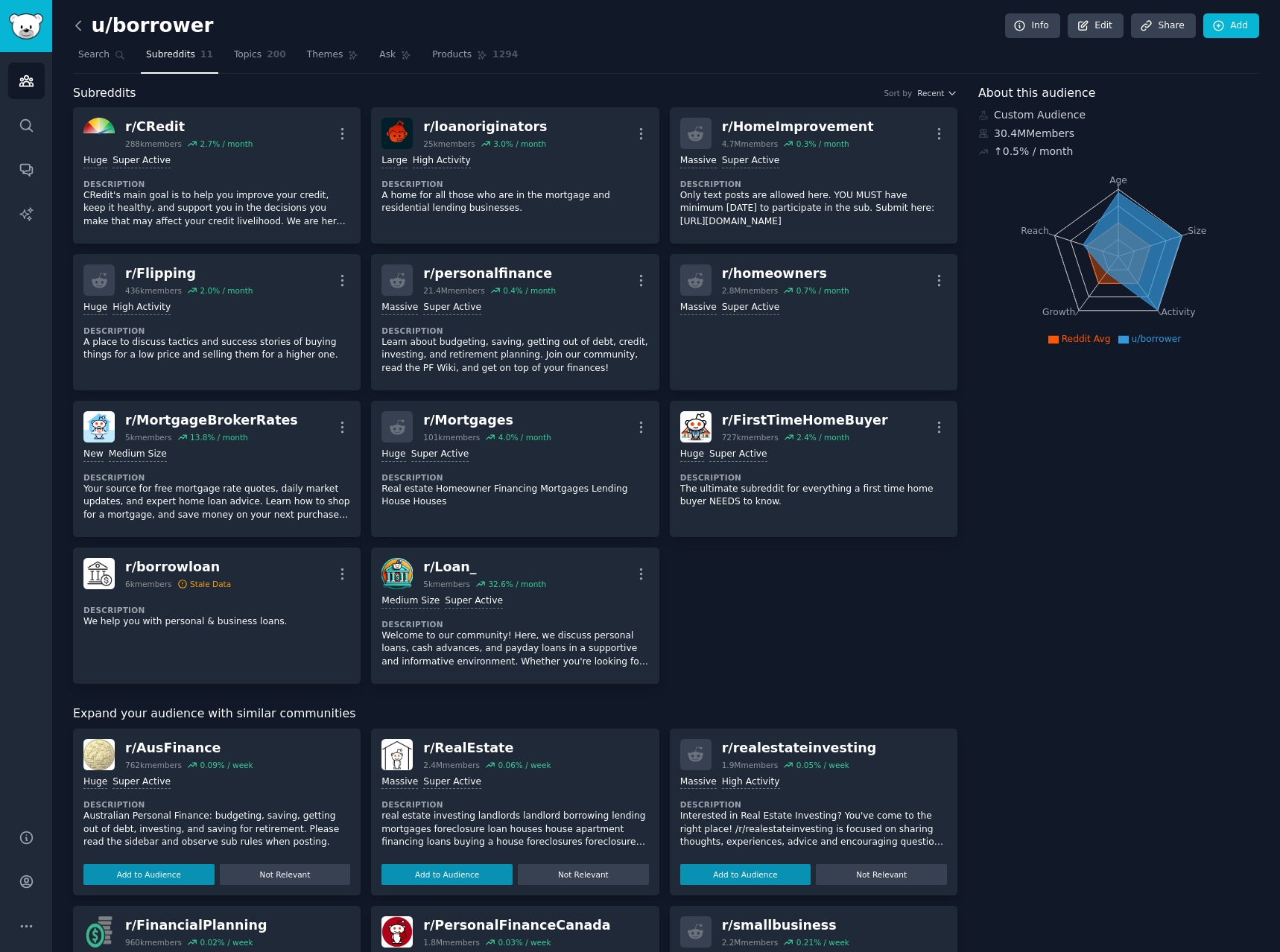
click at [78, 30] on icon at bounding box center [79, 26] width 16 height 16
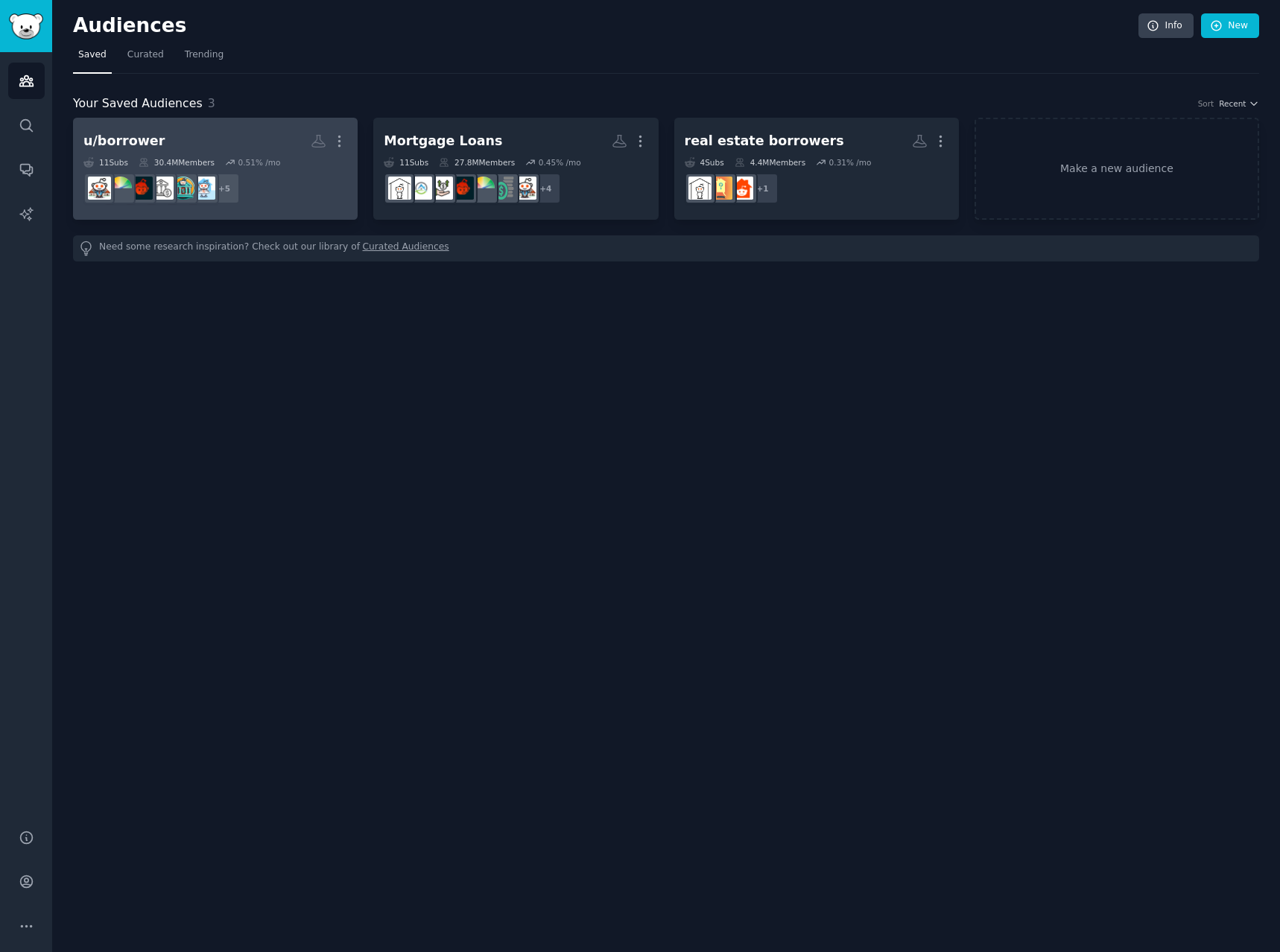
click at [303, 205] on dd "+ 5" at bounding box center [215, 188] width 264 height 42
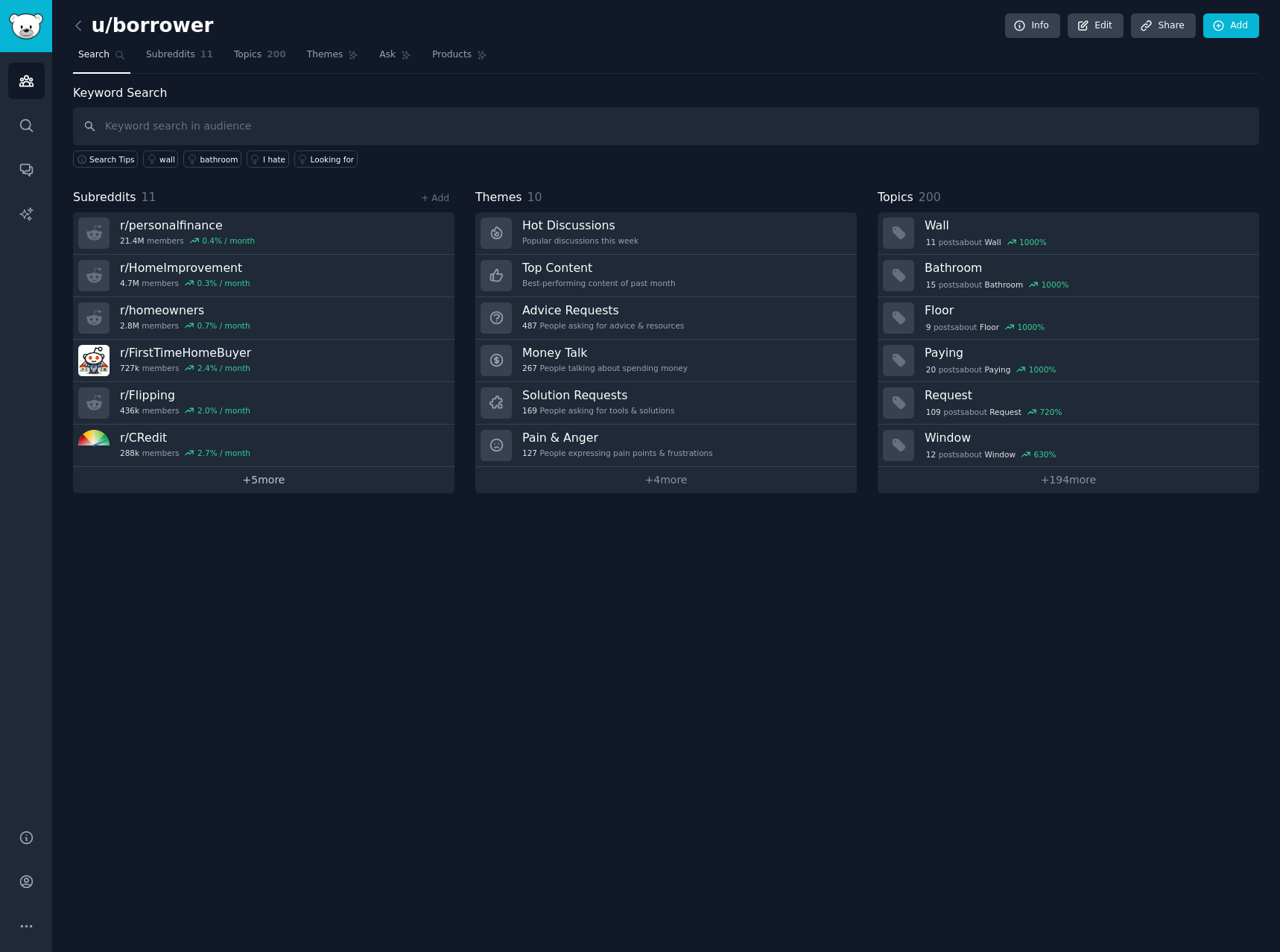
click at [241, 489] on link "+ 5 more" at bounding box center [263, 480] width 381 height 26
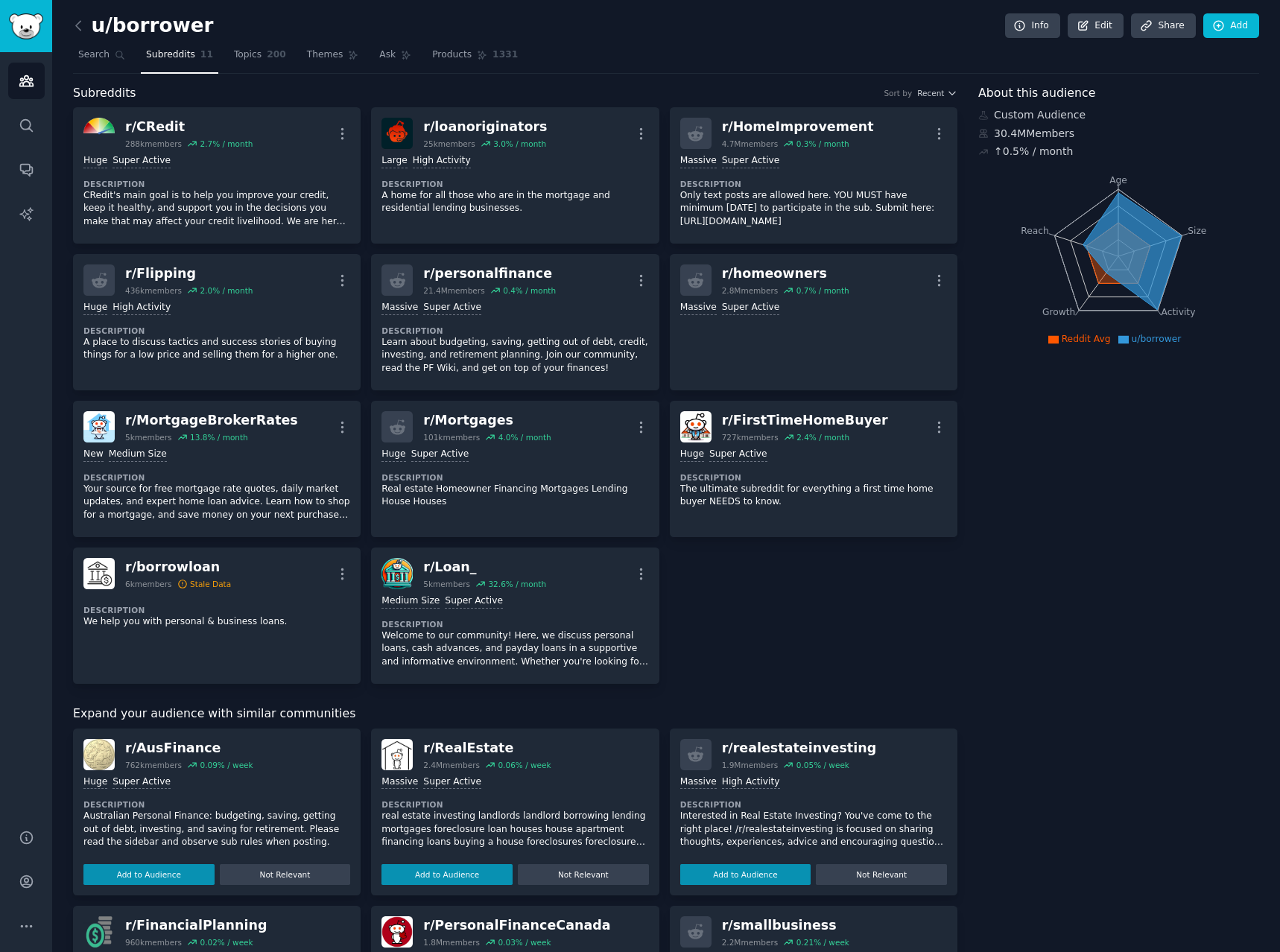
scroll to position [75, 0]
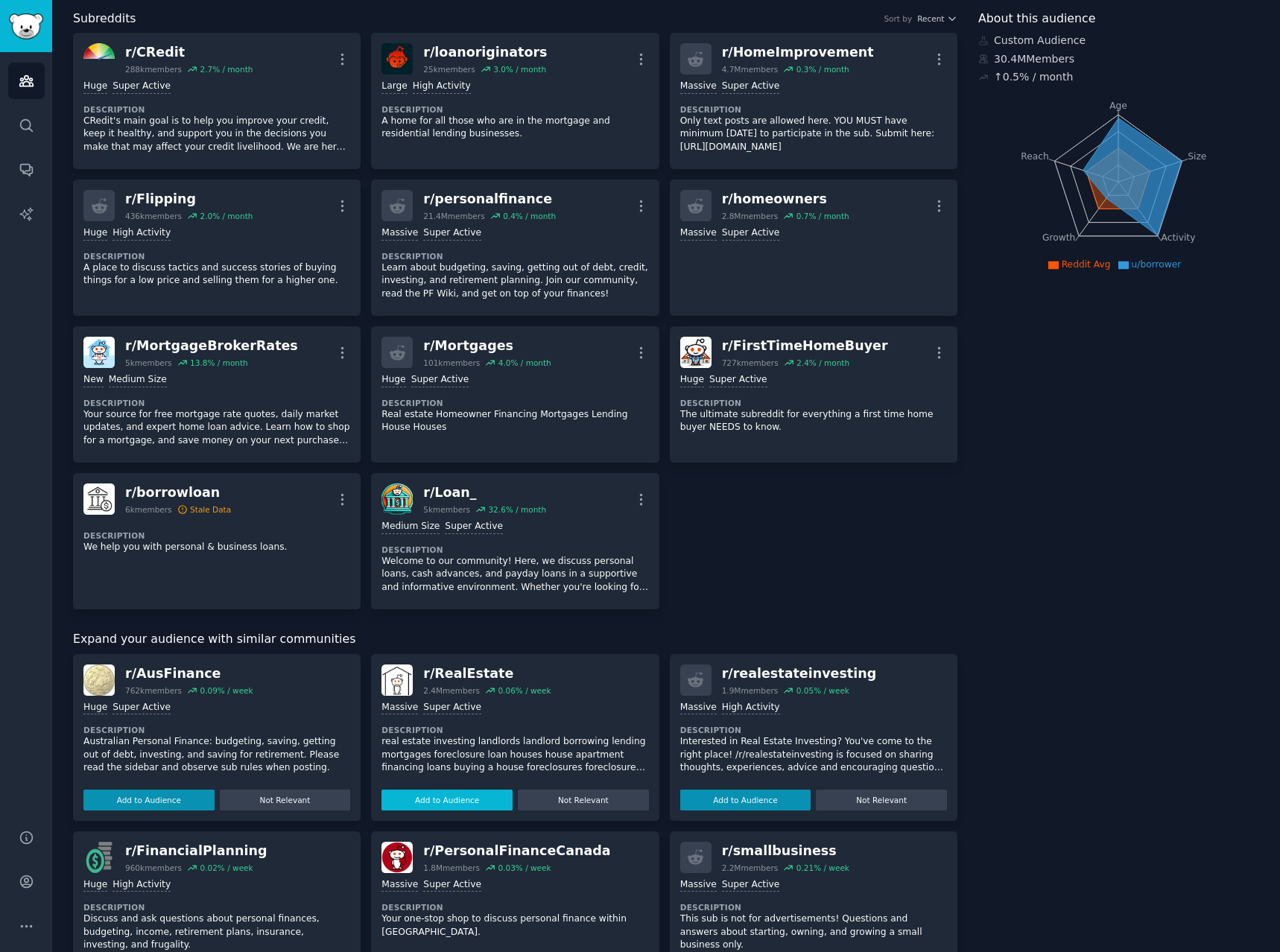
click at [488, 799] on button "Add to Audience" at bounding box center [447, 800] width 131 height 21
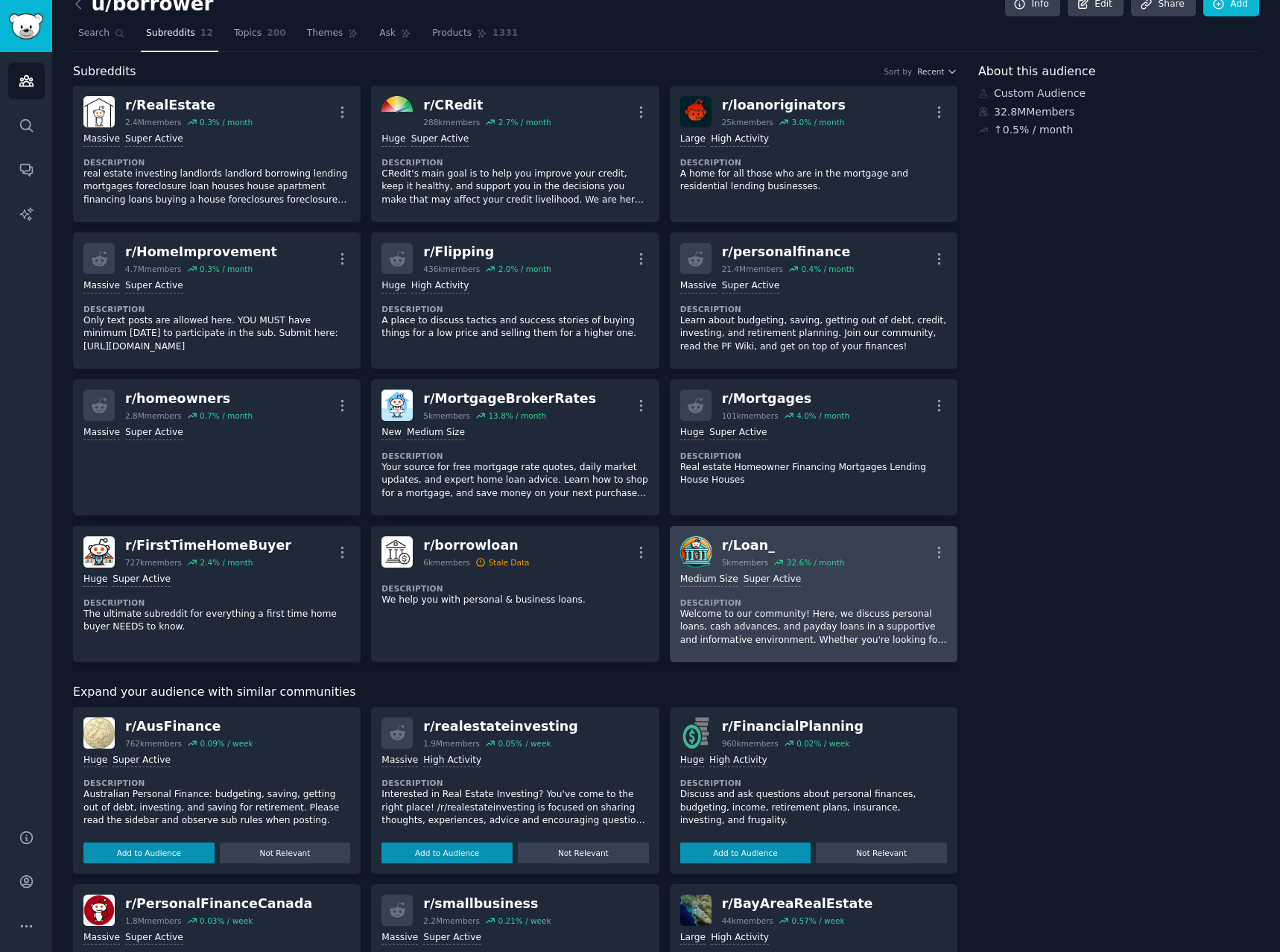
scroll to position [0, 0]
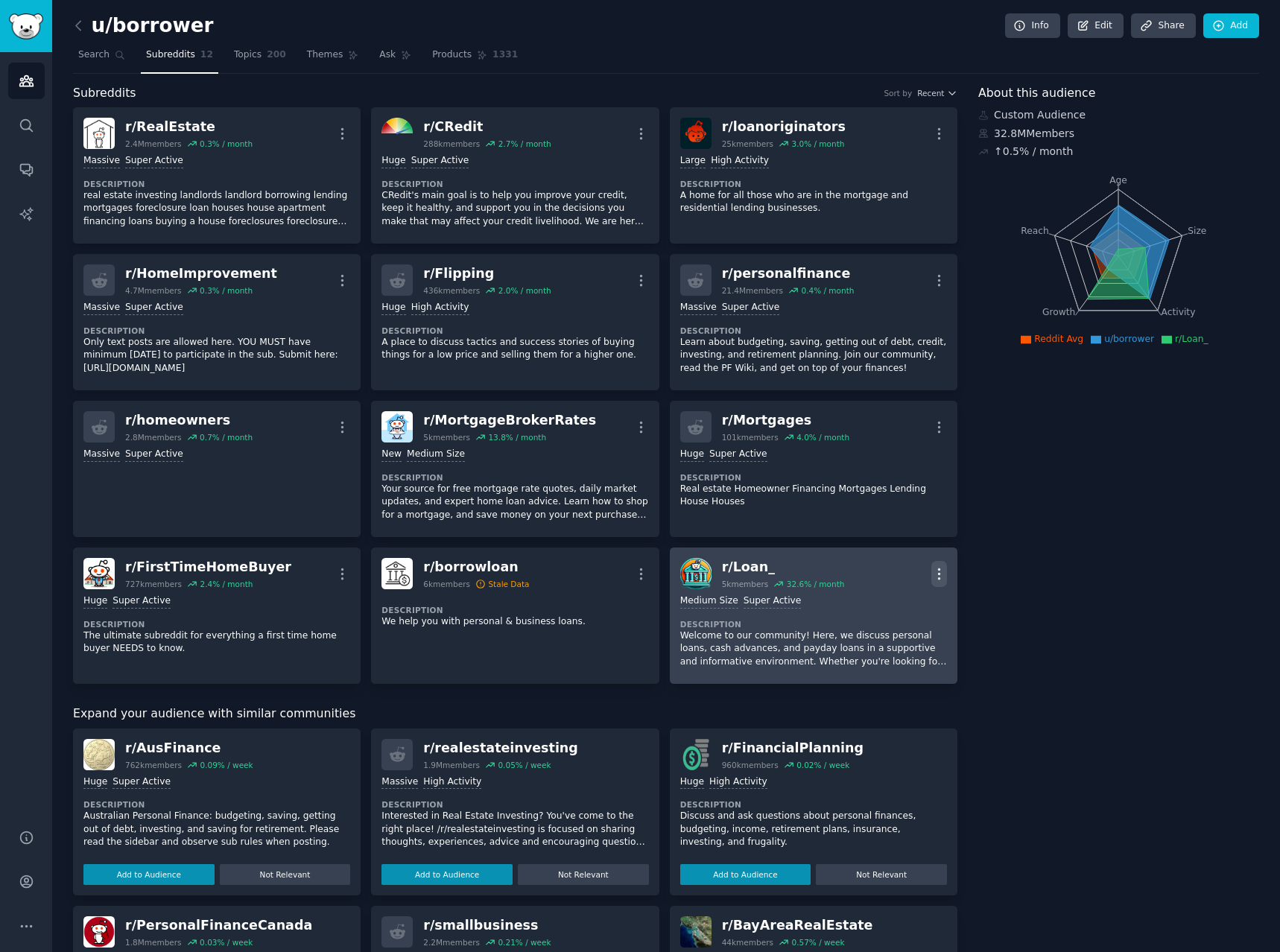
click at [942, 568] on icon "button" at bounding box center [939, 574] width 16 height 16
click at [734, 567] on div "r/ Loan_" at bounding box center [784, 567] width 123 height 19
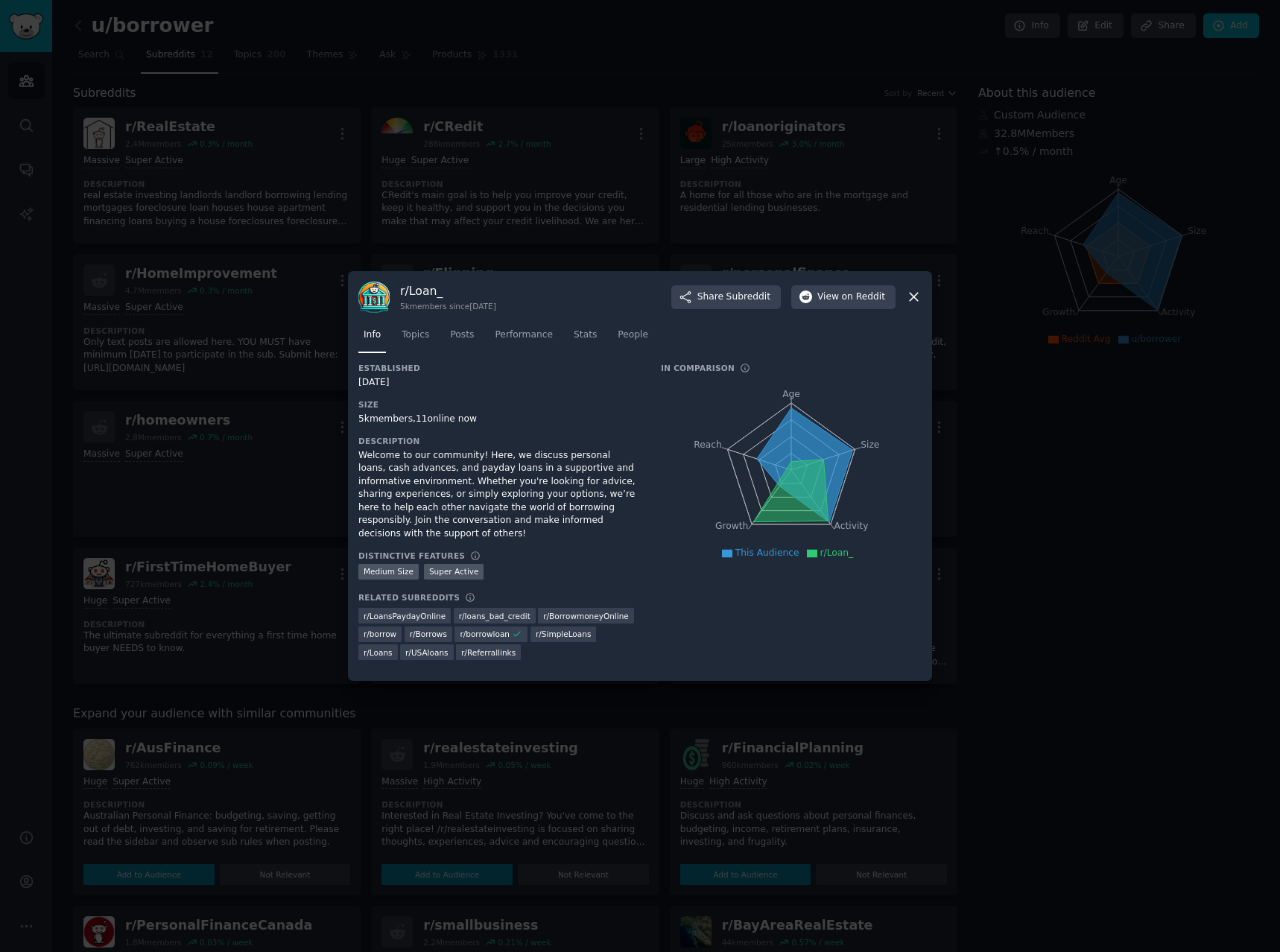
click at [1009, 471] on div at bounding box center [640, 476] width 1280 height 952
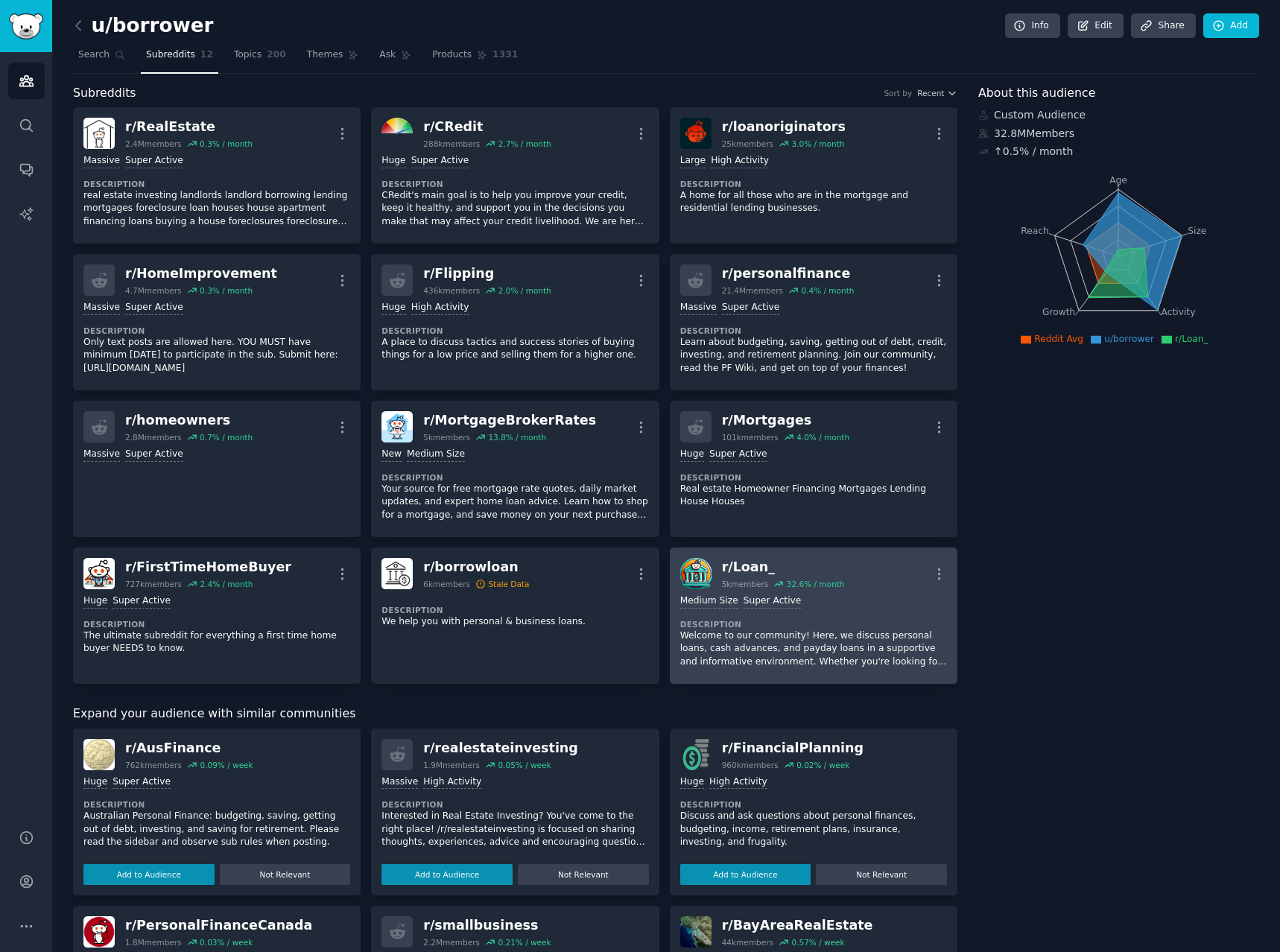
click at [745, 568] on div "r/ Loan_" at bounding box center [784, 567] width 123 height 19
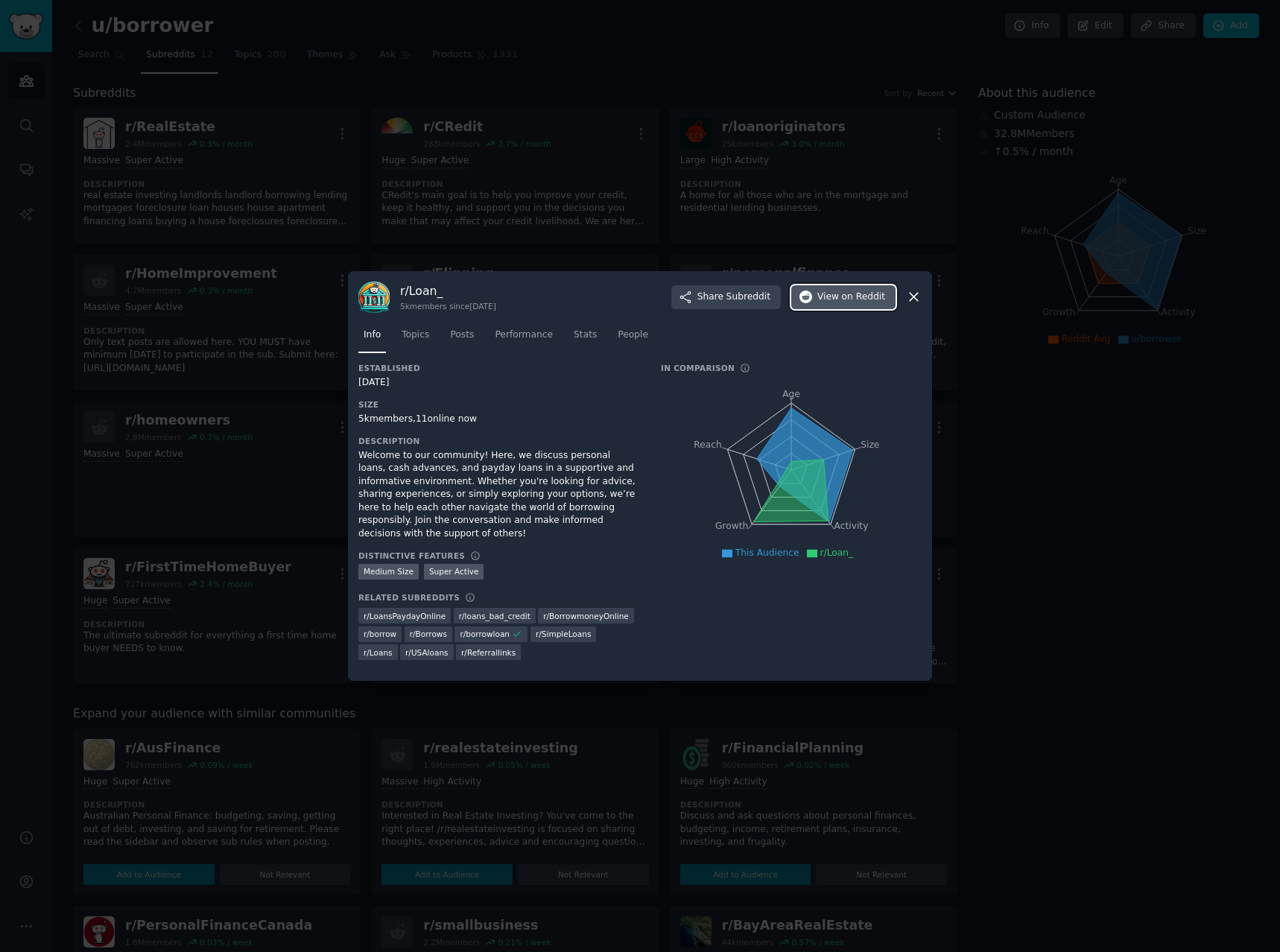
click at [845, 309] on button "View on Reddit" at bounding box center [842, 297] width 104 height 24
click at [912, 292] on div "r/ Loan_ 5k members since [DATE] Share Subreddit View on Reddit" at bounding box center [640, 296] width 563 height 31
click at [912, 294] on icon at bounding box center [914, 297] width 16 height 16
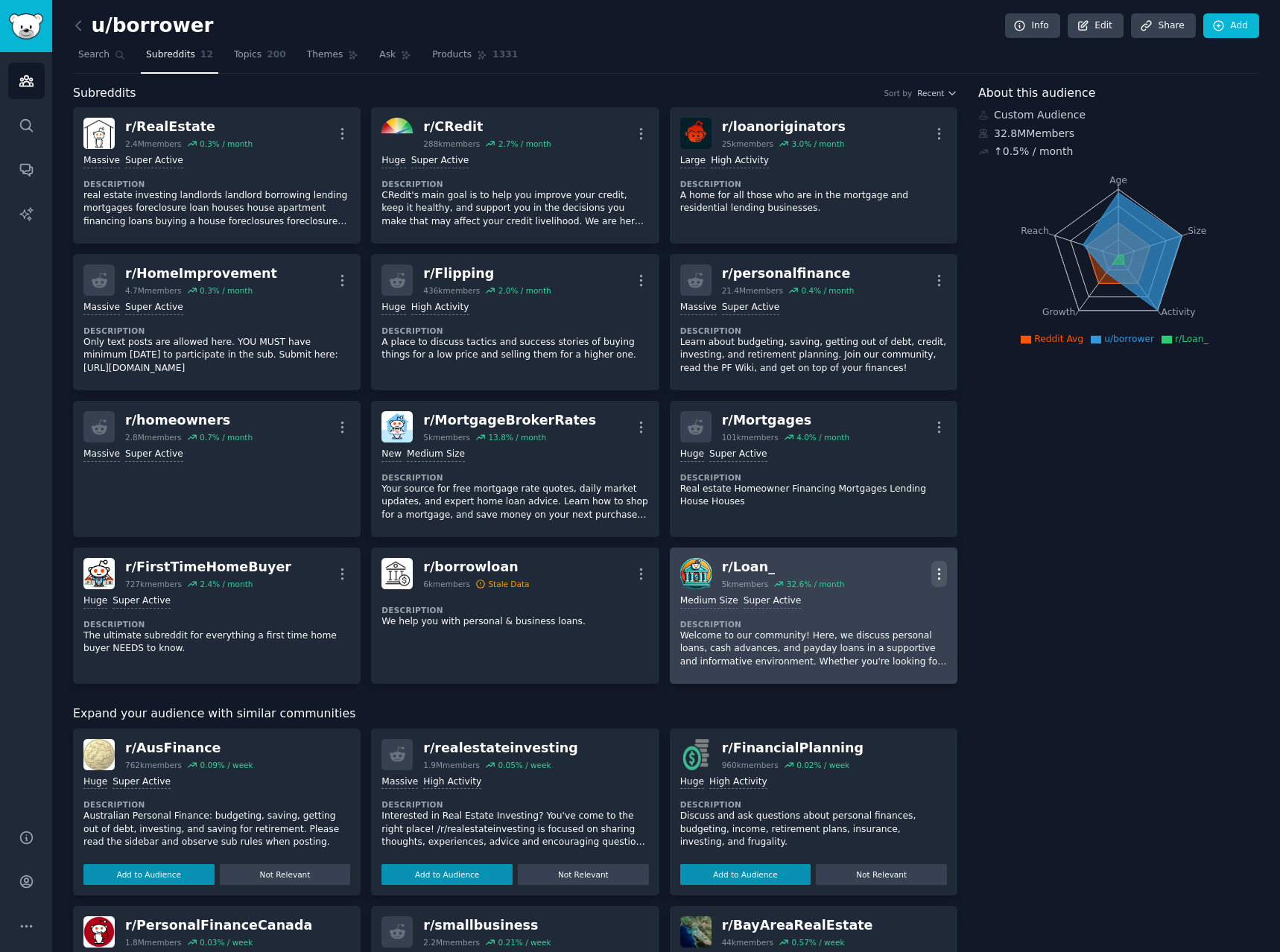
click at [943, 577] on icon "button" at bounding box center [939, 574] width 16 height 16
click at [889, 634] on p "Delete" at bounding box center [880, 632] width 34 height 16
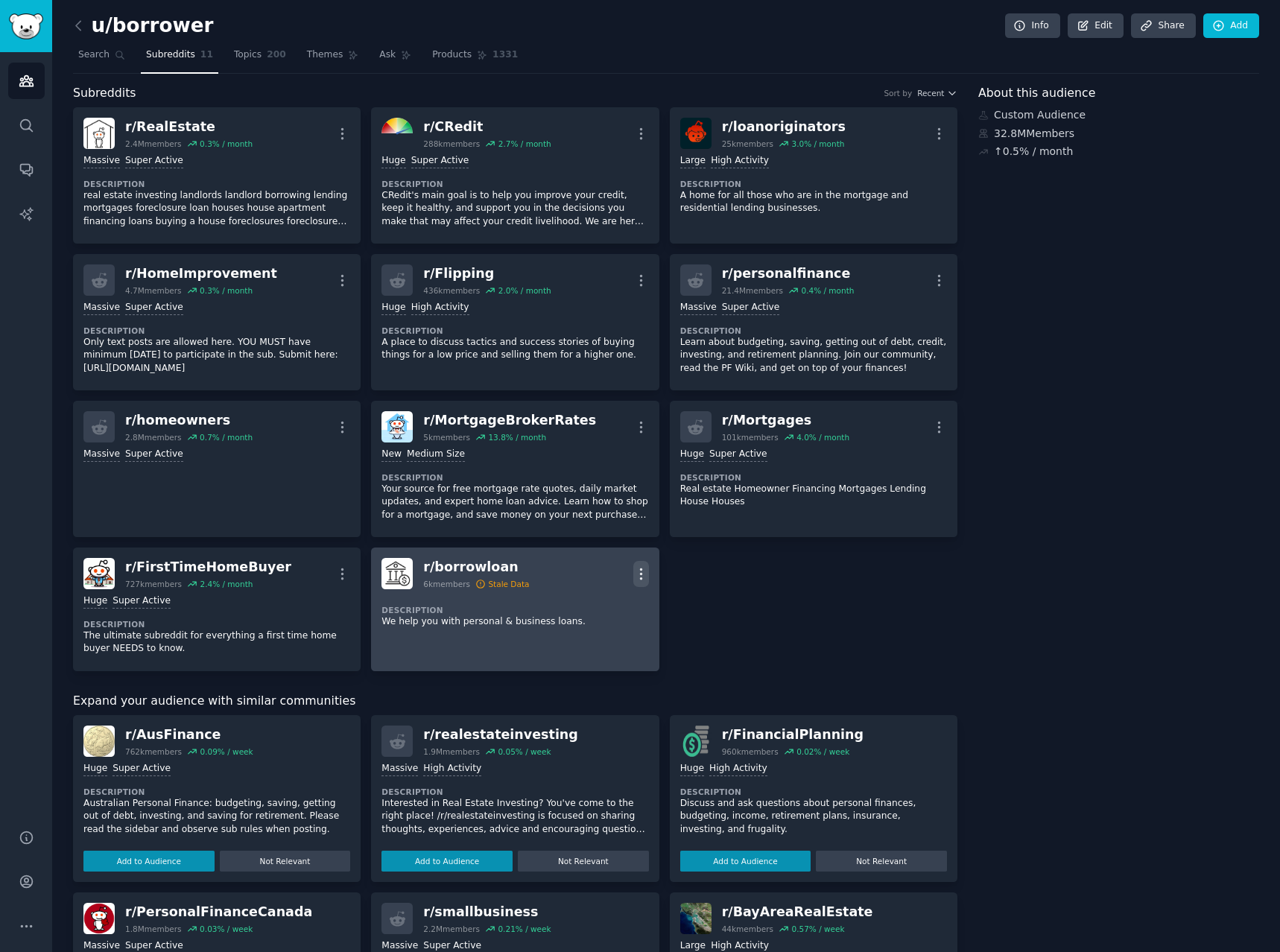
click at [634, 571] on icon "button" at bounding box center [641, 574] width 16 height 16
click at [598, 580] on link "View" at bounding box center [580, 578] width 89 height 31
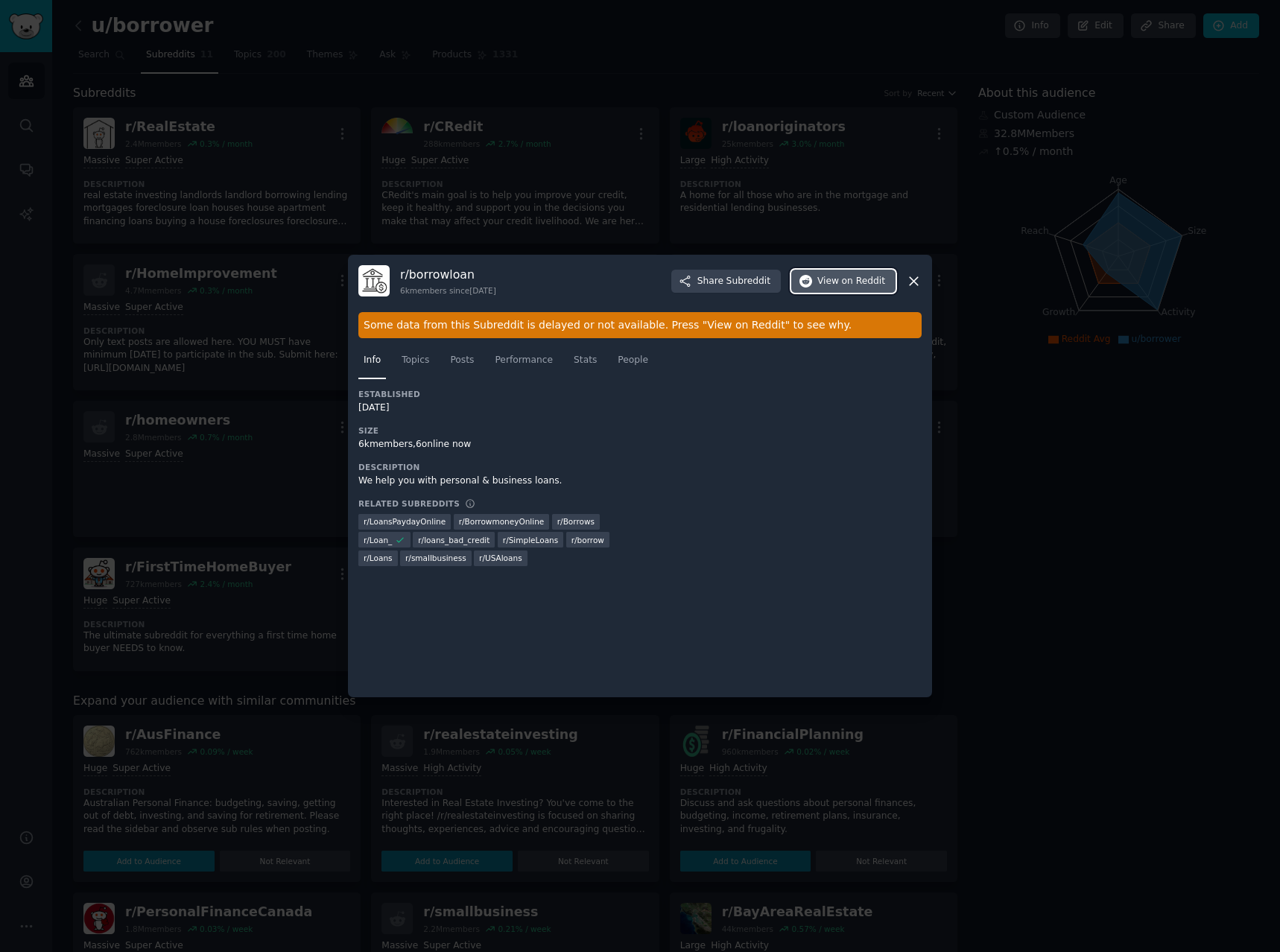
click at [862, 285] on span "on Reddit" at bounding box center [862, 281] width 43 height 13
click at [918, 283] on icon at bounding box center [914, 282] width 16 height 16
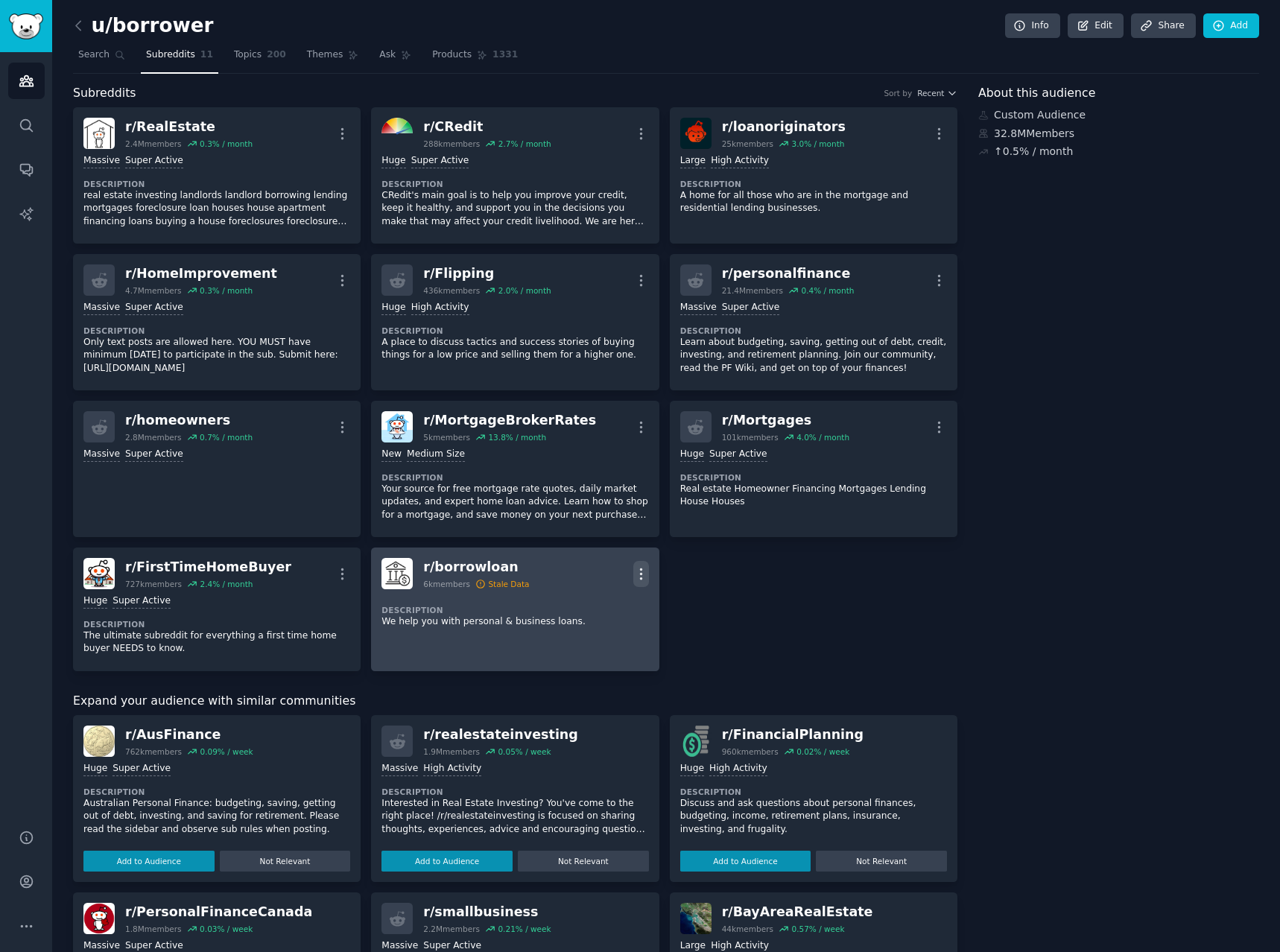
click at [640, 569] on icon "button" at bounding box center [640, 573] width 1 height 10
click at [583, 637] on p "Delete" at bounding box center [582, 632] width 34 height 16
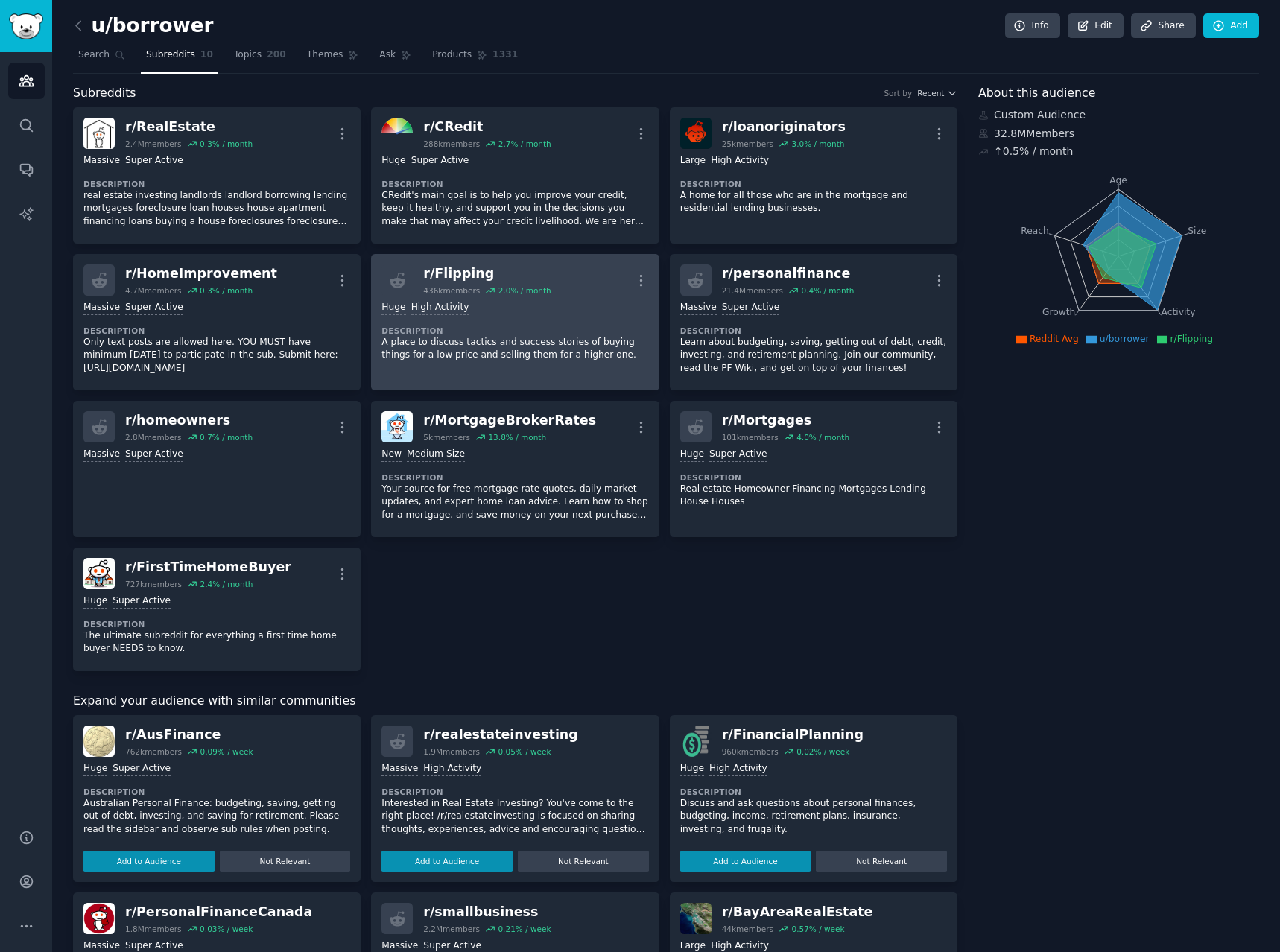
click at [444, 334] on dt "Description" at bounding box center [514, 330] width 267 height 10
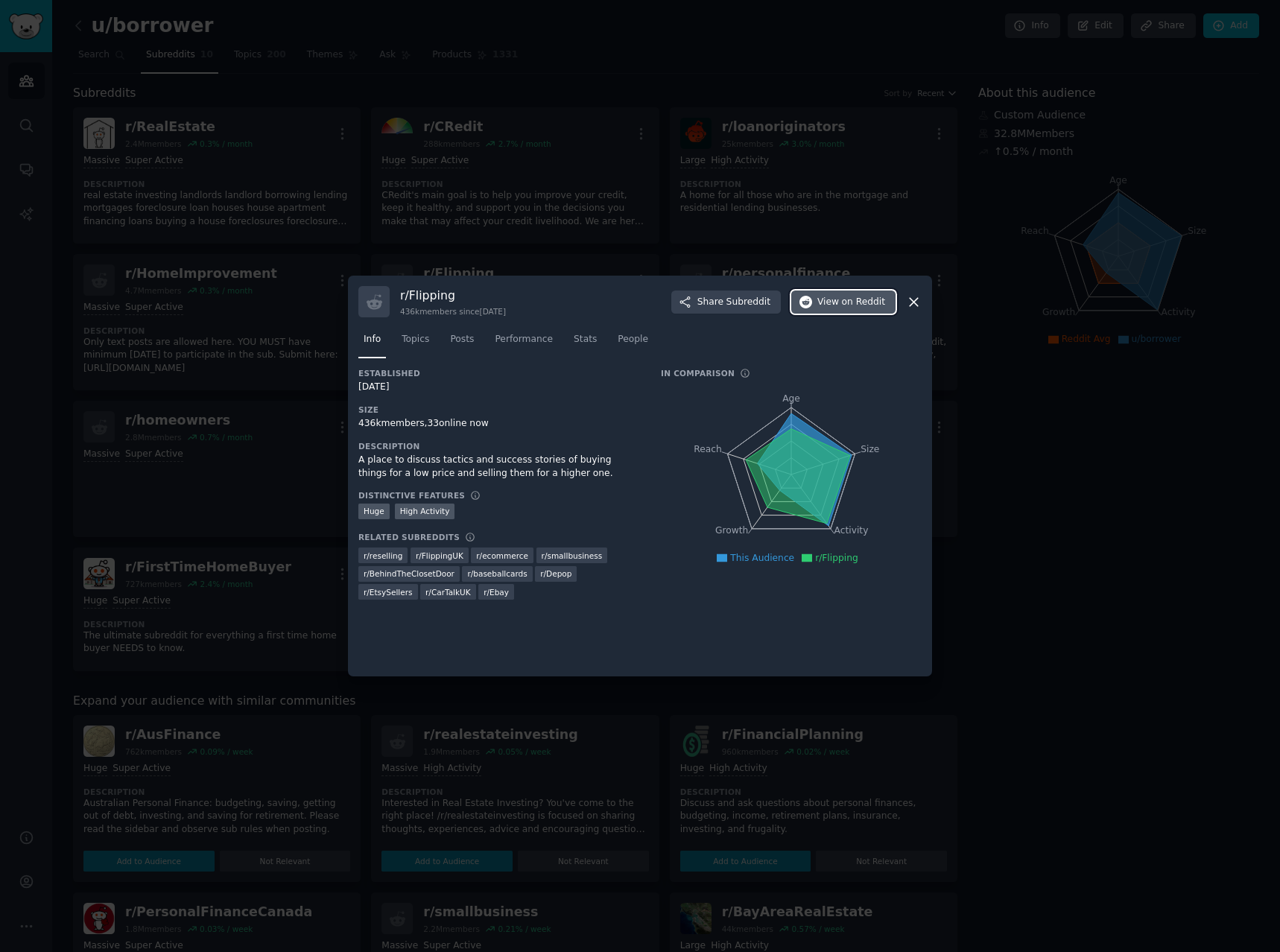
click at [814, 308] on button "View on Reddit" at bounding box center [842, 302] width 104 height 24
click at [914, 298] on icon at bounding box center [914, 302] width 16 height 16
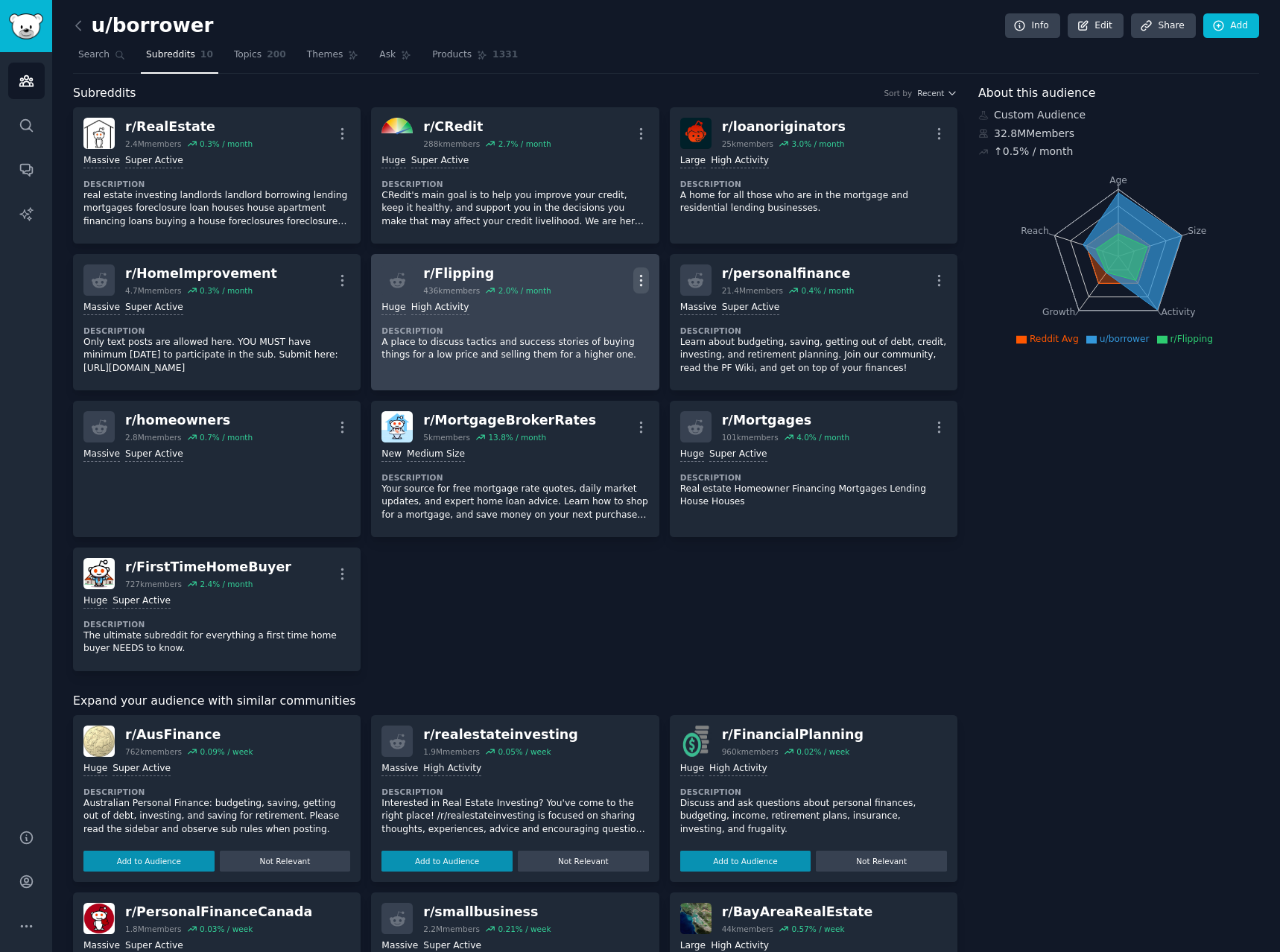
click at [634, 285] on icon "button" at bounding box center [641, 281] width 16 height 16
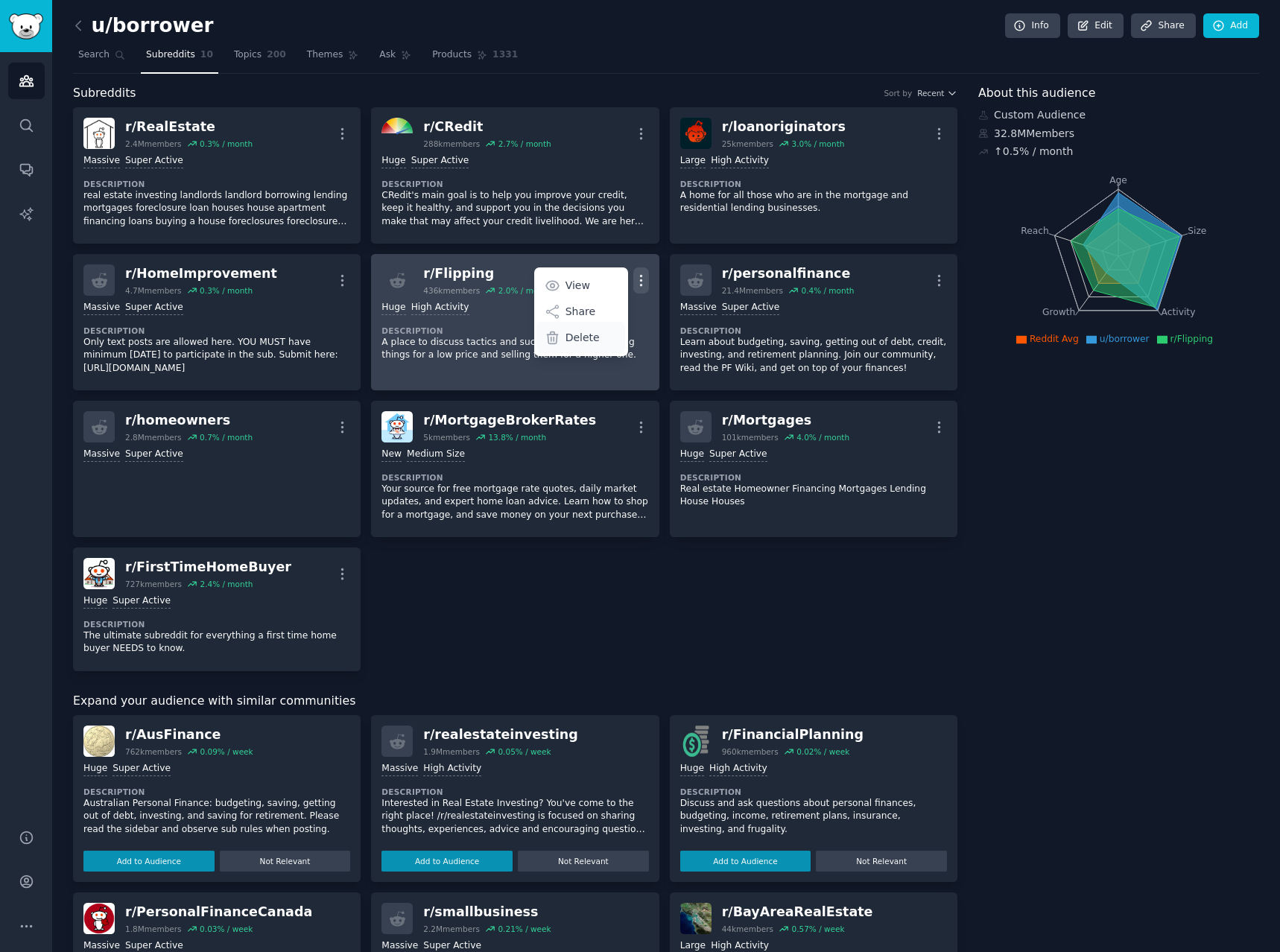
click at [585, 337] on p "Delete" at bounding box center [582, 338] width 34 height 16
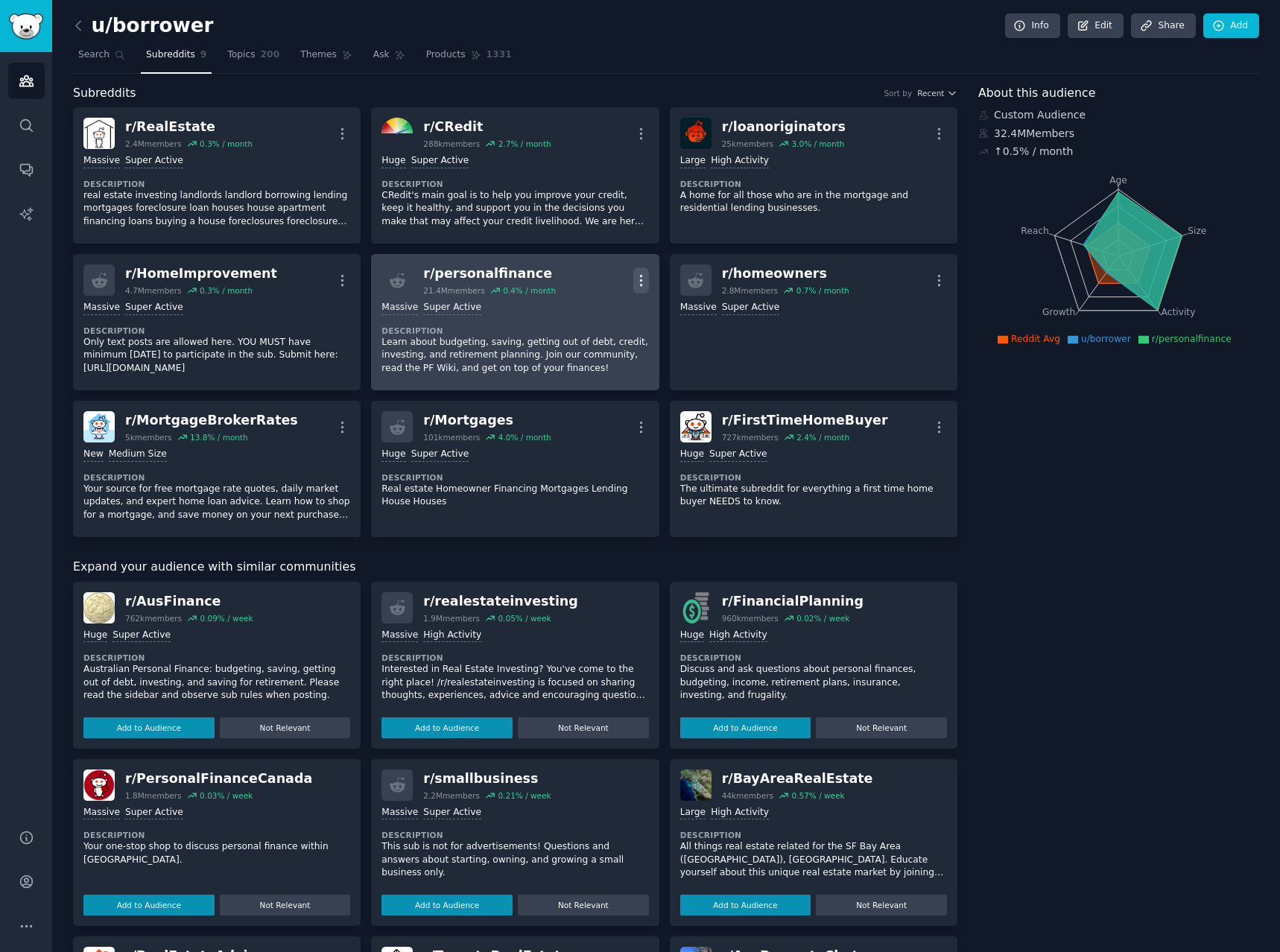
click at [636, 279] on icon "button" at bounding box center [641, 281] width 16 height 16
click at [608, 283] on link "View" at bounding box center [580, 285] width 89 height 31
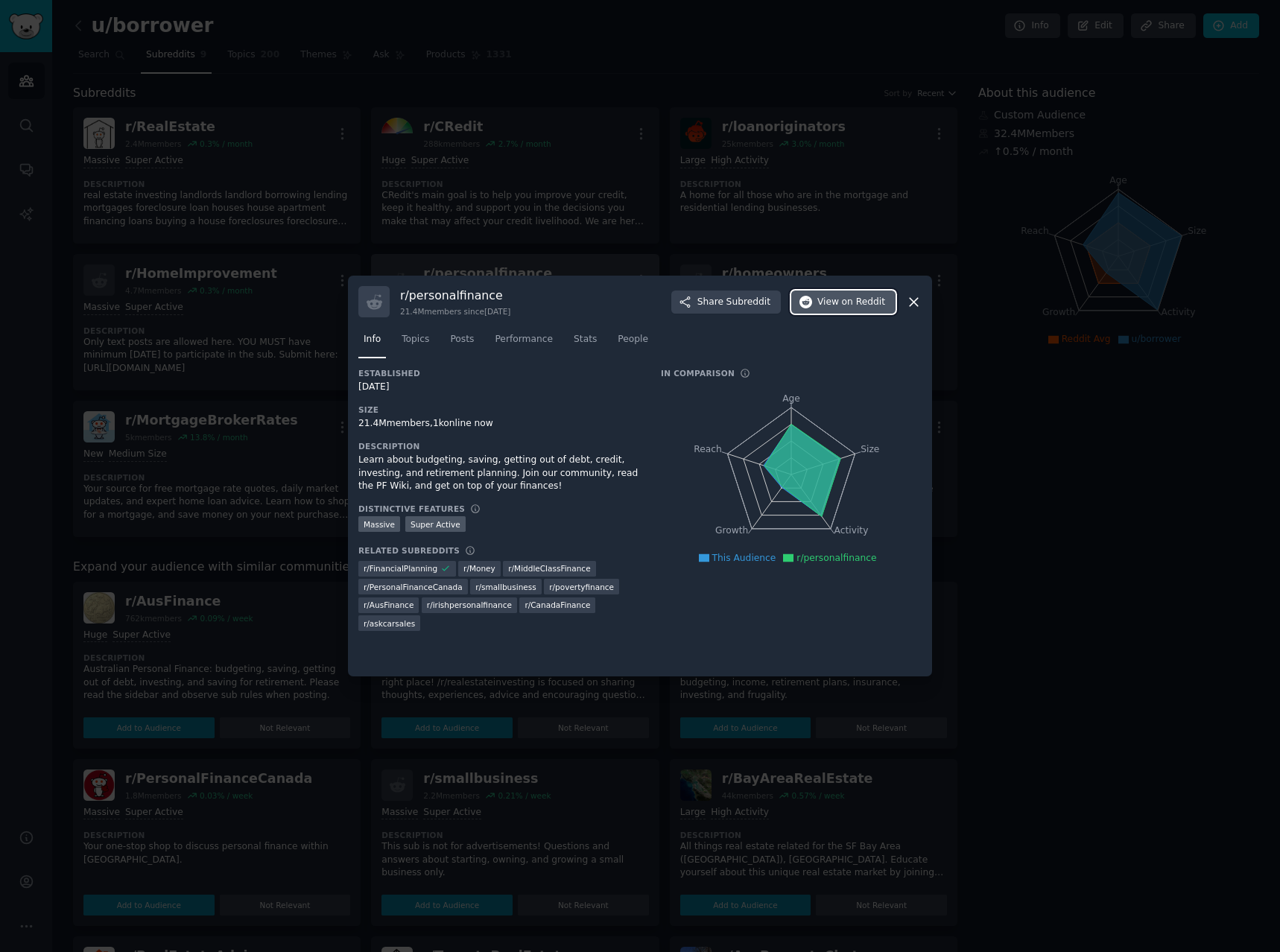
click at [828, 296] on span "View on Reddit" at bounding box center [850, 301] width 68 height 13
click at [914, 307] on icon at bounding box center [914, 302] width 16 height 16
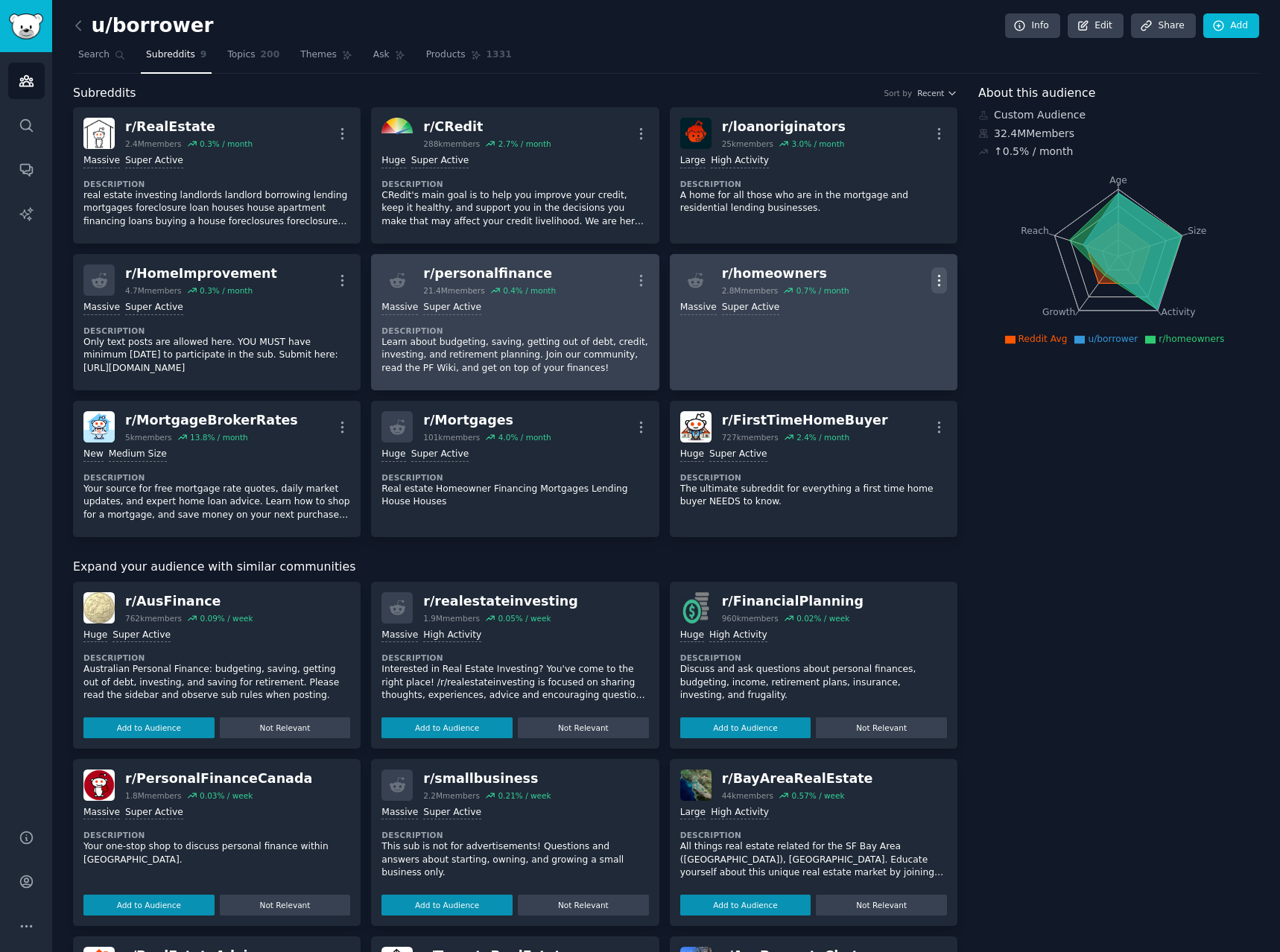
click at [933, 278] on icon "button" at bounding box center [939, 281] width 16 height 16
click at [879, 281] on p "View" at bounding box center [875, 286] width 25 height 16
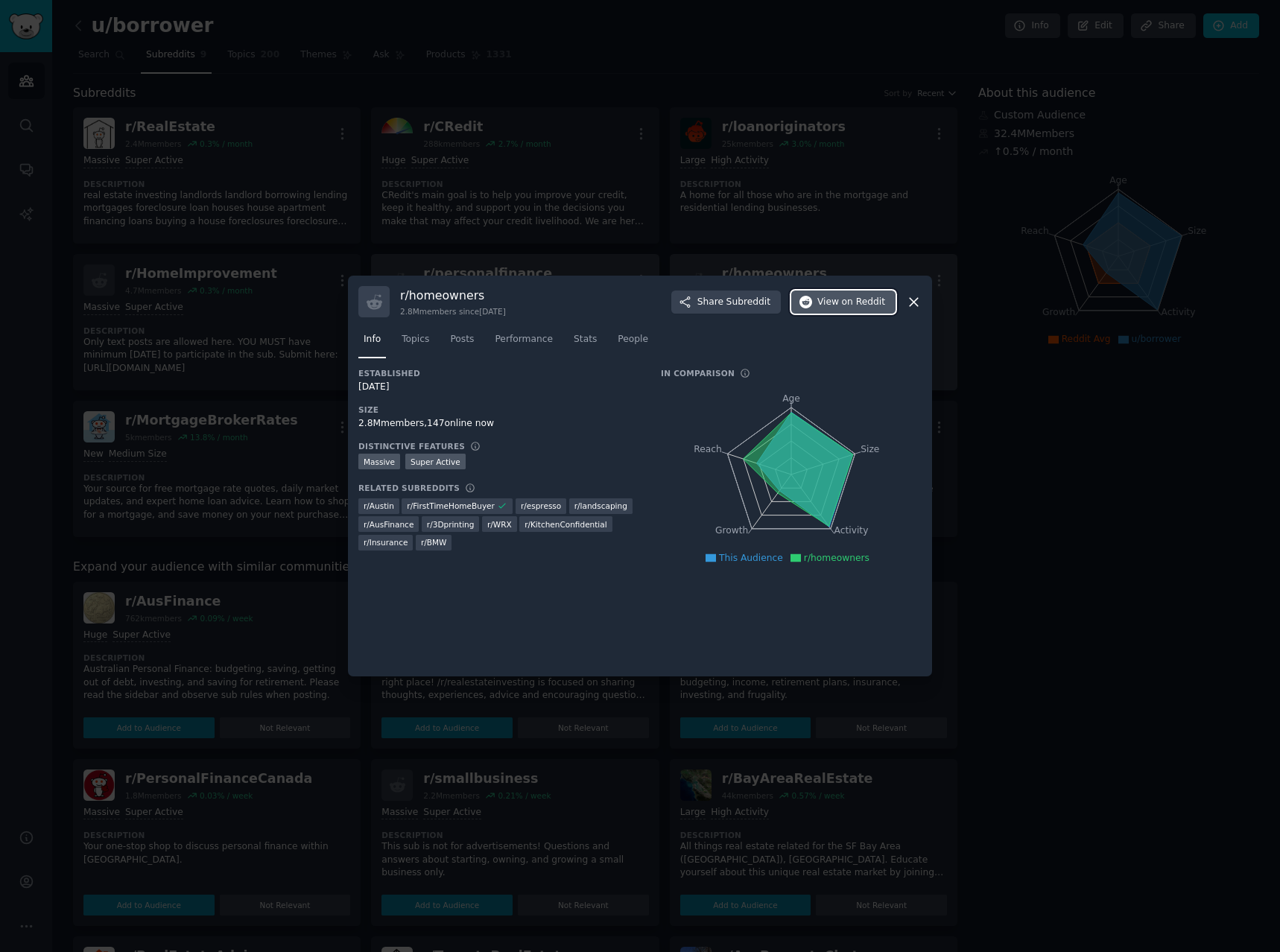
click at [840, 299] on span "View on Reddit" at bounding box center [850, 301] width 68 height 13
click at [915, 296] on icon at bounding box center [914, 302] width 16 height 16
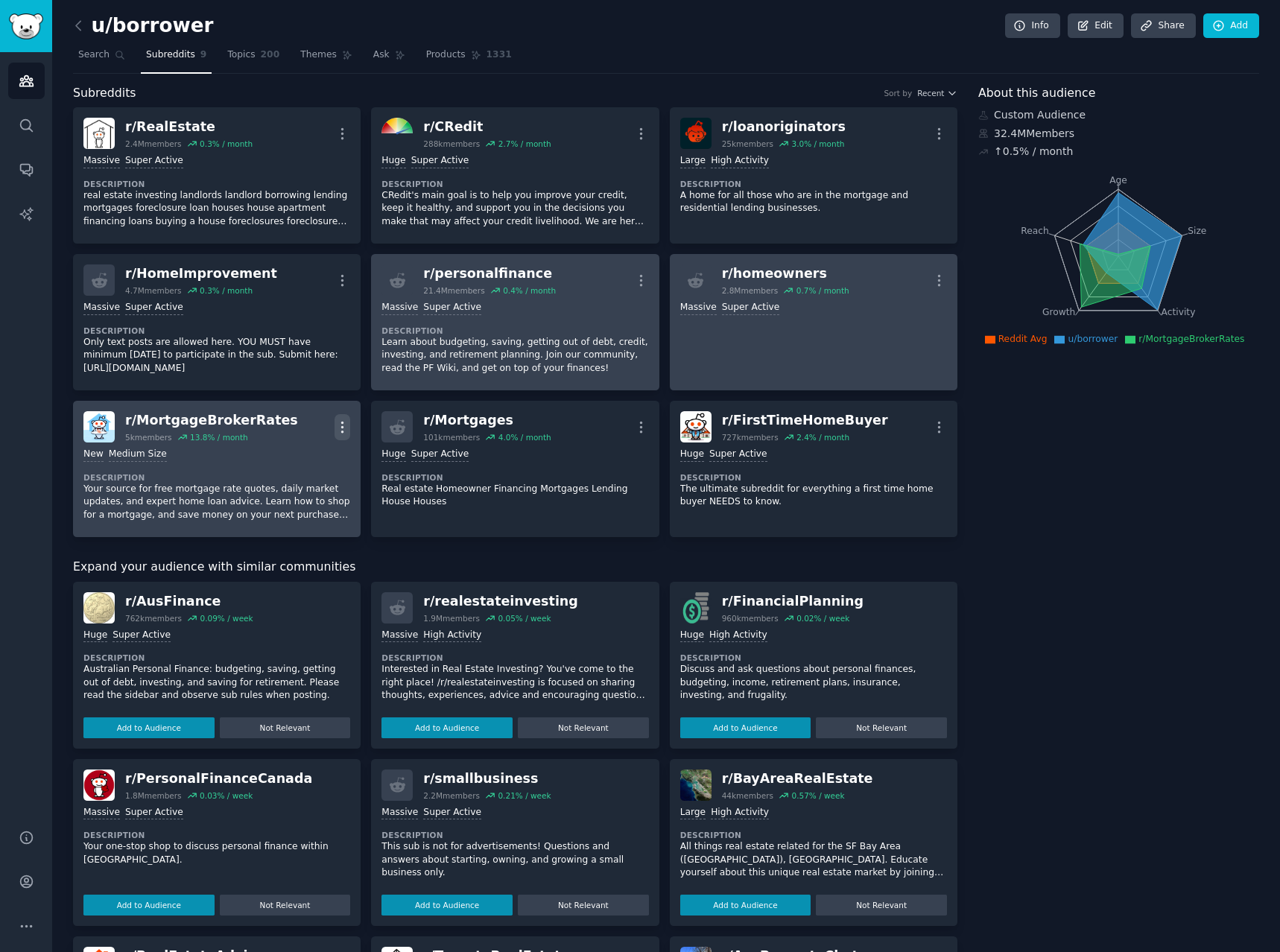
click at [335, 428] on icon "button" at bounding box center [342, 428] width 16 height 16
click at [307, 429] on link "View" at bounding box center [282, 432] width 89 height 31
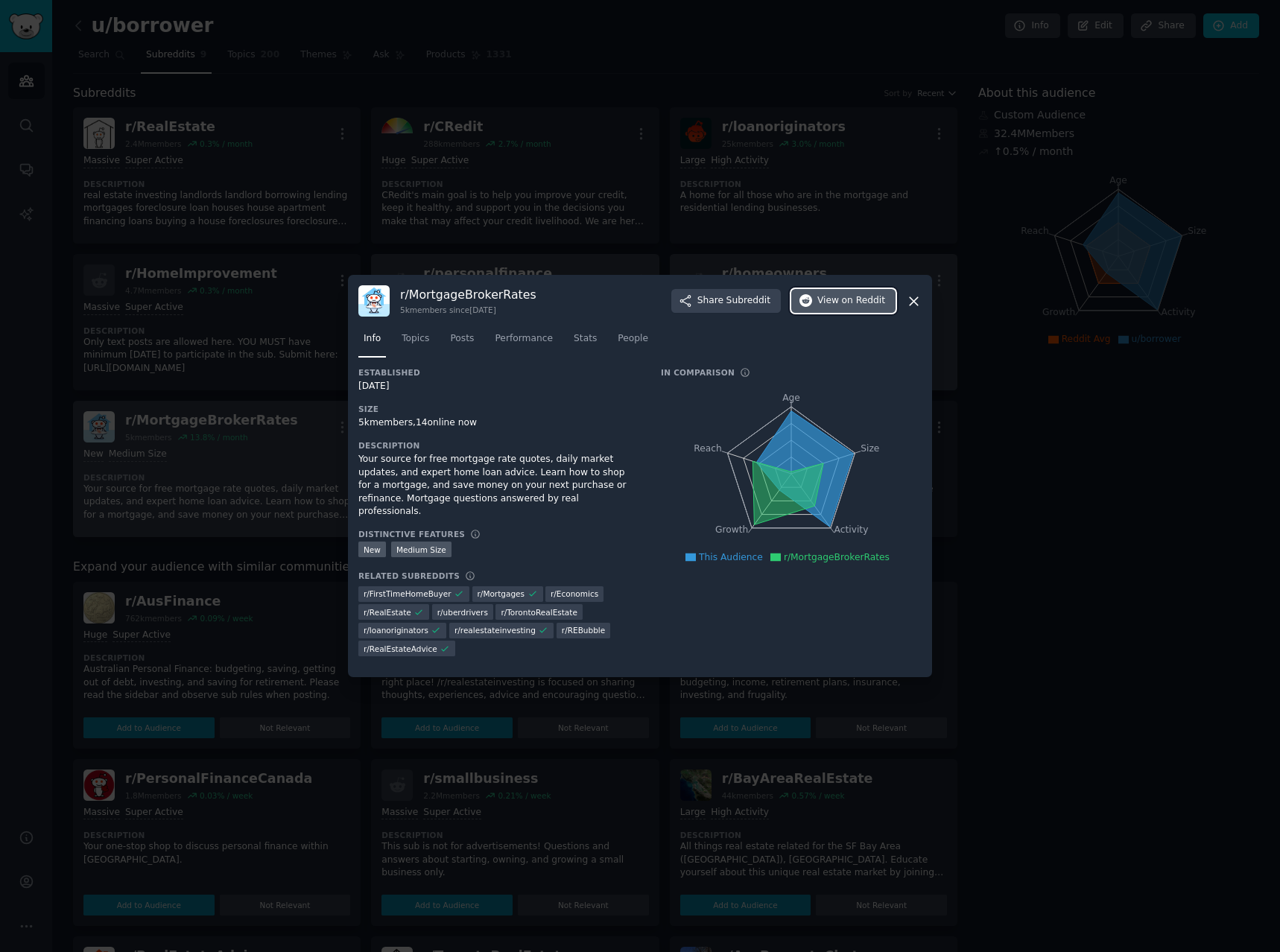
click at [831, 308] on button "View on Reddit" at bounding box center [842, 301] width 104 height 24
click at [917, 305] on icon at bounding box center [913, 301] width 8 height 8
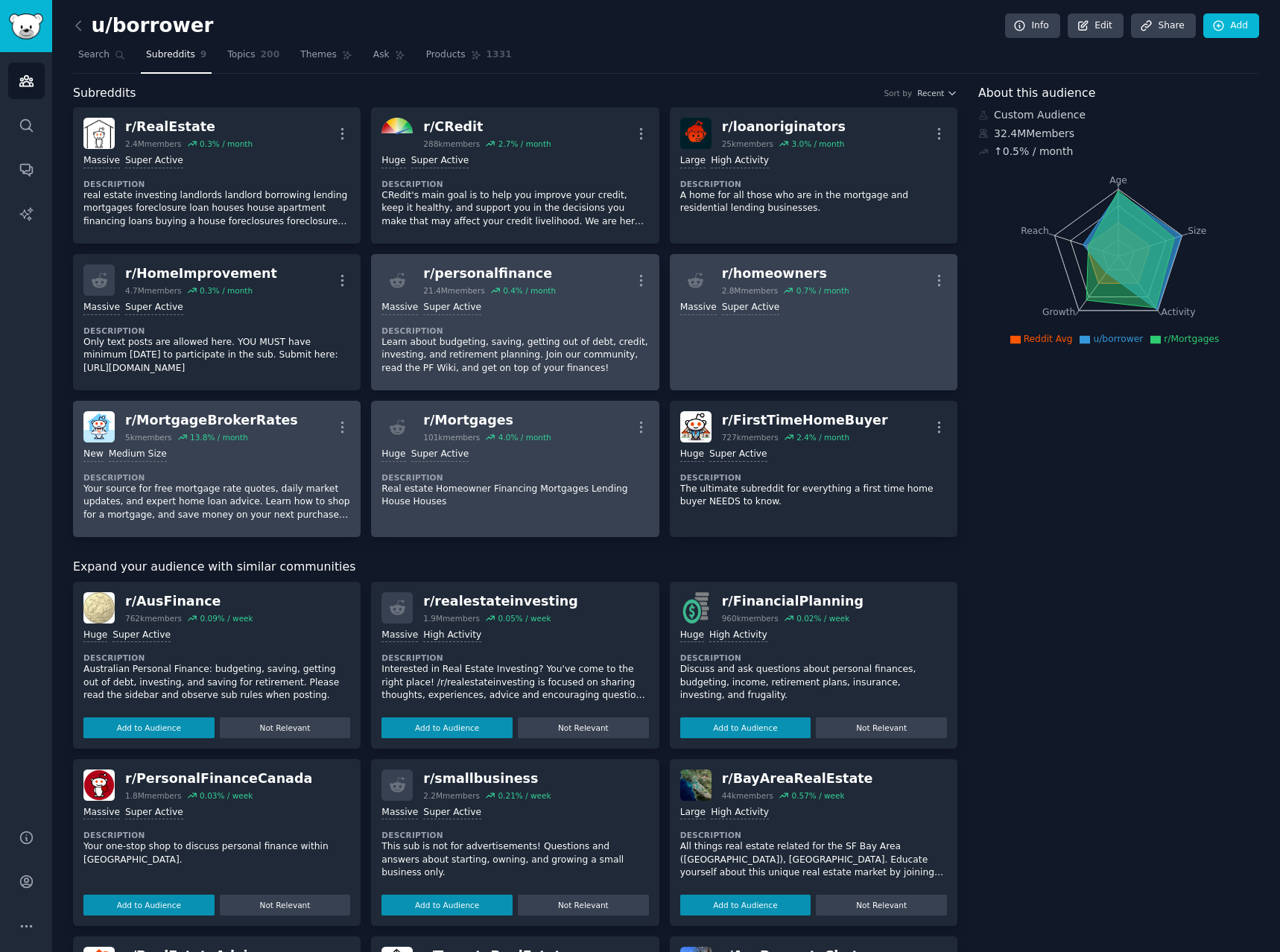
click at [610, 459] on div ">= 95th percentile for submissions / day Huge Super Active" at bounding box center [514, 455] width 267 height 14
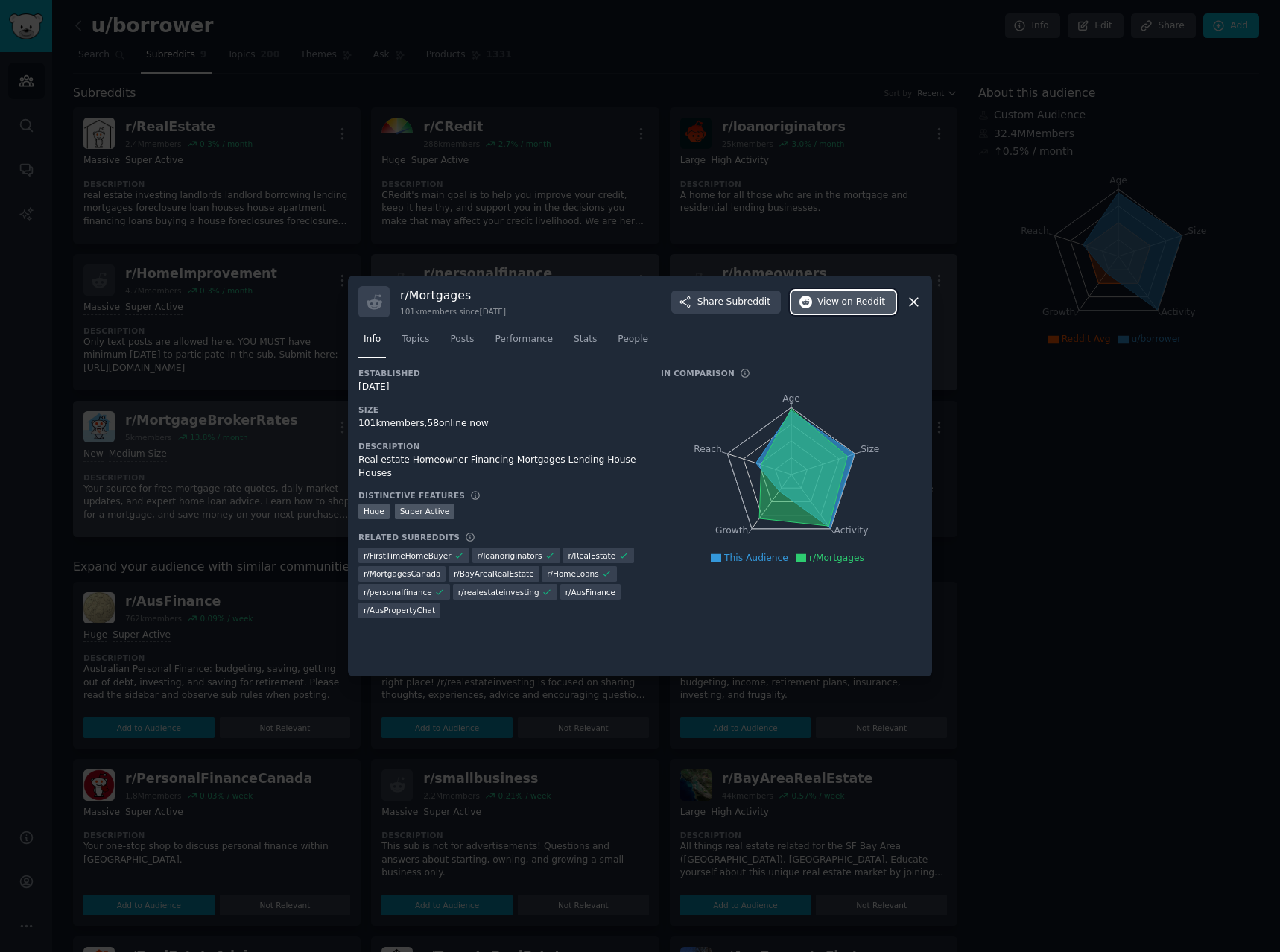
click at [813, 304] on icon "button" at bounding box center [806, 301] width 13 height 13
click at [909, 303] on icon at bounding box center [914, 302] width 16 height 16
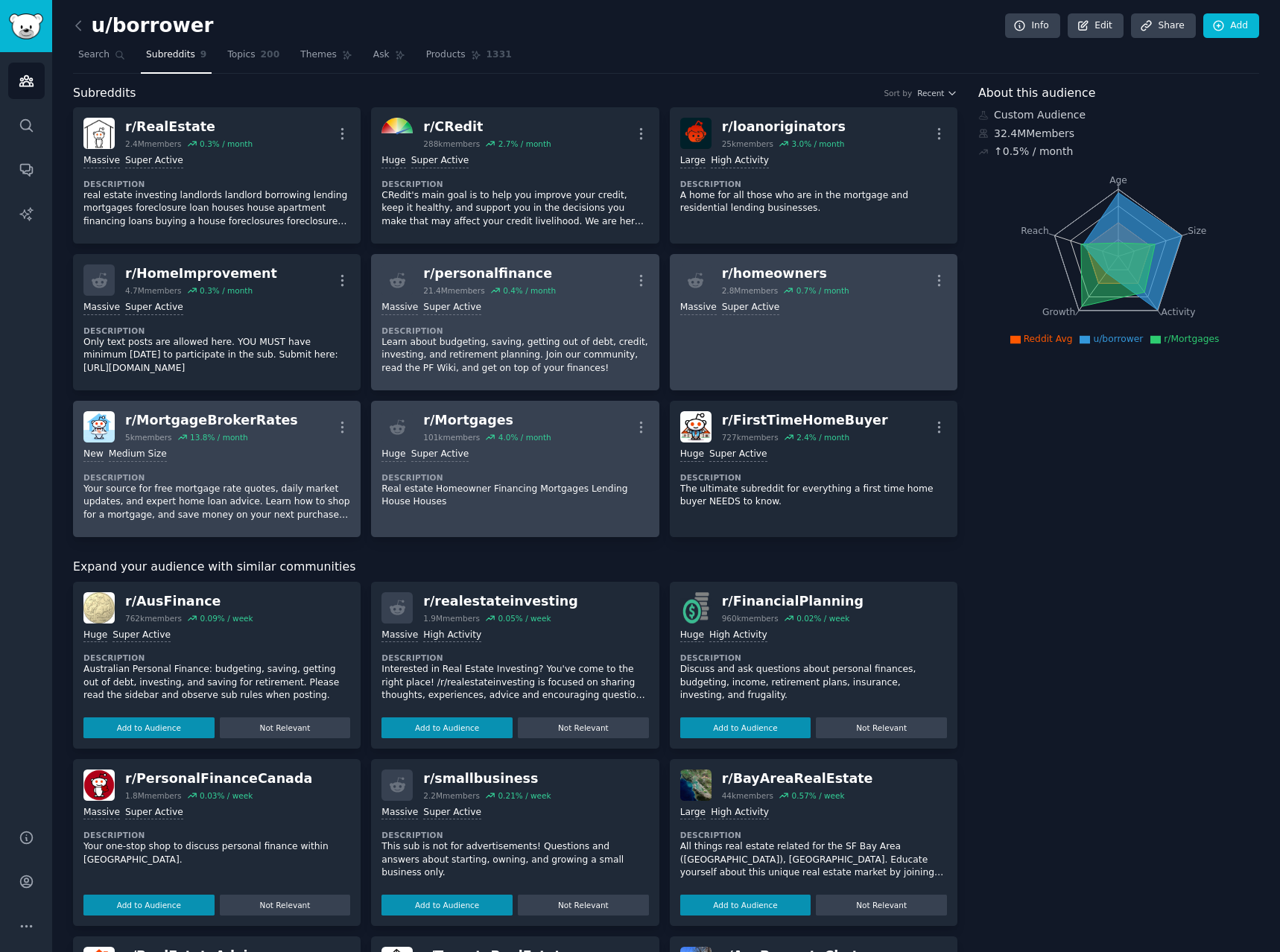
click at [521, 494] on p "Real estate Homeowner Financing Mortgages Lending House Houses" at bounding box center [514, 495] width 267 height 26
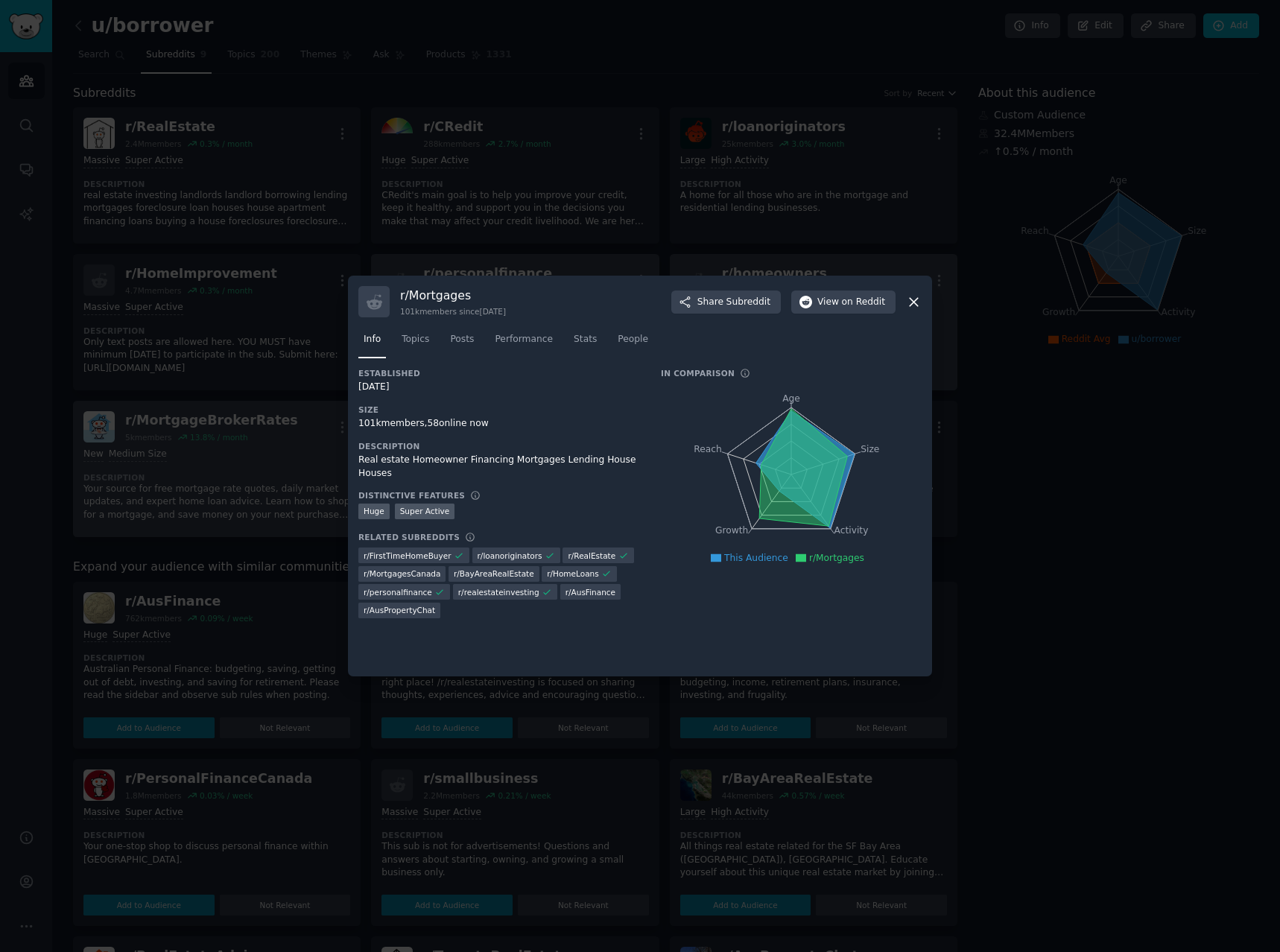
click at [909, 302] on icon at bounding box center [914, 302] width 16 height 16
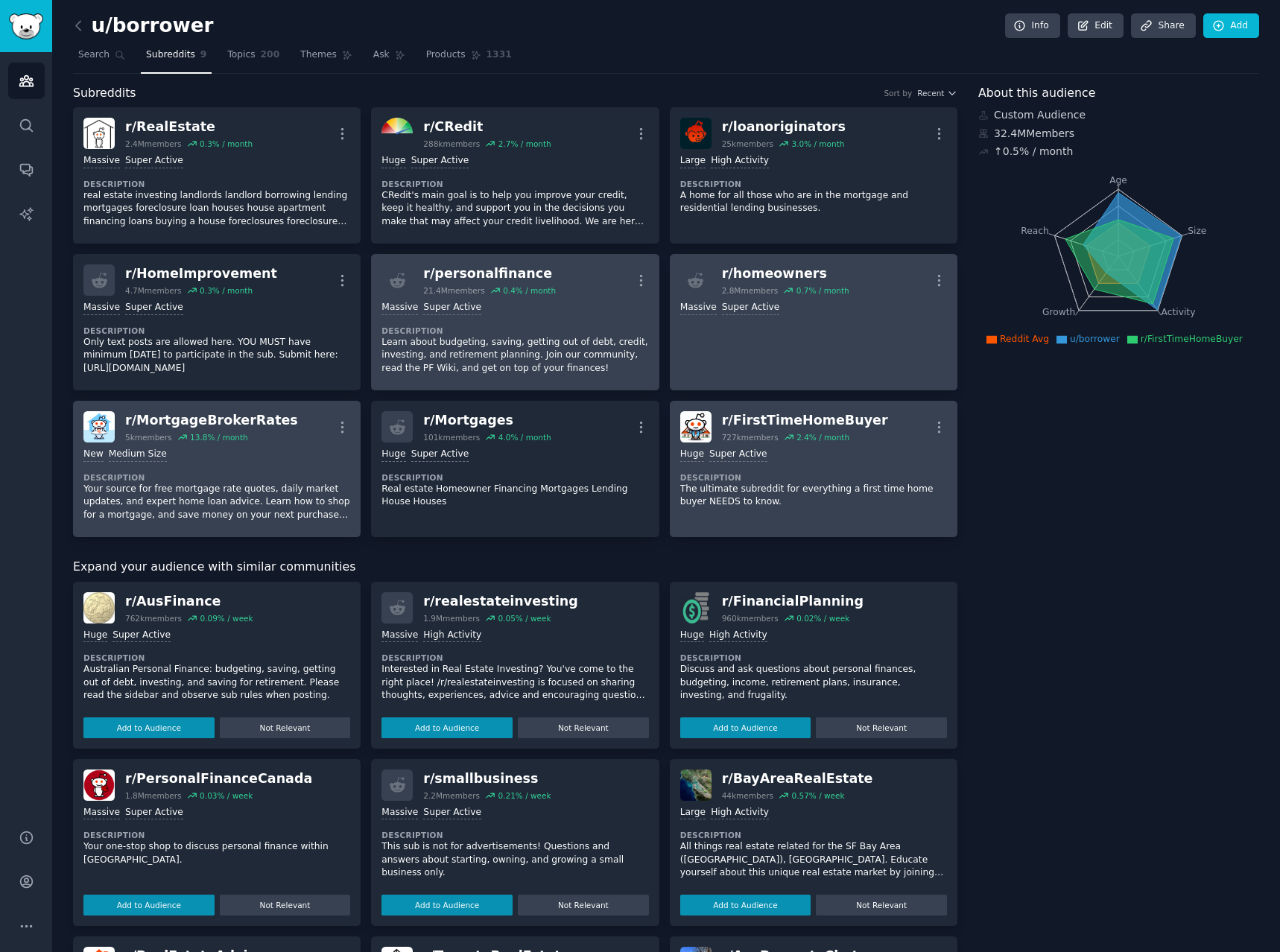
click at [847, 473] on dt "Description" at bounding box center [814, 477] width 267 height 10
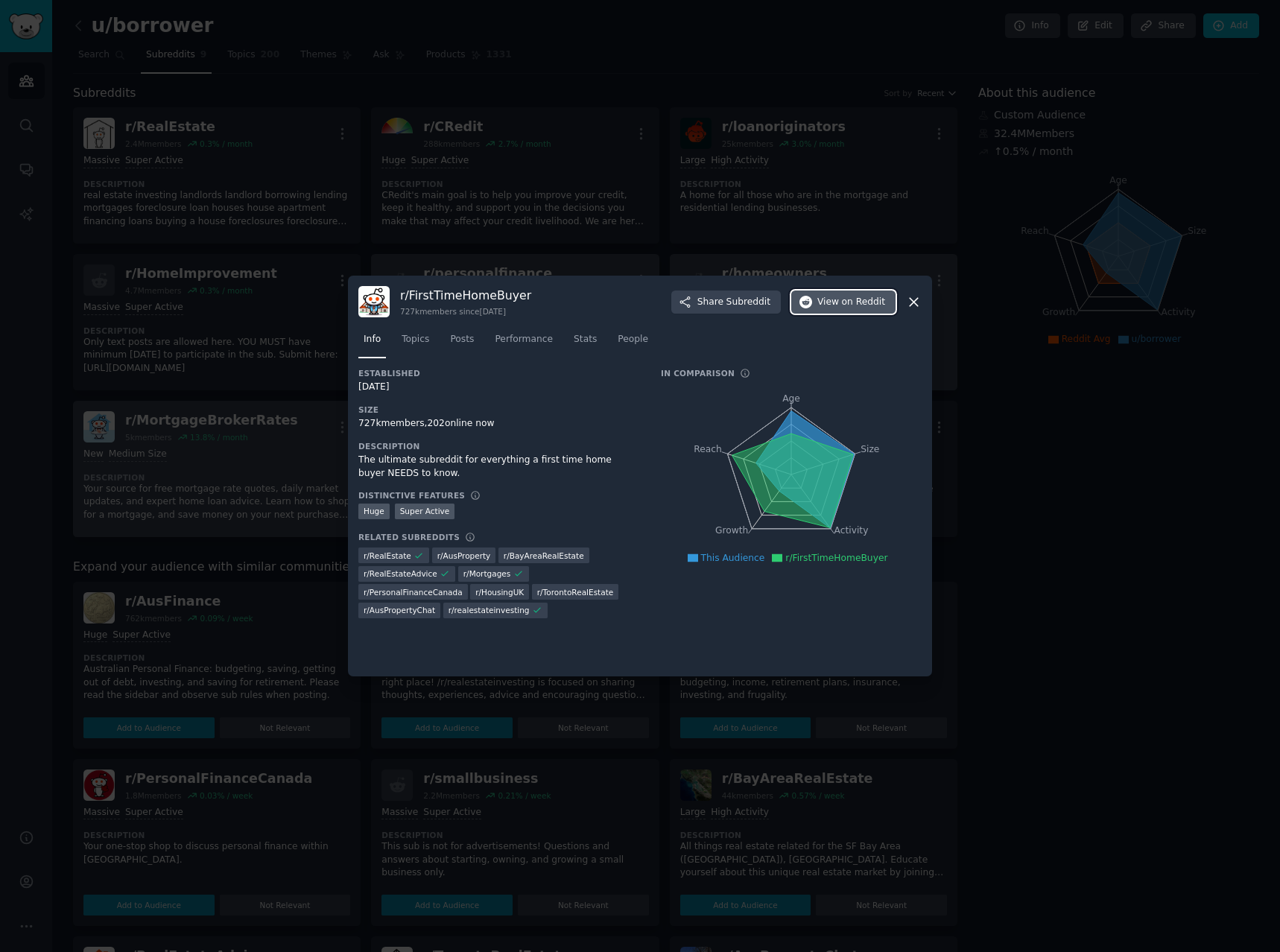
click at [823, 310] on button "View on Reddit" at bounding box center [842, 302] width 104 height 24
click at [918, 301] on icon at bounding box center [914, 302] width 16 height 16
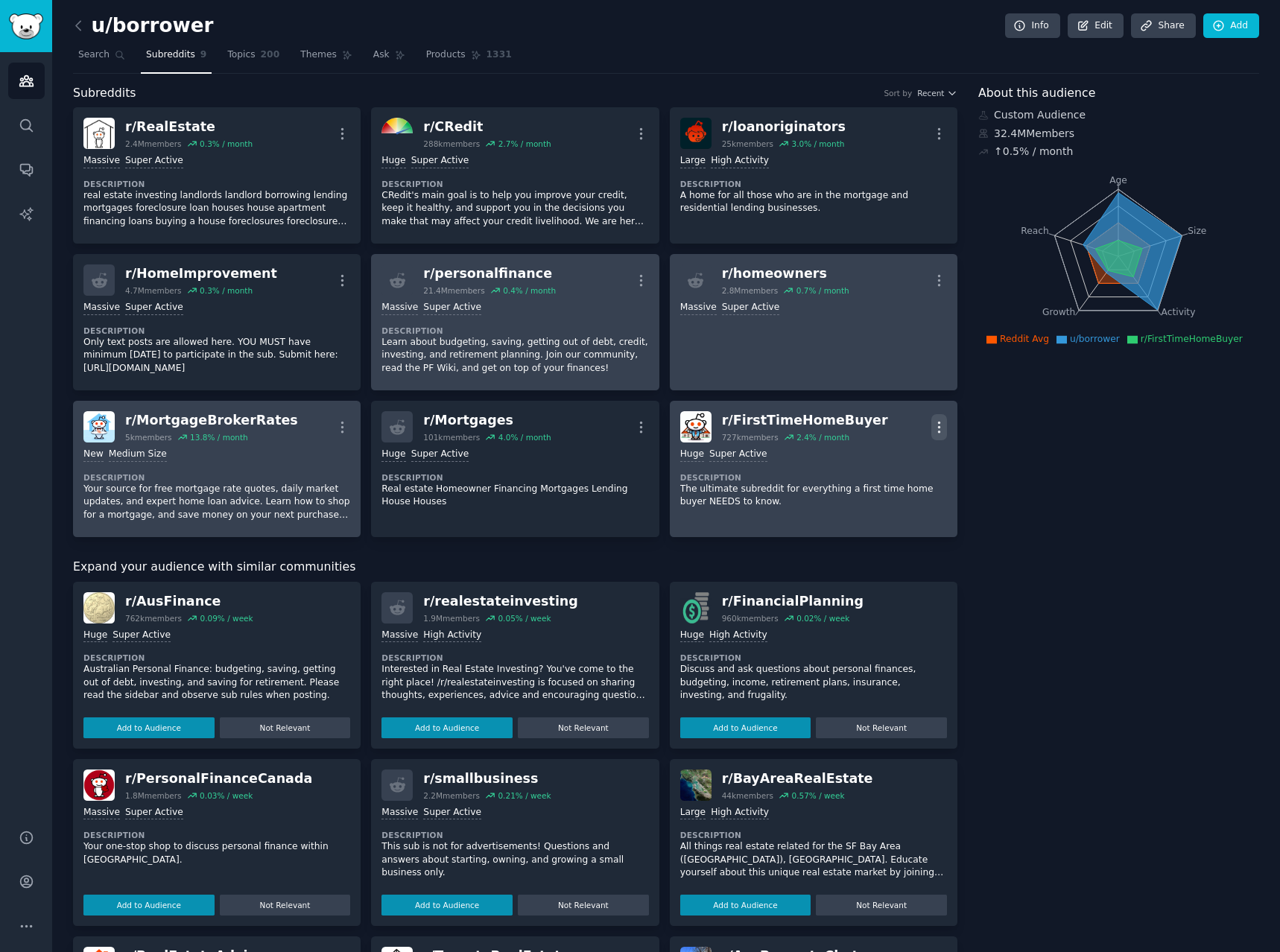
click at [940, 428] on icon "button" at bounding box center [939, 428] width 16 height 16
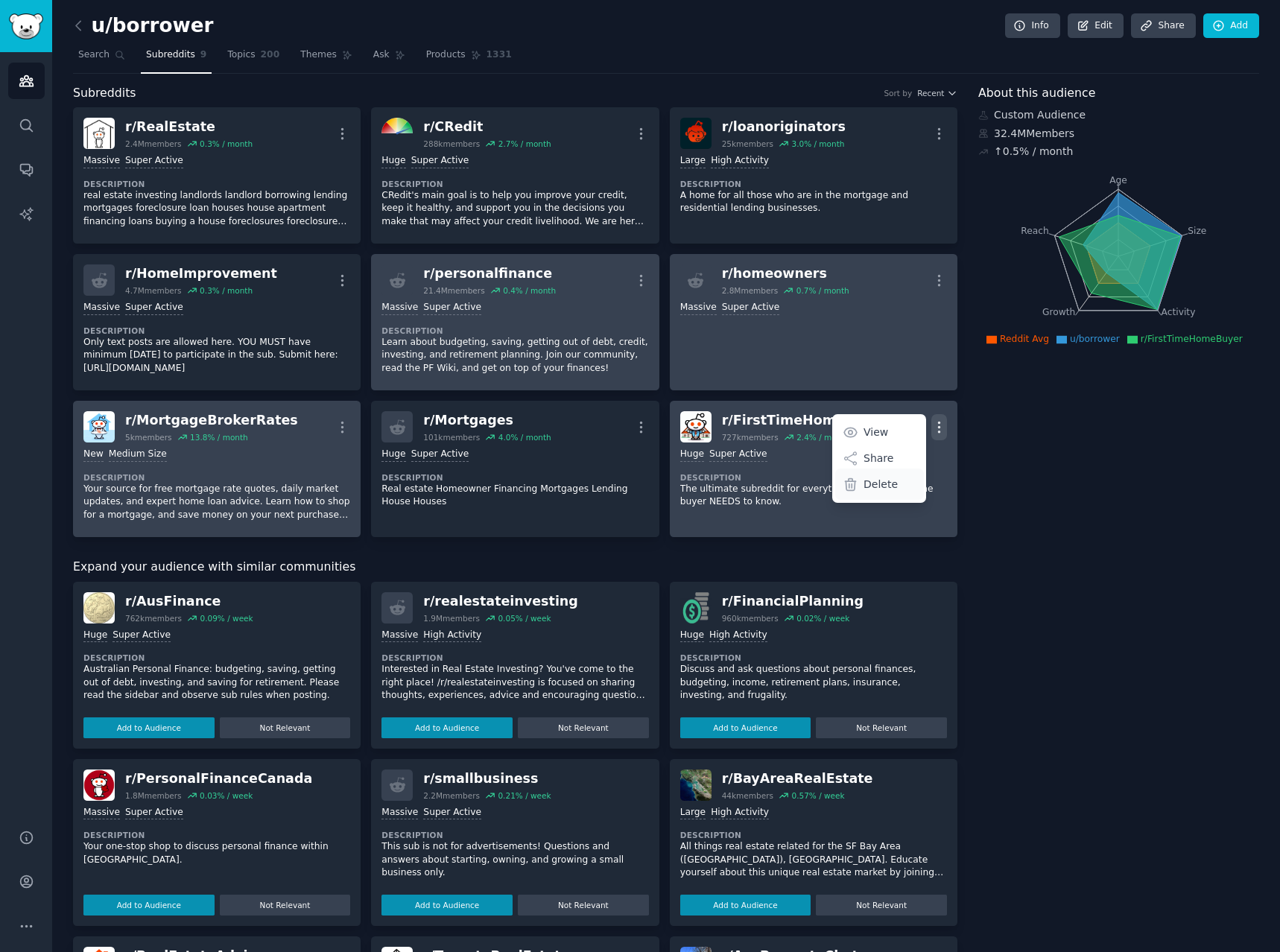
click at [885, 489] on p "Delete" at bounding box center [880, 484] width 34 height 16
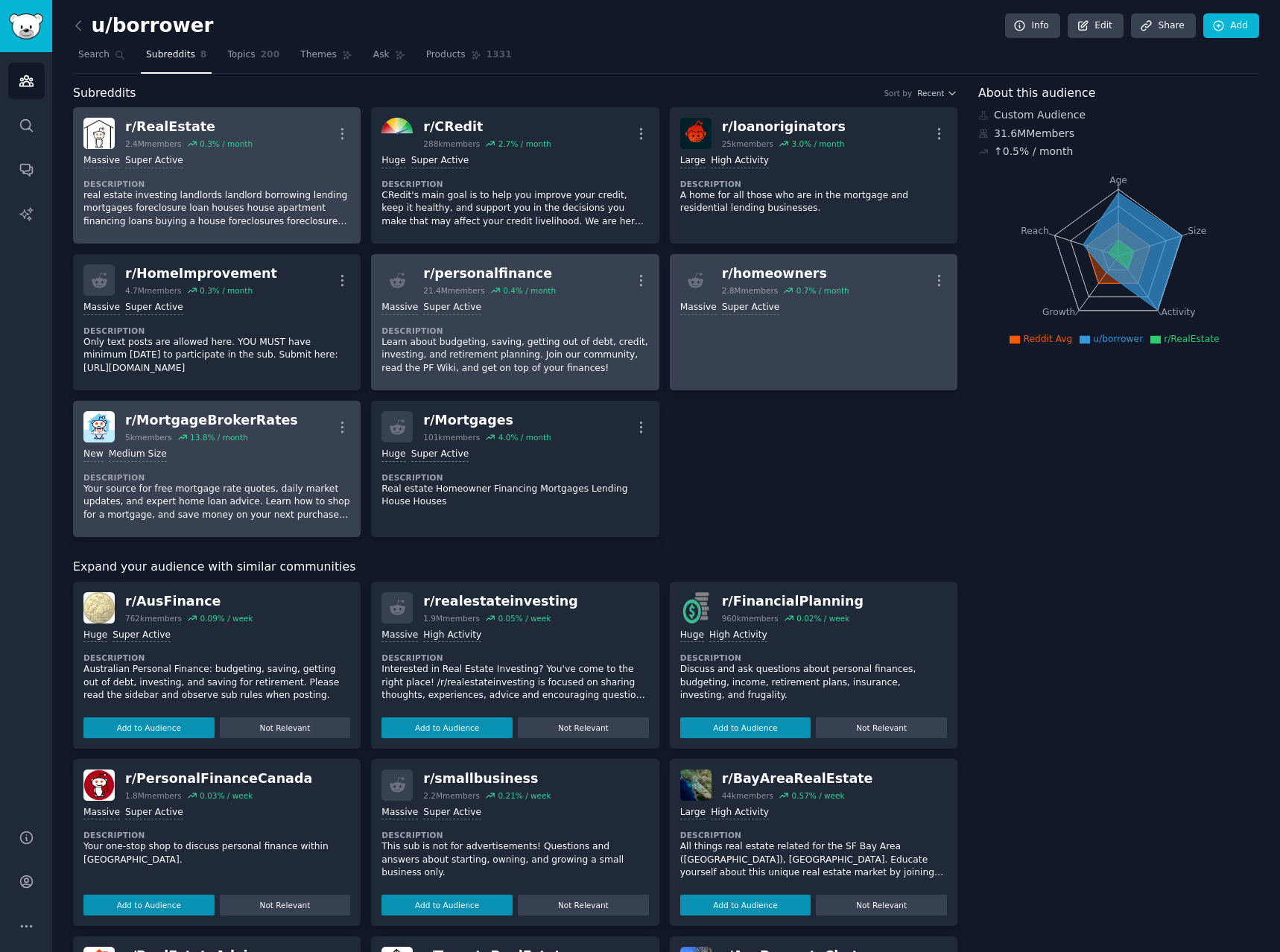
click at [237, 198] on p "real estate investing landlords landlord borrowing lending mortgages foreclosur…" at bounding box center [217, 209] width 267 height 40
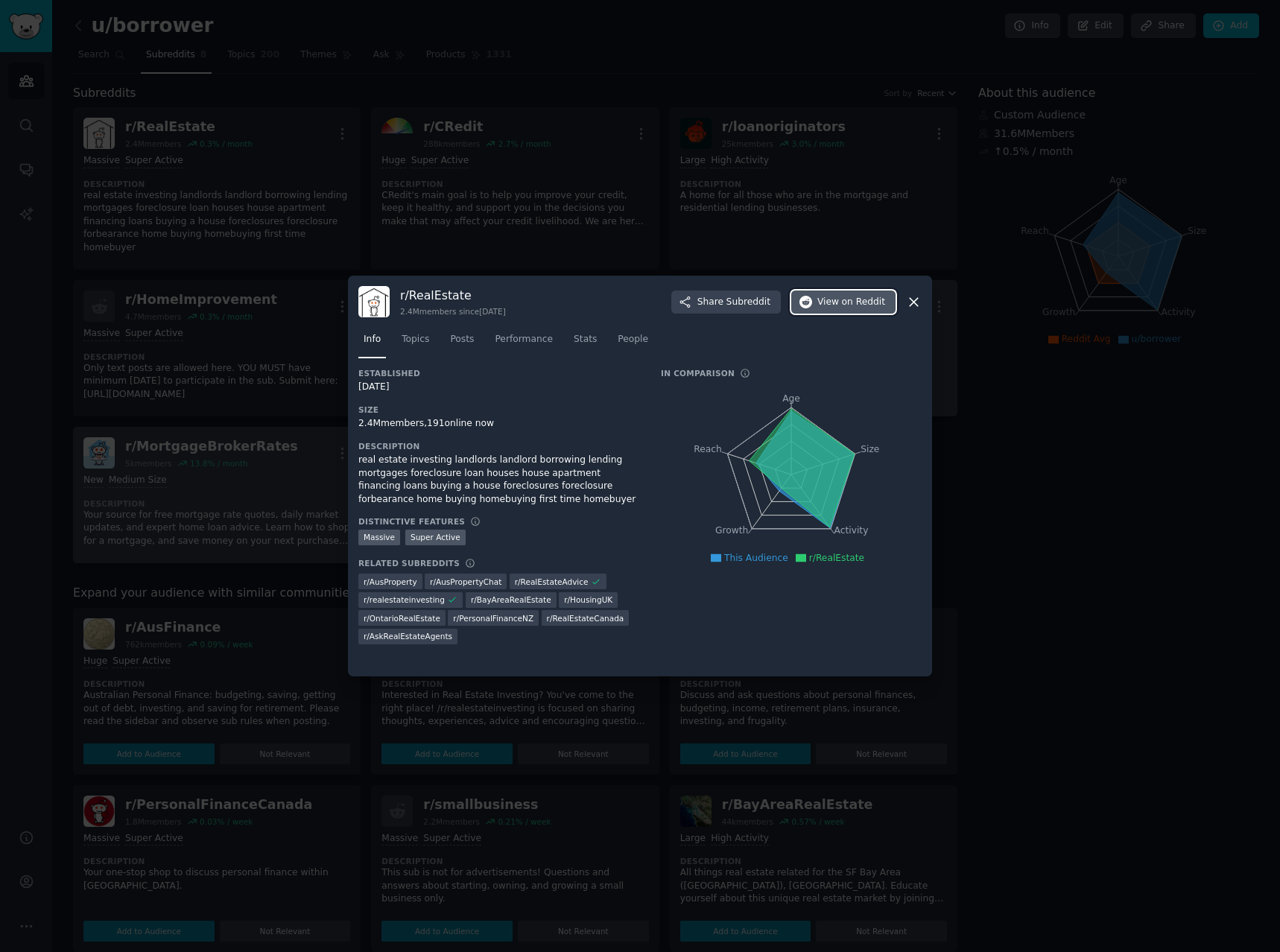
click at [857, 309] on button "View on Reddit" at bounding box center [842, 302] width 104 height 24
